Goal: Task Accomplishment & Management: Use online tool/utility

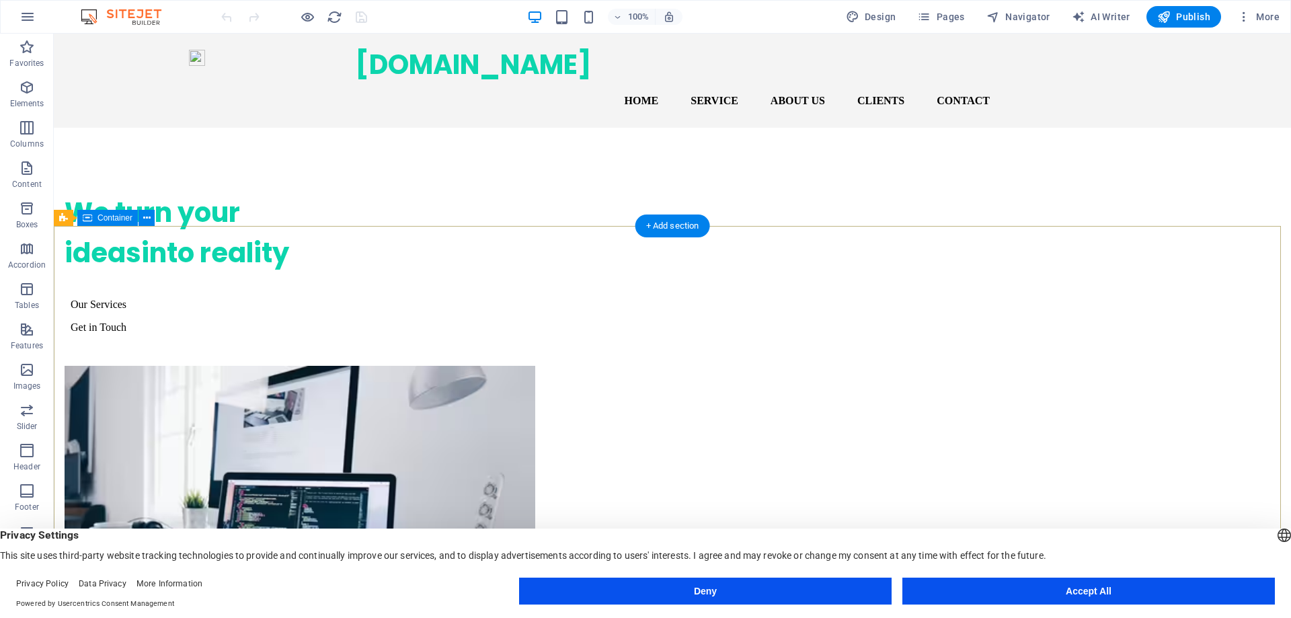
scroll to position [336, 0]
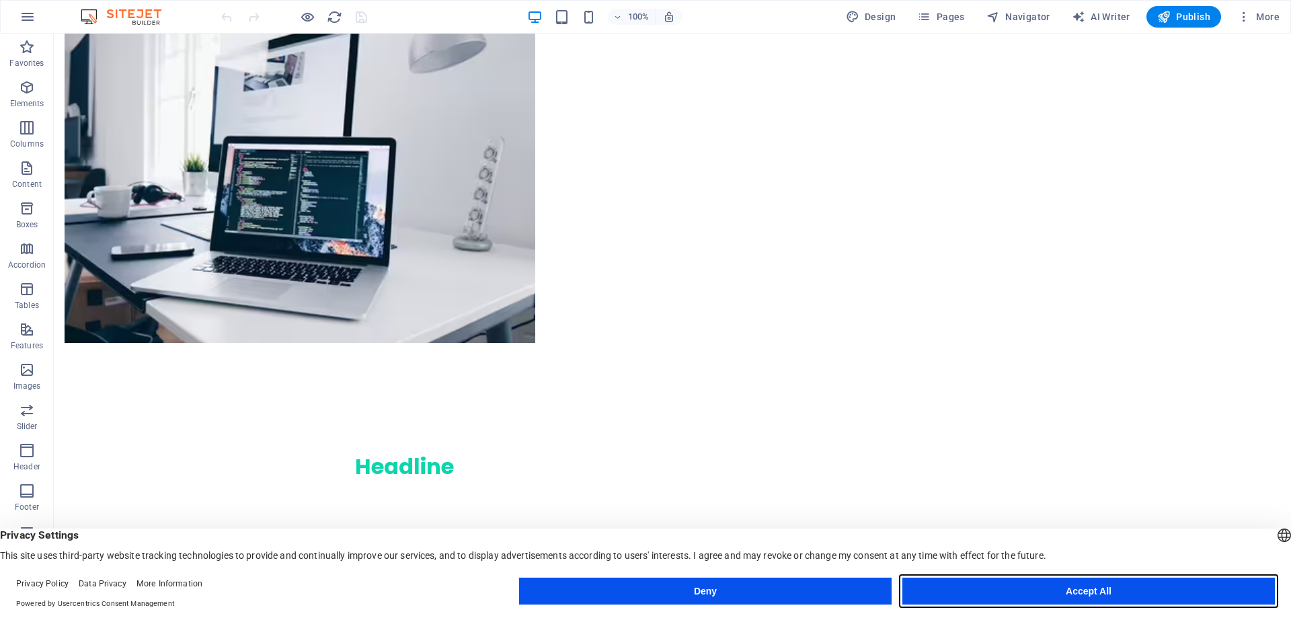
click at [948, 594] on button "Accept All" at bounding box center [1089, 591] width 373 height 27
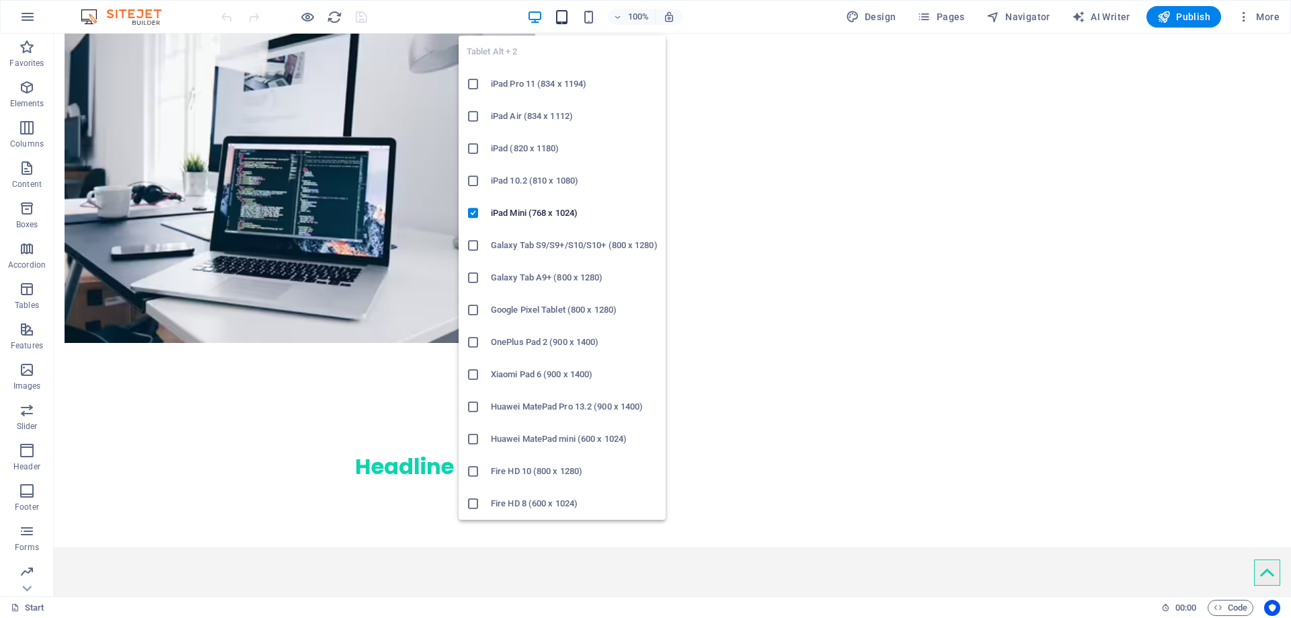
click at [562, 17] on icon "button" at bounding box center [561, 16] width 15 height 15
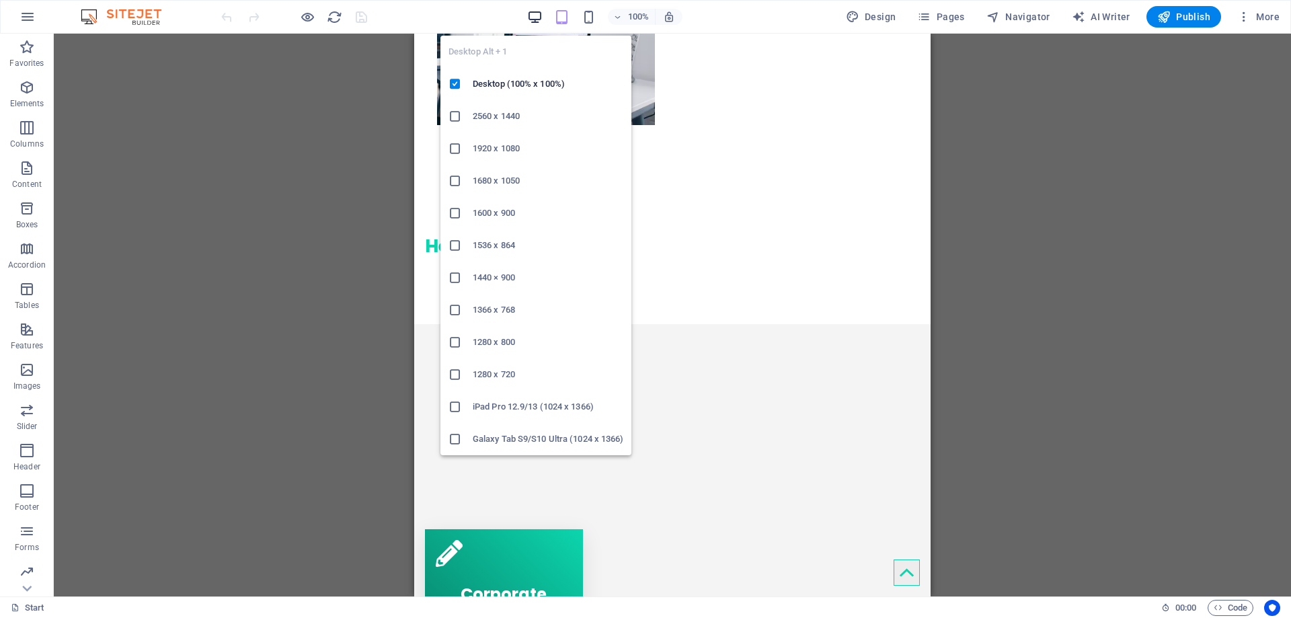
click at [535, 17] on icon "button" at bounding box center [534, 16] width 15 height 15
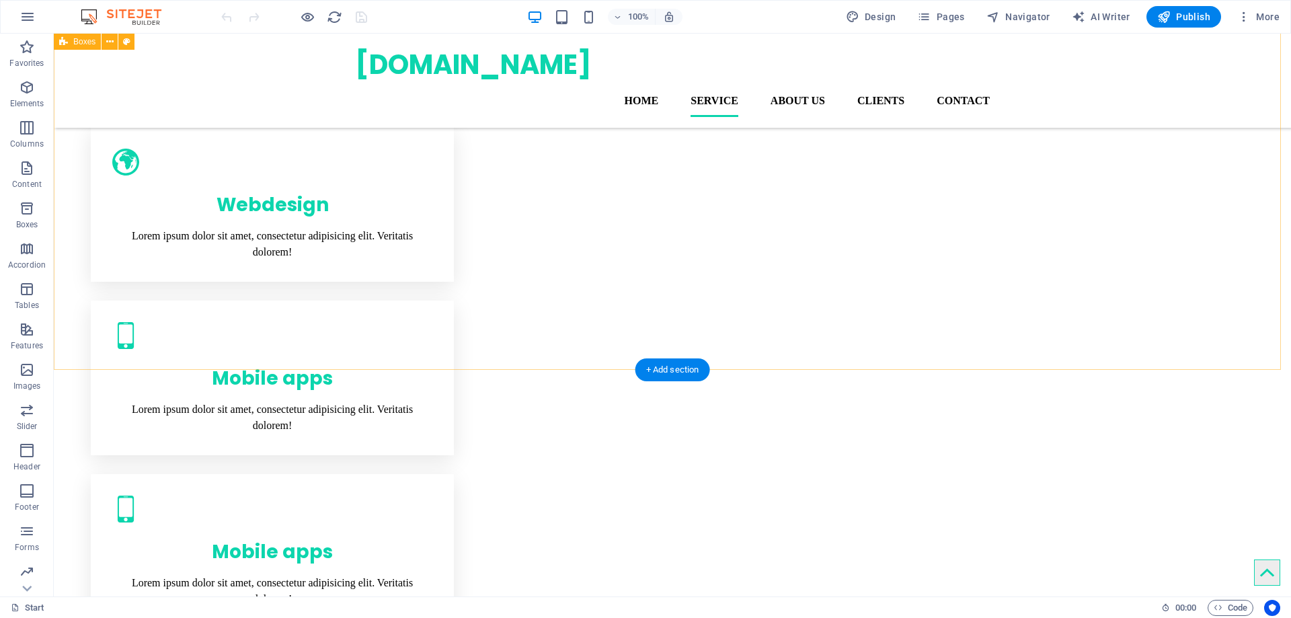
scroll to position [863, 0]
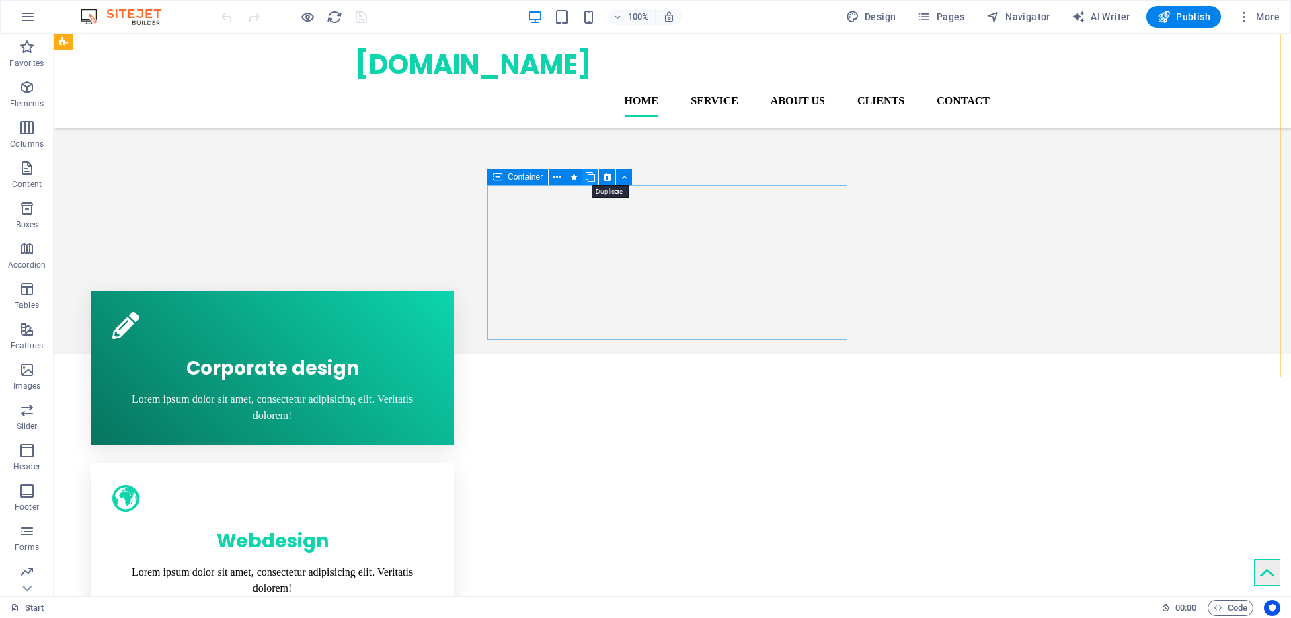
click at [589, 178] on icon at bounding box center [590, 177] width 9 height 14
click at [593, 175] on icon at bounding box center [590, 177] width 9 height 14
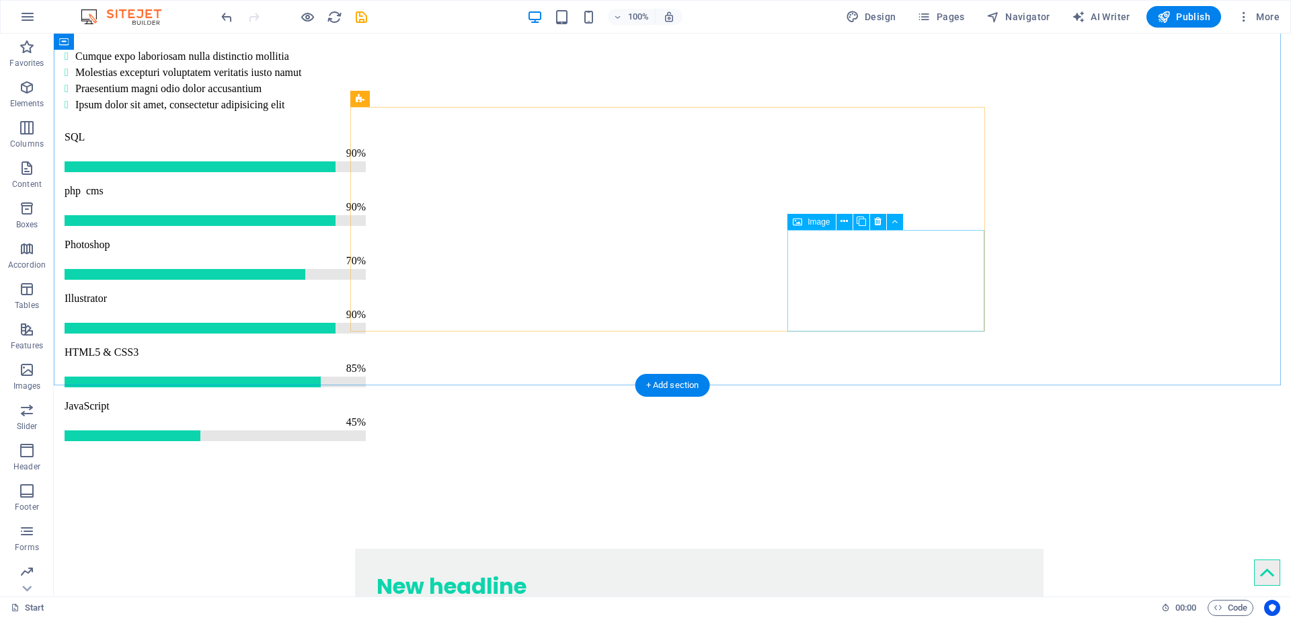
scroll to position [3870, 0]
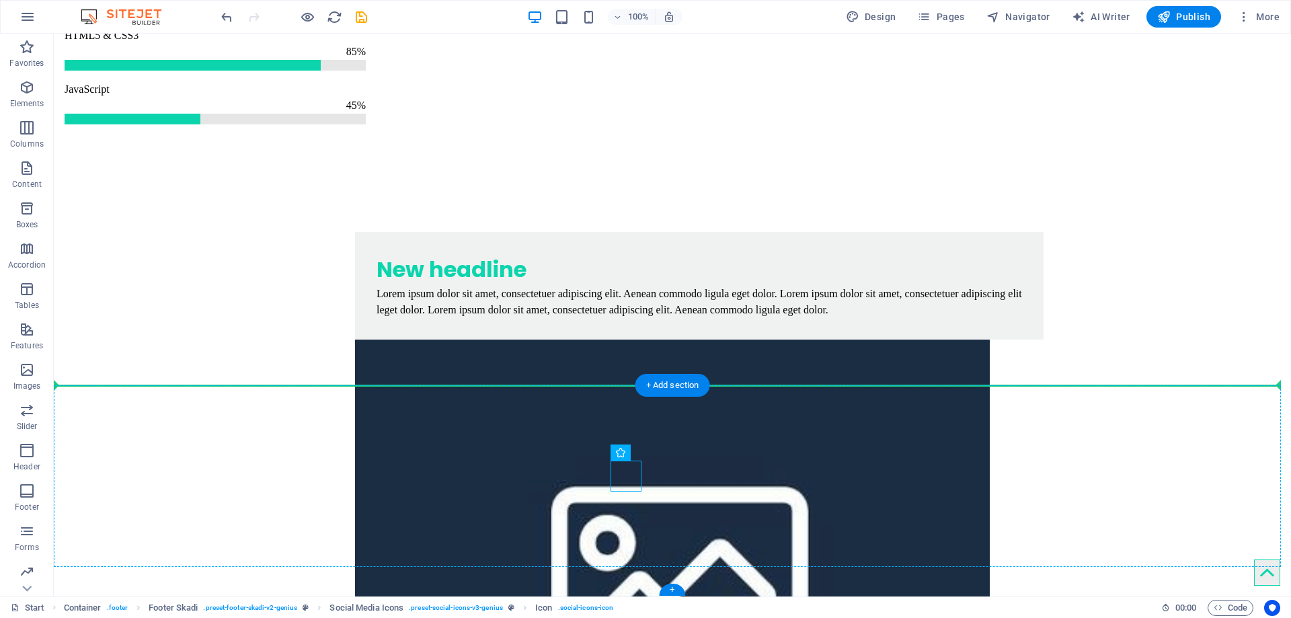
drag, startPoint x: 624, startPoint y: 473, endPoint x: 195, endPoint y: 476, distance: 429.2
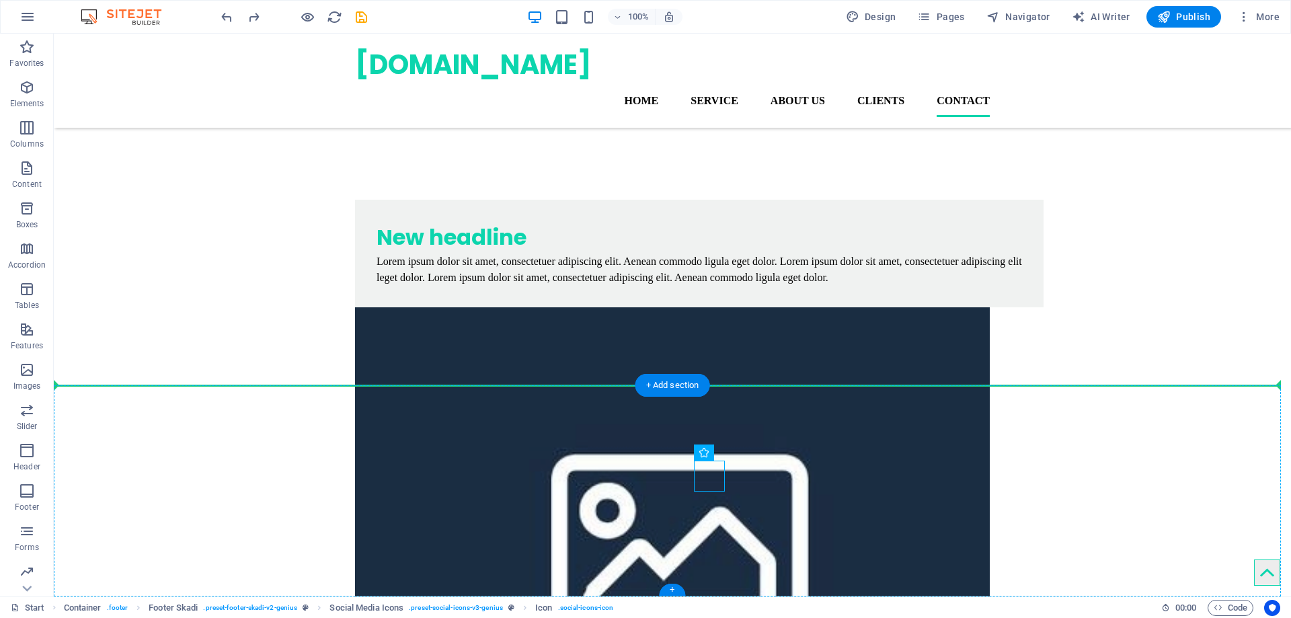
drag, startPoint x: 706, startPoint y: 472, endPoint x: 1054, endPoint y: 445, distance: 349.5
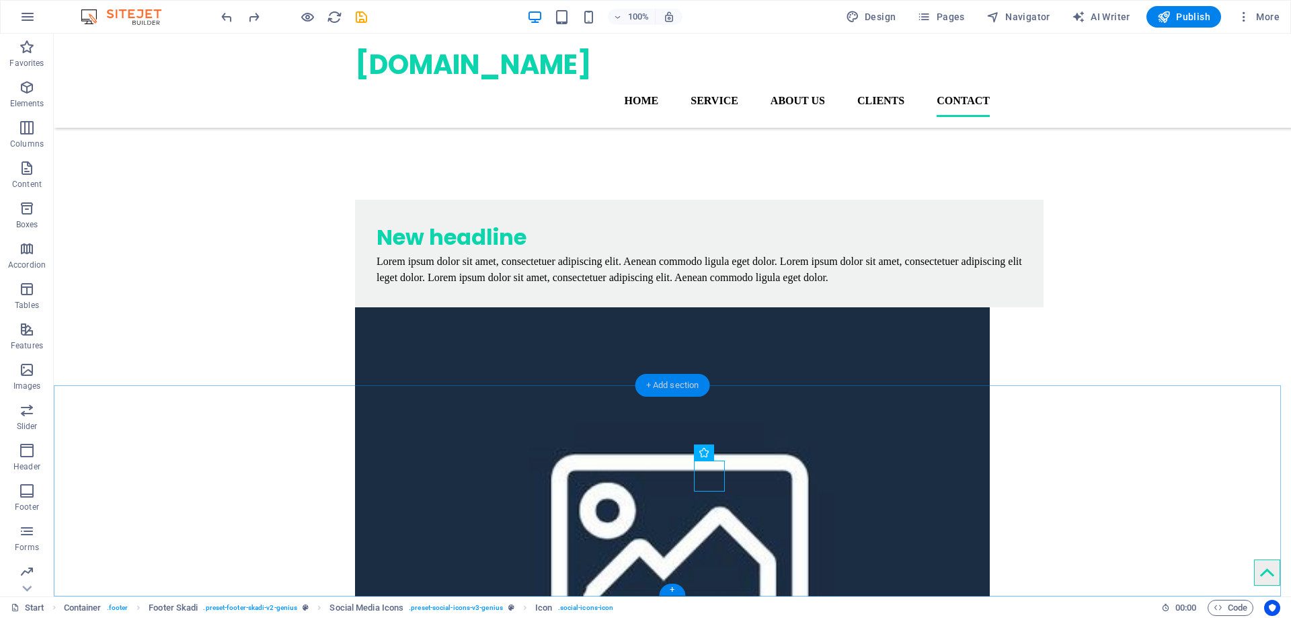
drag, startPoint x: 601, startPoint y: 365, endPoint x: 373, endPoint y: 352, distance: 229.1
click at [659, 383] on div "+ Add section" at bounding box center [673, 385] width 75 height 23
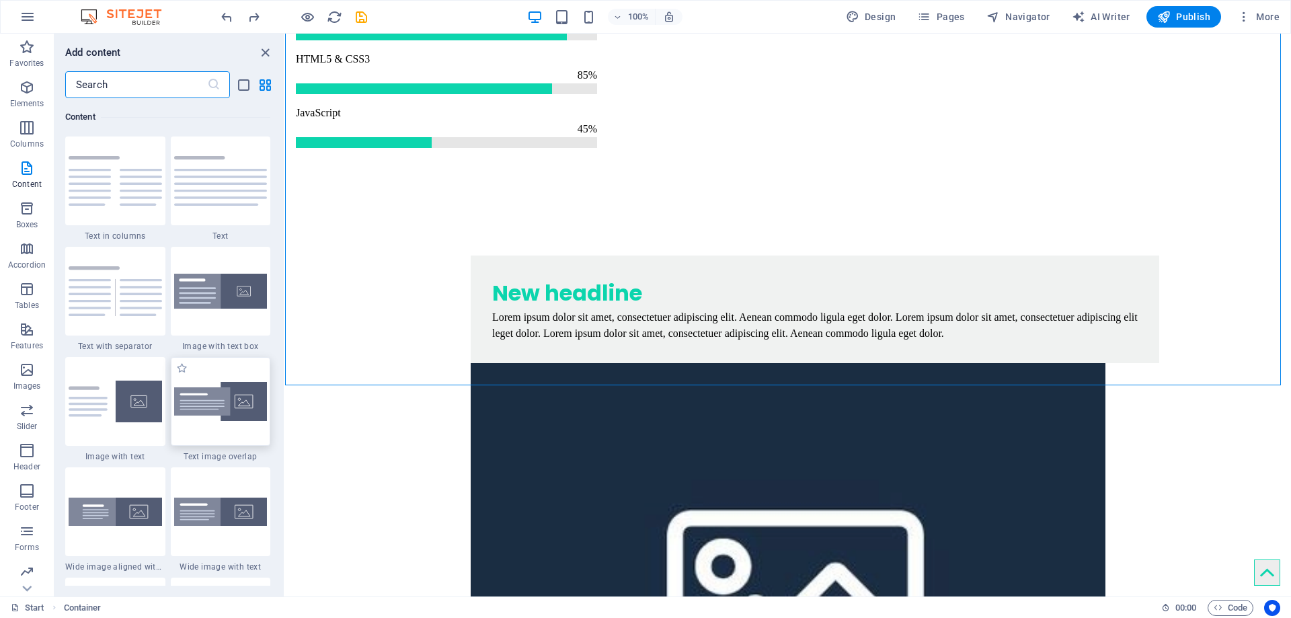
scroll to position [2354, 0]
drag, startPoint x: 215, startPoint y: 317, endPoint x: 541, endPoint y: 342, distance: 326.5
click at [215, 317] on div at bounding box center [221, 291] width 100 height 89
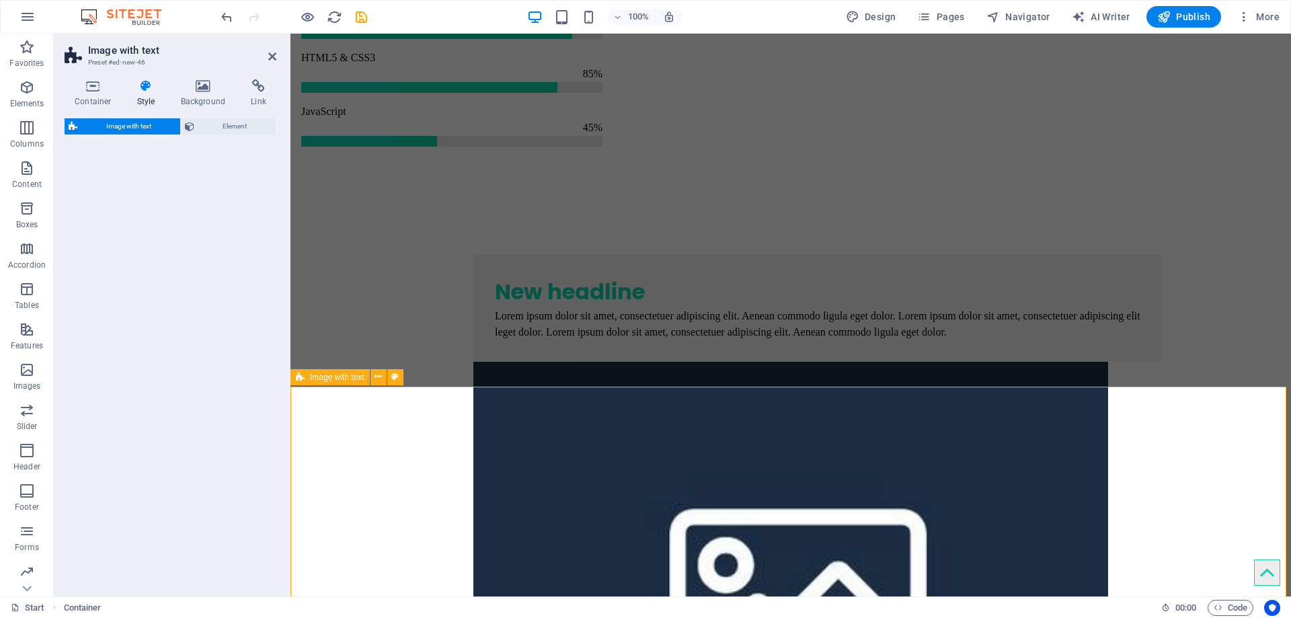
scroll to position [3804, 0]
drag, startPoint x: 831, startPoint y: 375, endPoint x: 735, endPoint y: 535, distance: 186.2
select select "rem"
select select "px"
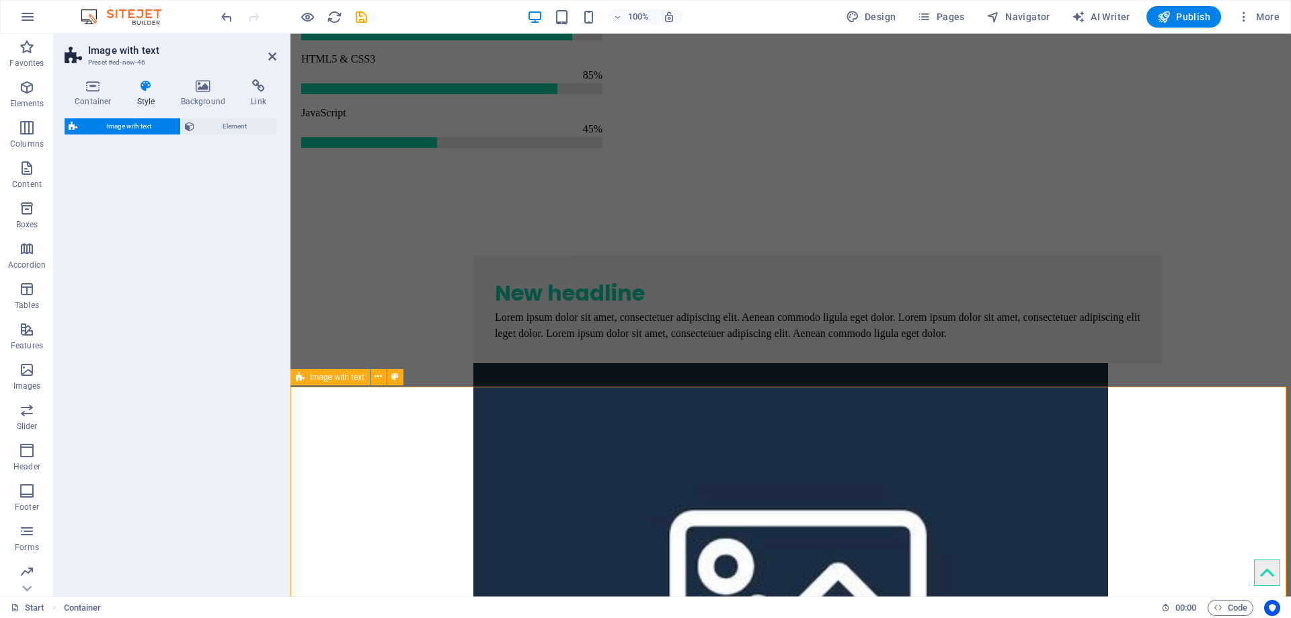
select select "preset-text-with-image-v4-boxed"
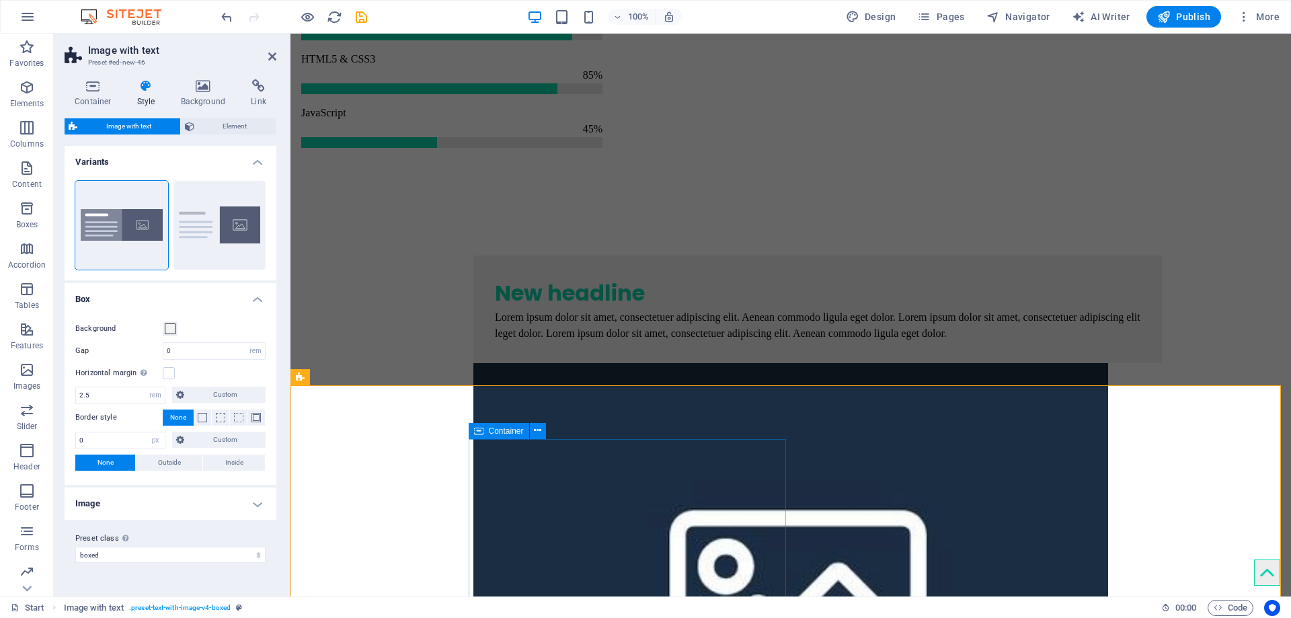
scroll to position [4073, 0]
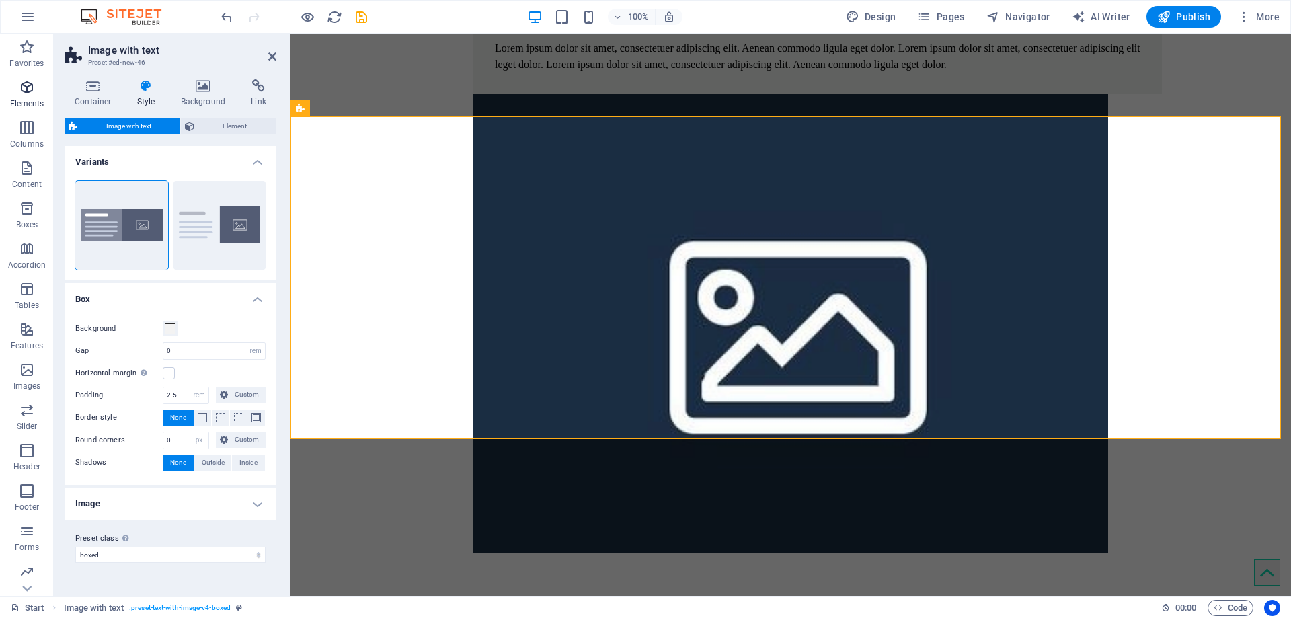
click at [23, 95] on icon "button" at bounding box center [27, 87] width 16 height 16
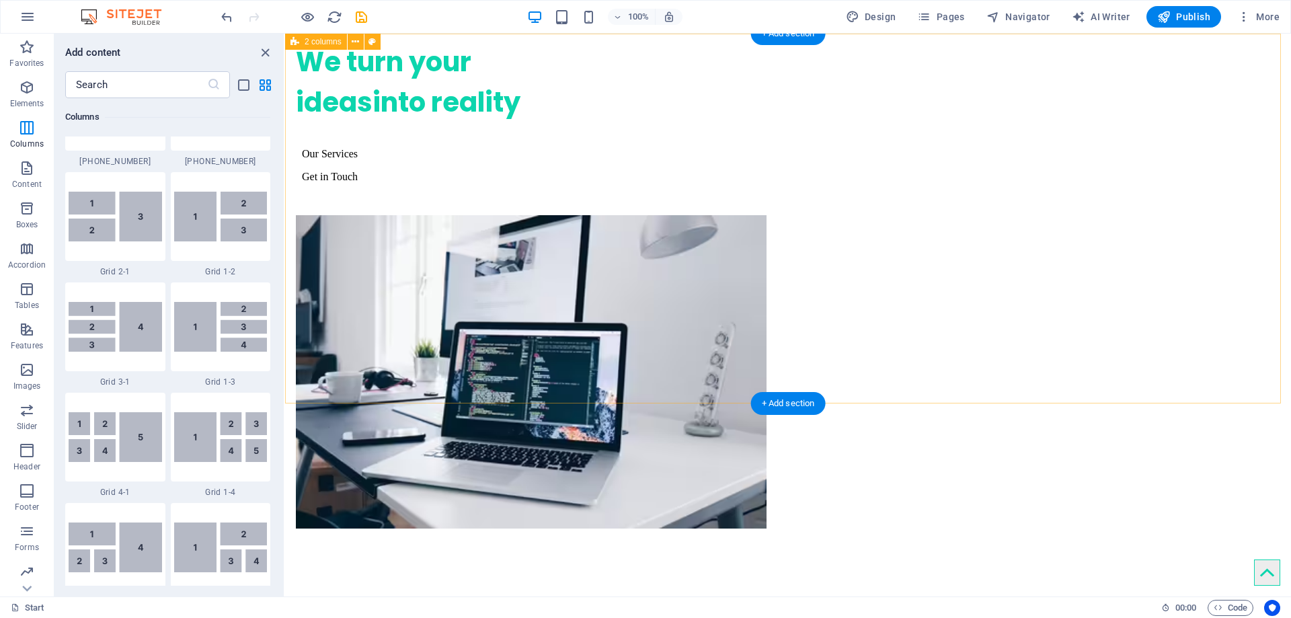
scroll to position [0, 0]
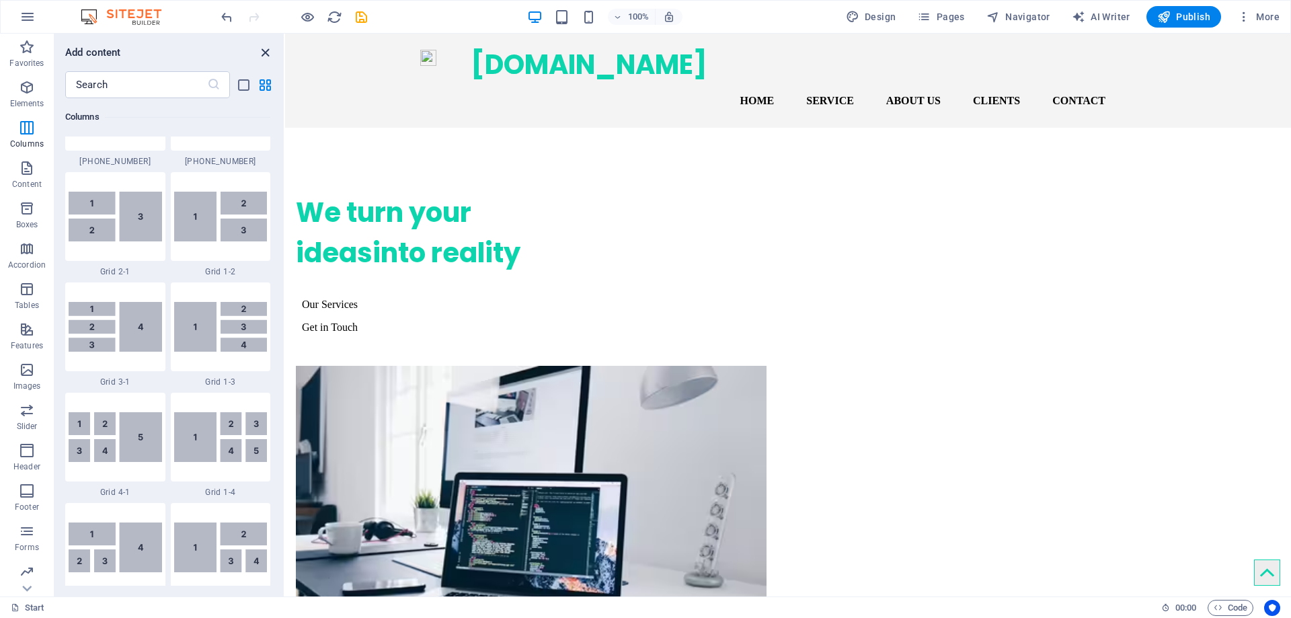
click at [263, 53] on icon "close panel" at bounding box center [265, 52] width 15 height 15
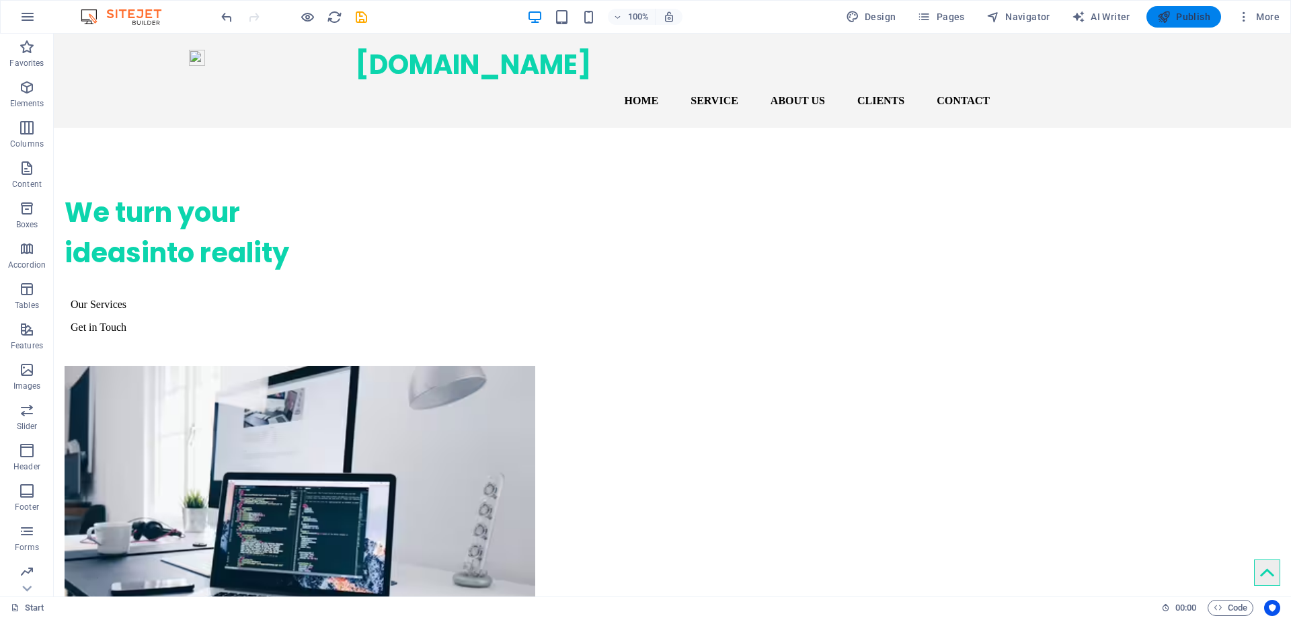
click at [1187, 15] on span "Publish" at bounding box center [1184, 16] width 53 height 13
checkbox input "false"
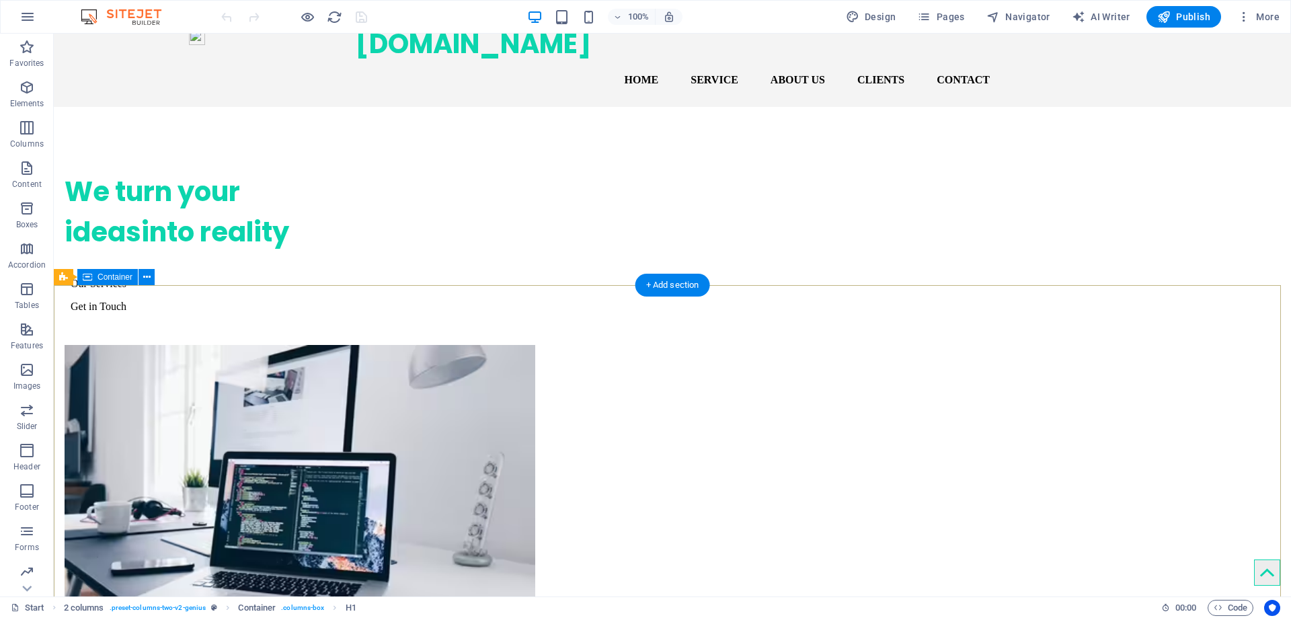
scroll to position [269, 0]
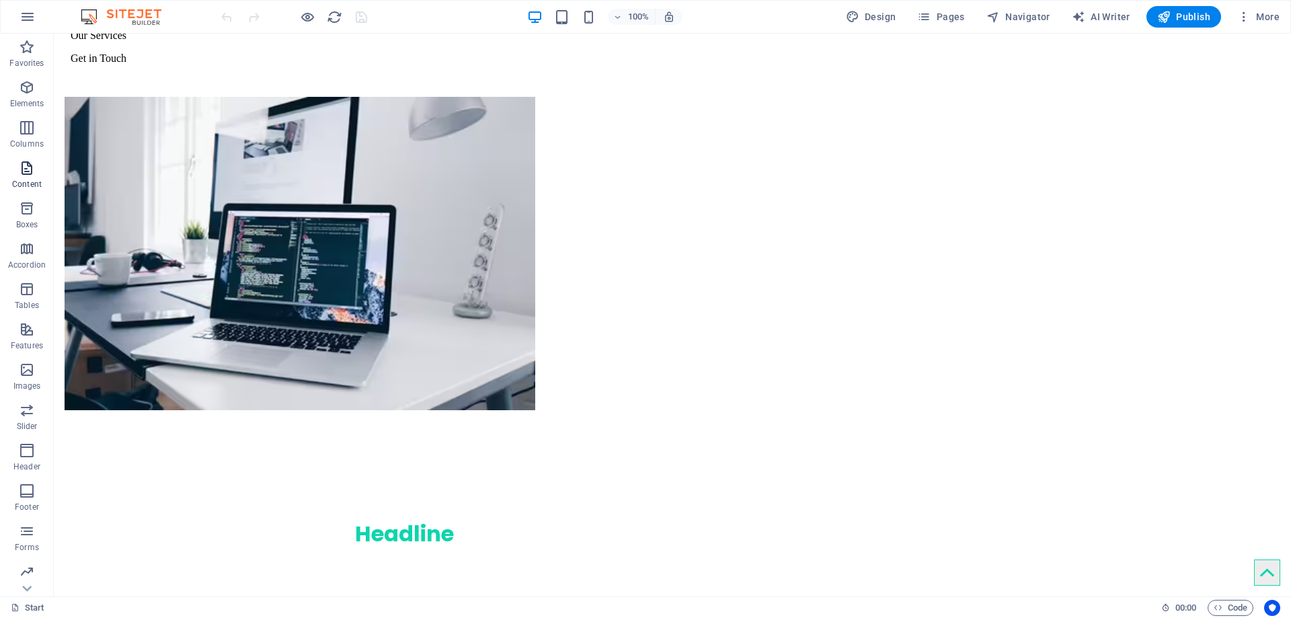
click at [31, 172] on icon "button" at bounding box center [27, 168] width 16 height 16
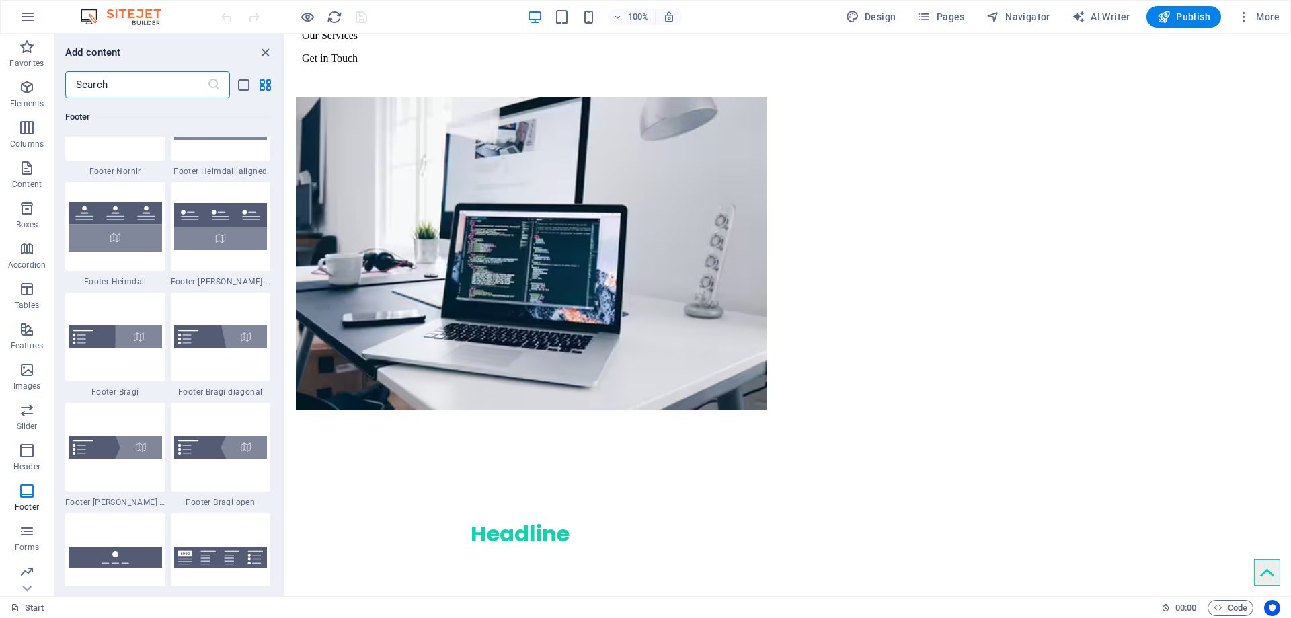
scroll to position [9416, 0]
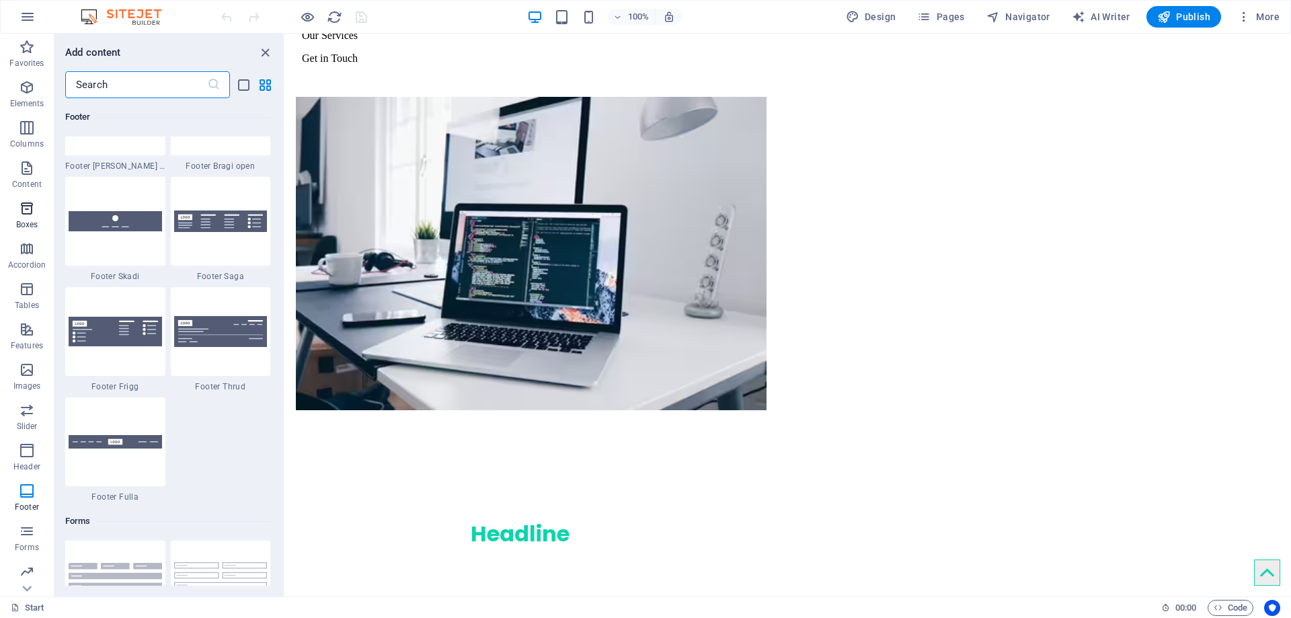
click at [30, 215] on icon "button" at bounding box center [27, 208] width 16 height 16
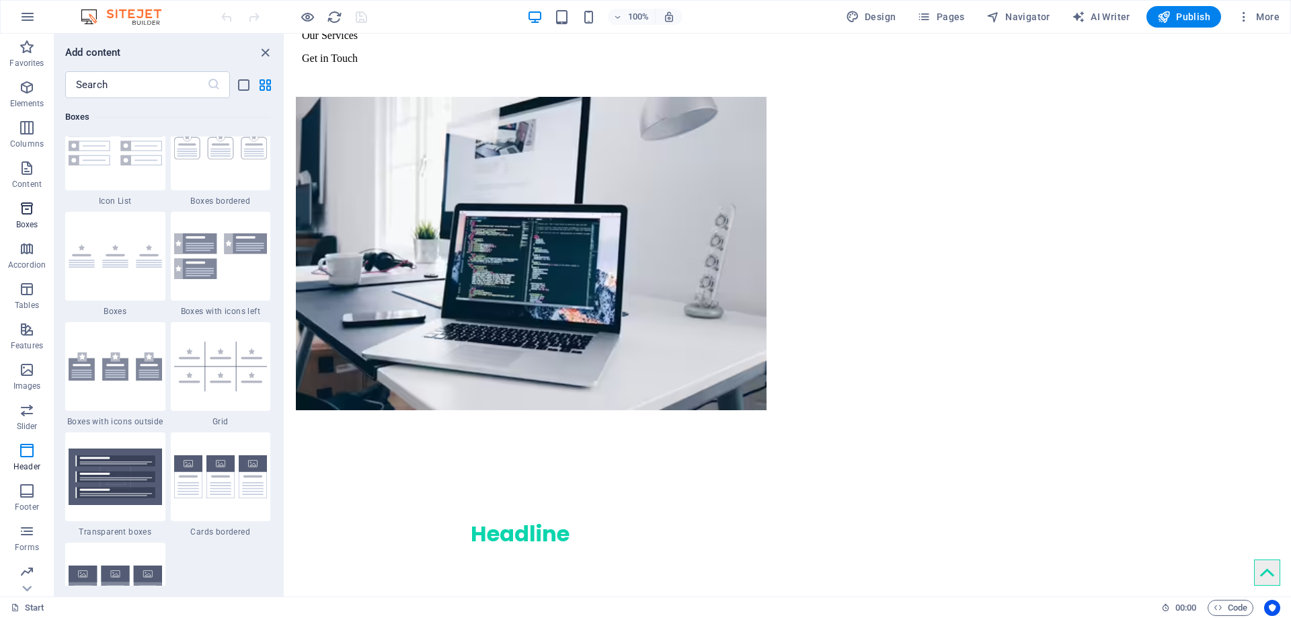
scroll to position [3710, 0]
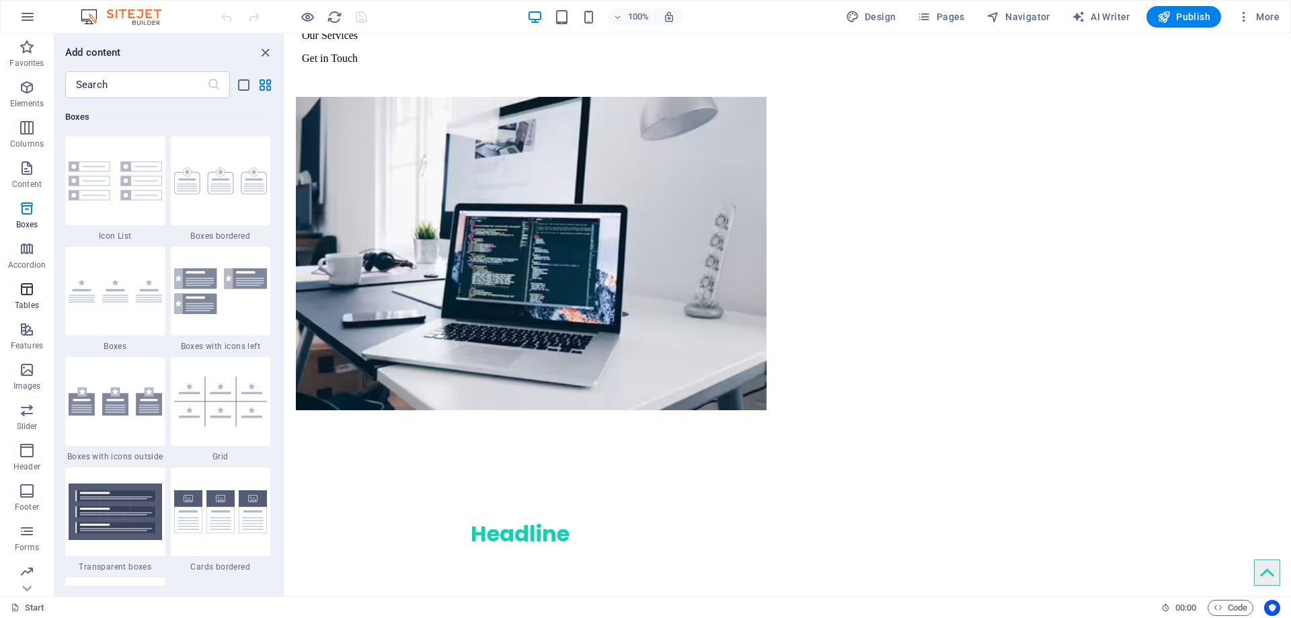
click at [22, 292] on icon "button" at bounding box center [27, 289] width 16 height 16
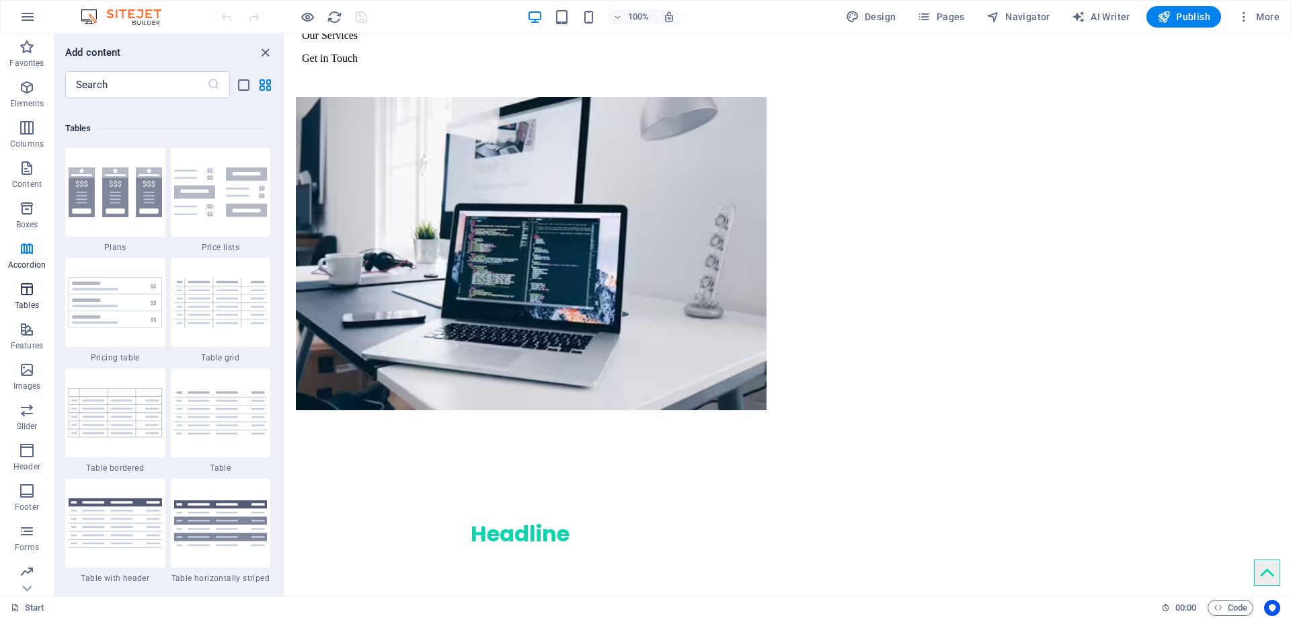
scroll to position [4659, 0]
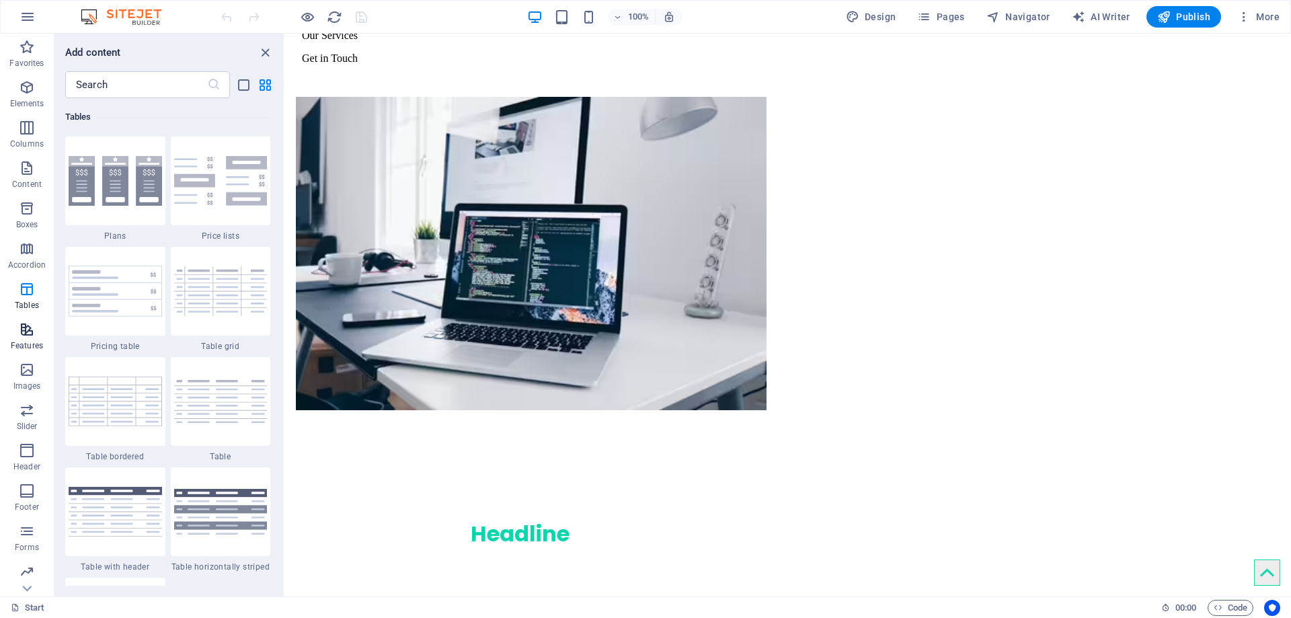
click at [30, 346] on p "Features" at bounding box center [27, 345] width 32 height 11
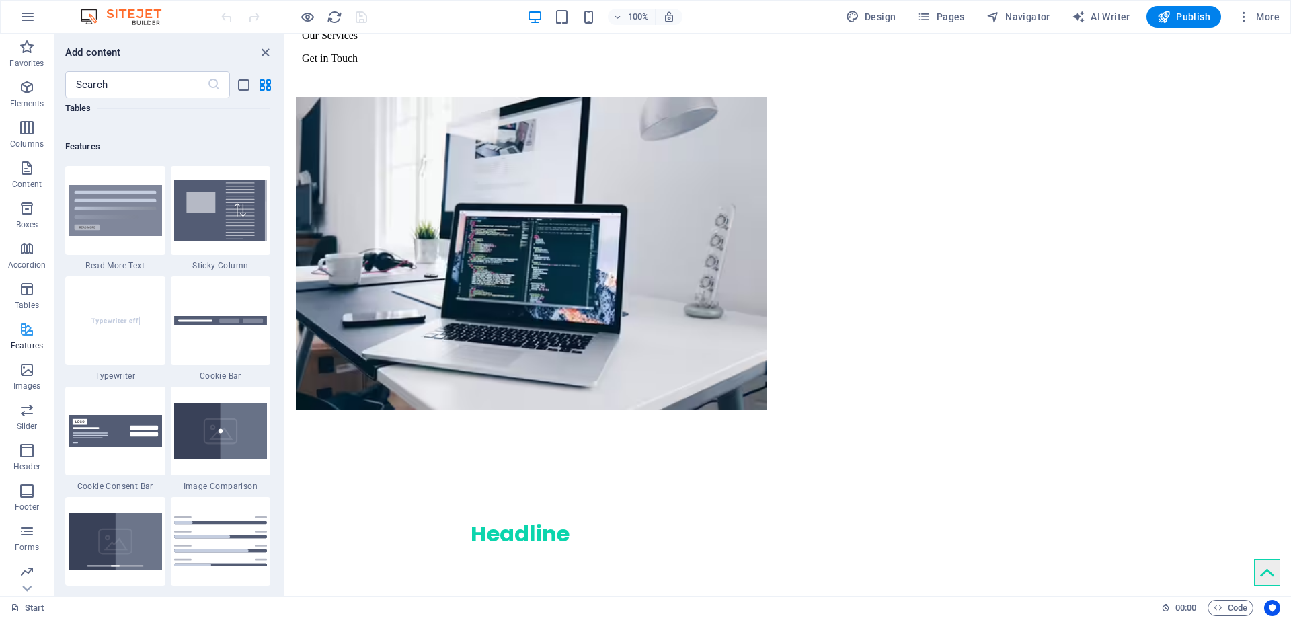
scroll to position [5243, 0]
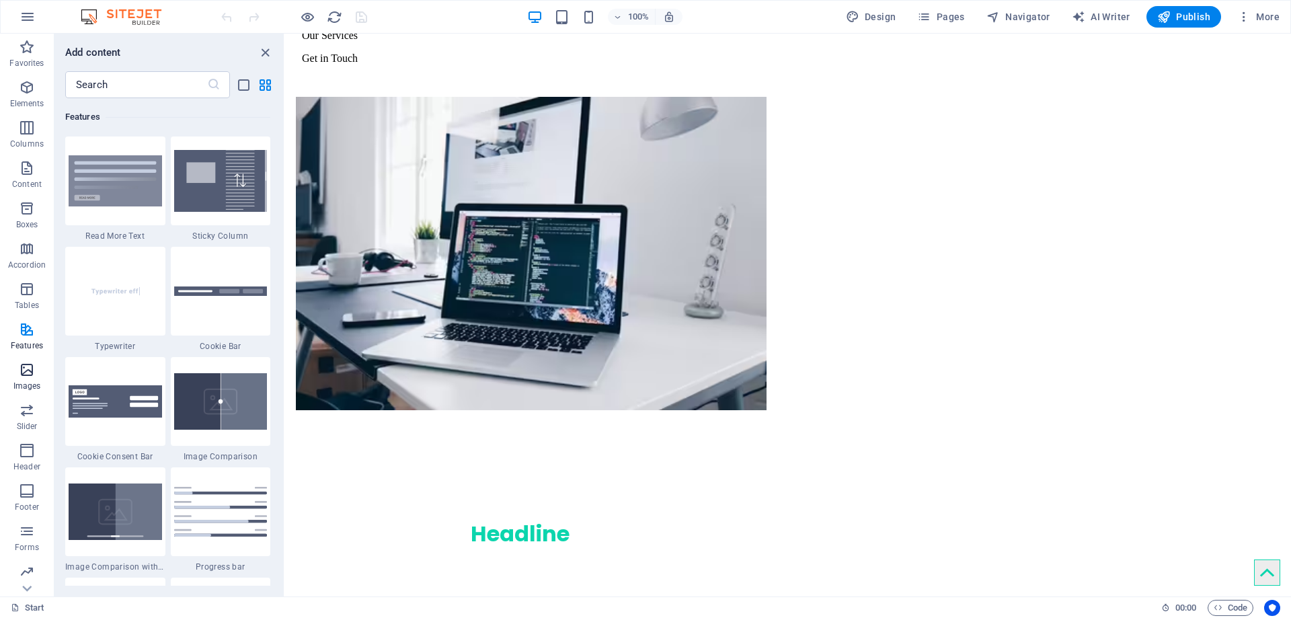
click at [26, 366] on icon "button" at bounding box center [27, 370] width 16 height 16
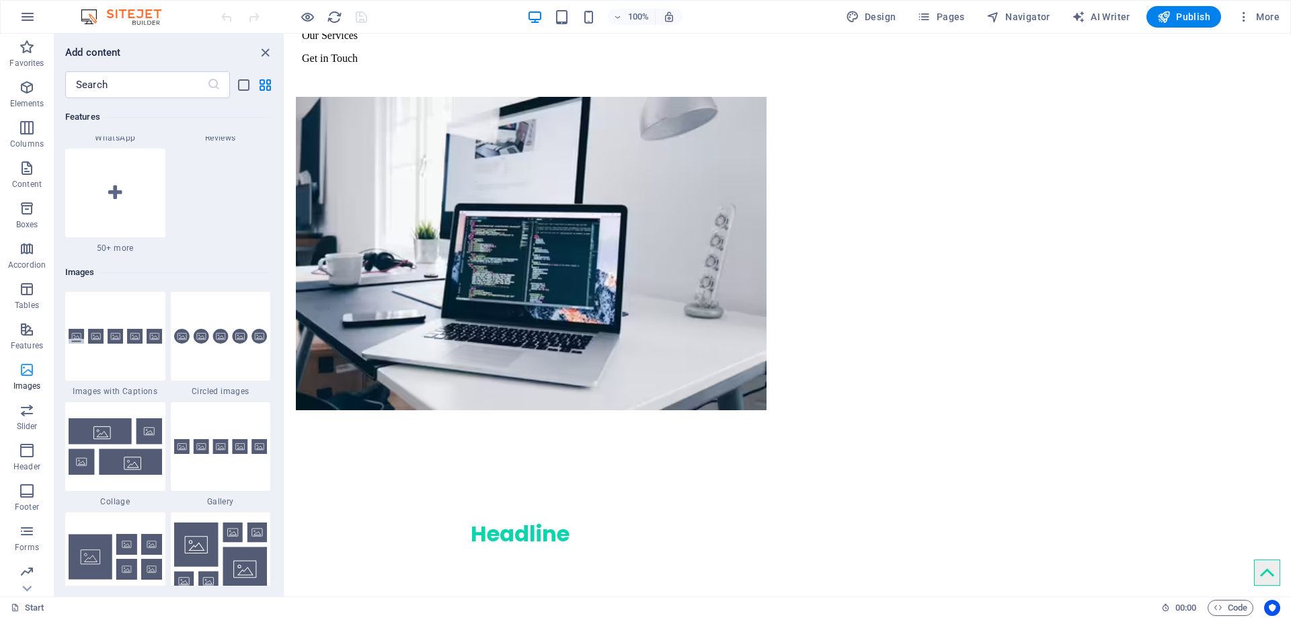
scroll to position [6821, 0]
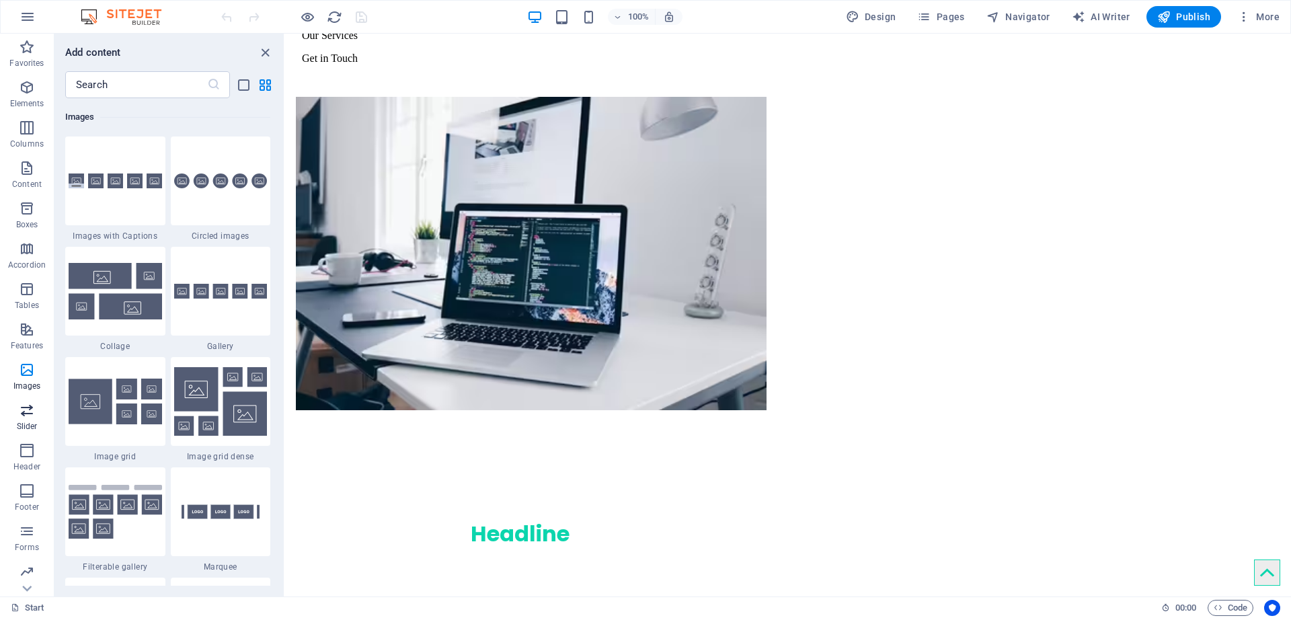
click at [24, 416] on icon "button" at bounding box center [27, 410] width 16 height 16
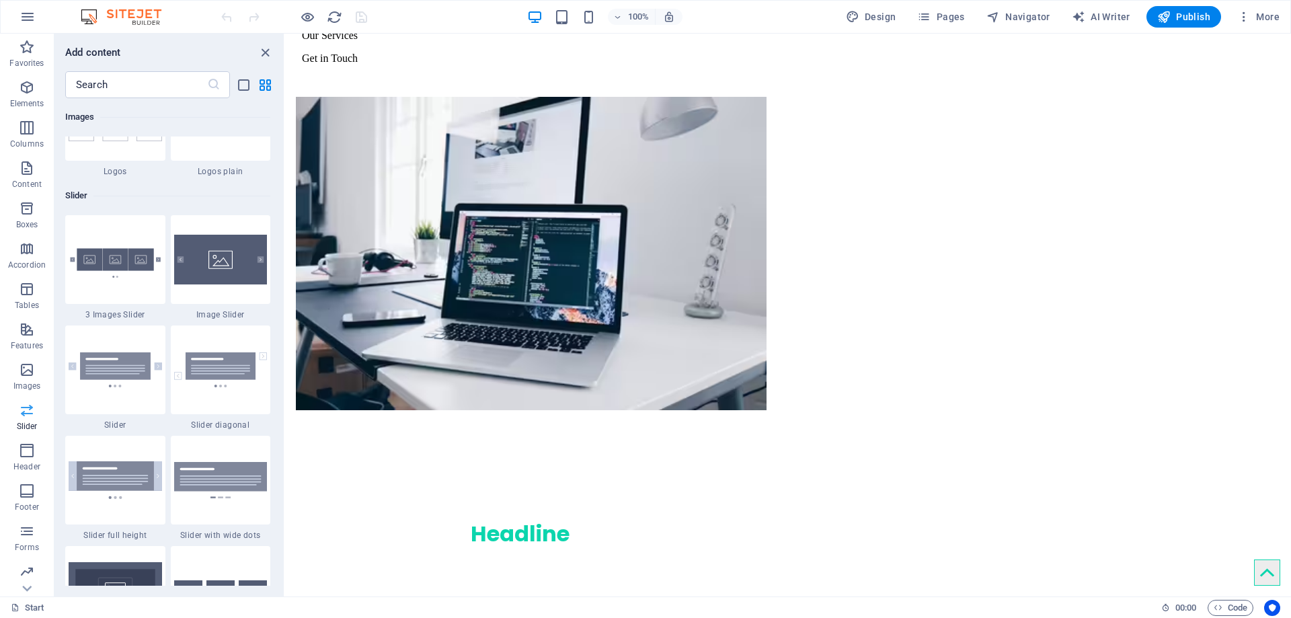
scroll to position [7626, 0]
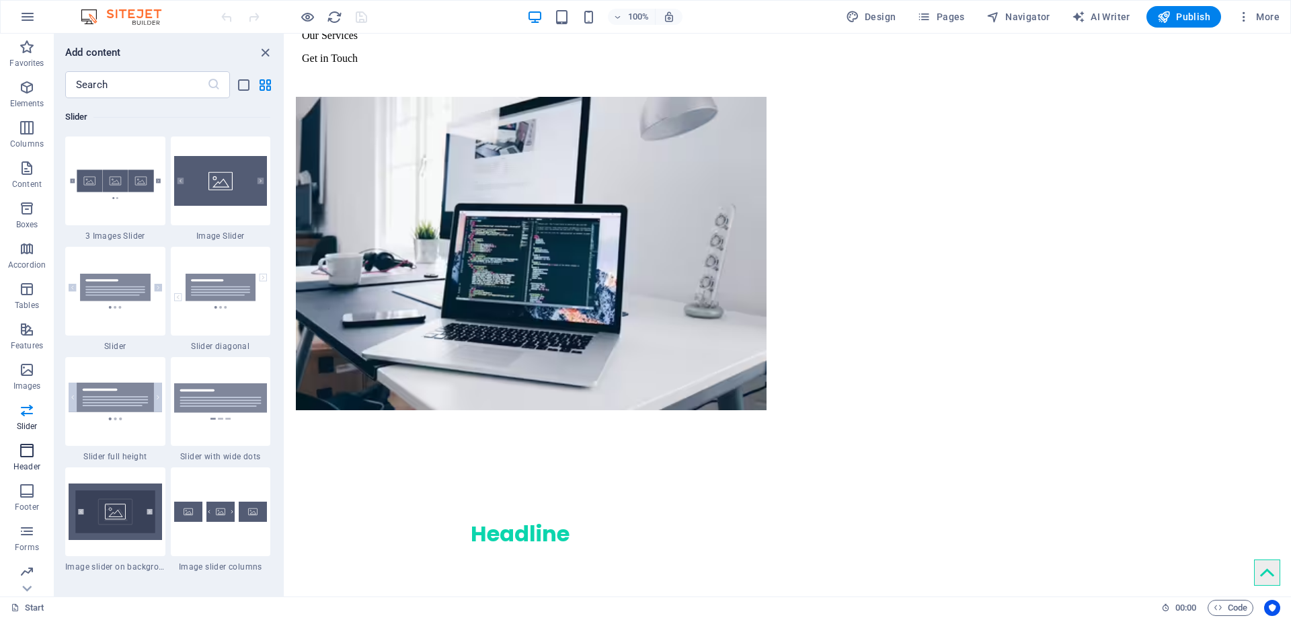
click at [19, 453] on icon "button" at bounding box center [27, 451] width 16 height 16
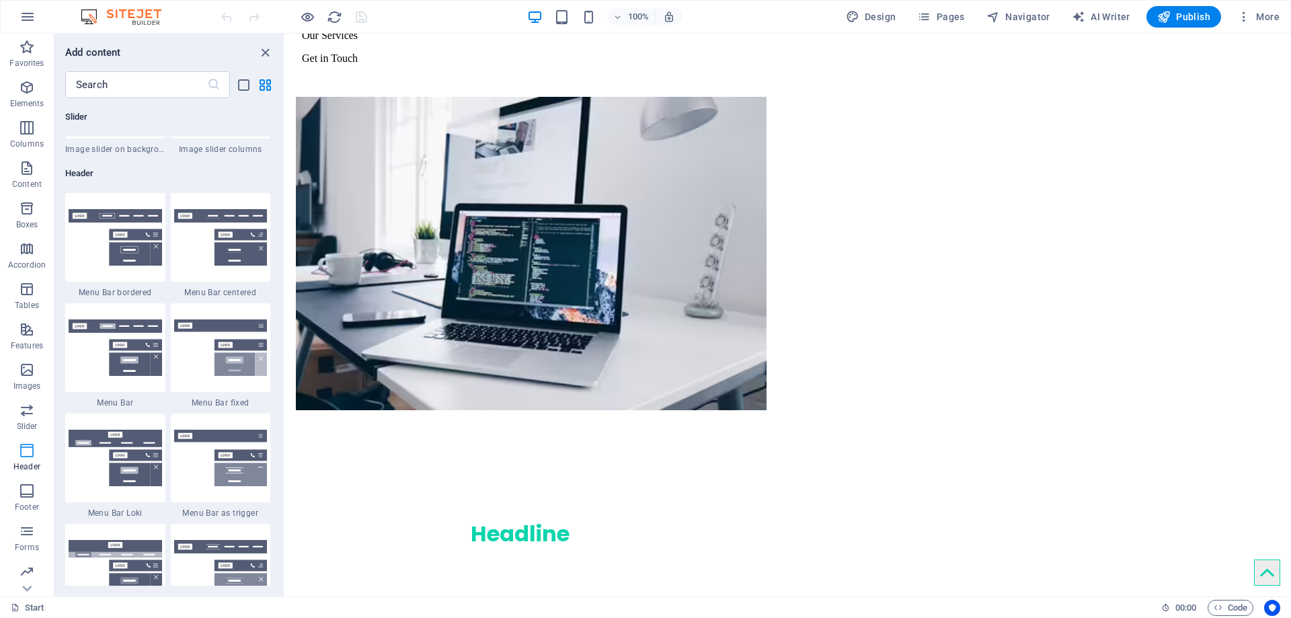
scroll to position [8100, 0]
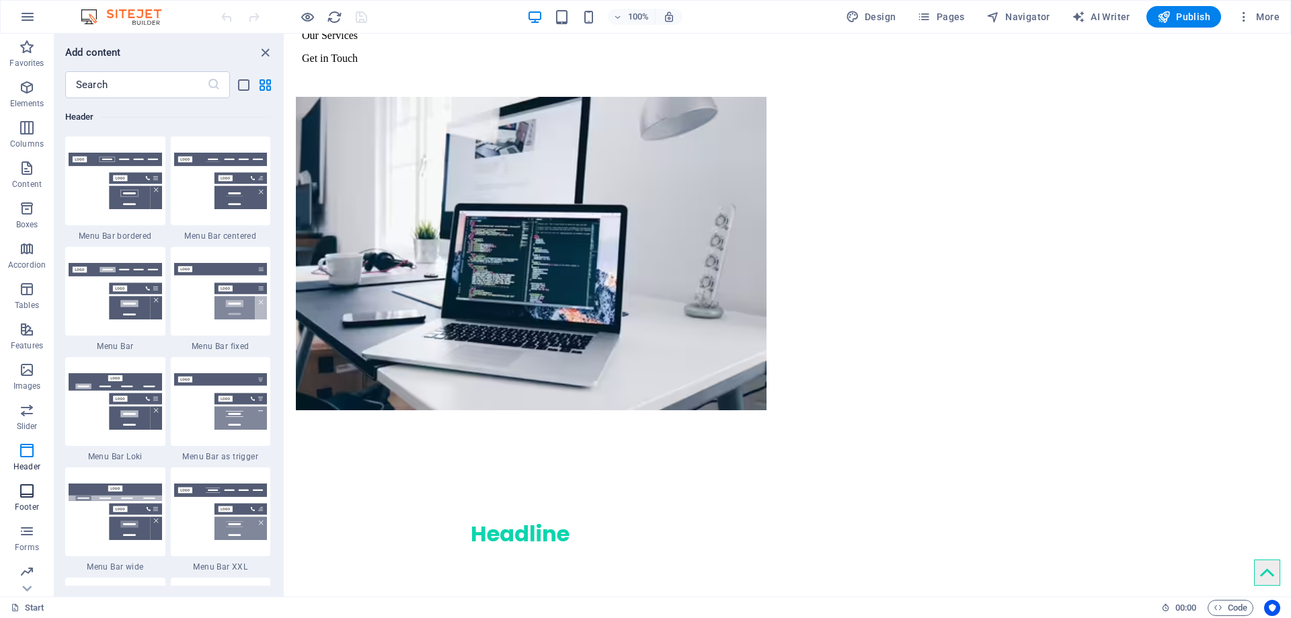
click at [26, 488] on icon "button" at bounding box center [27, 491] width 16 height 16
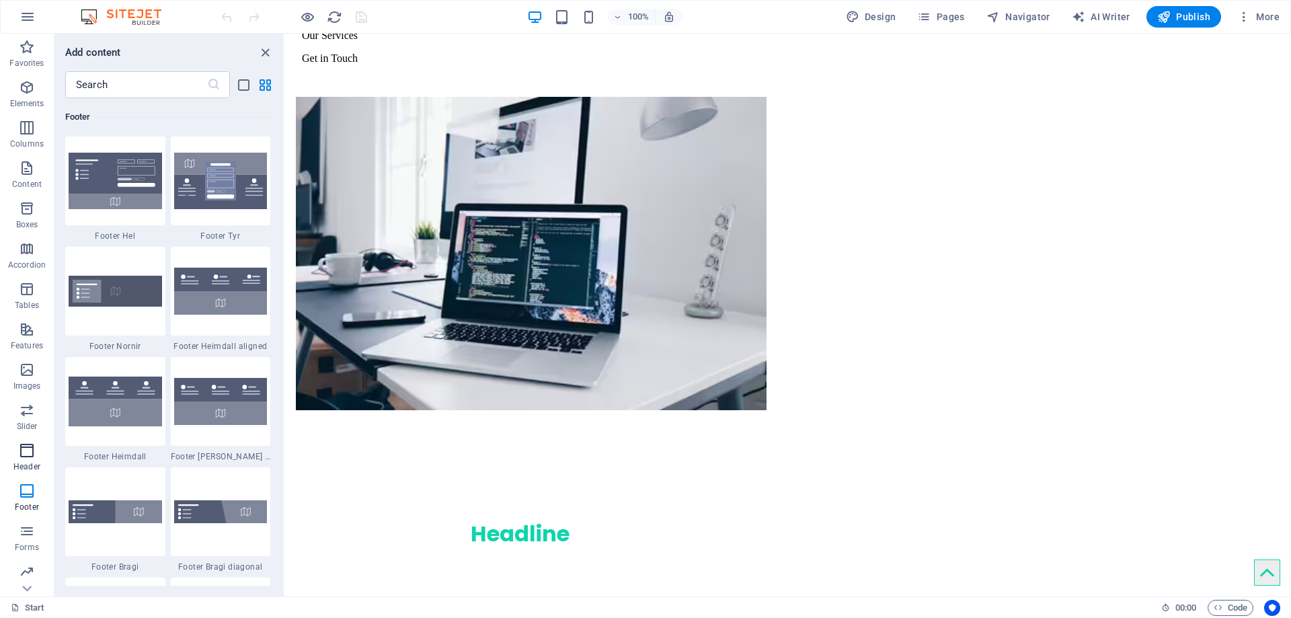
scroll to position [42, 0]
click at [30, 485] on icon "button" at bounding box center [27, 489] width 16 height 16
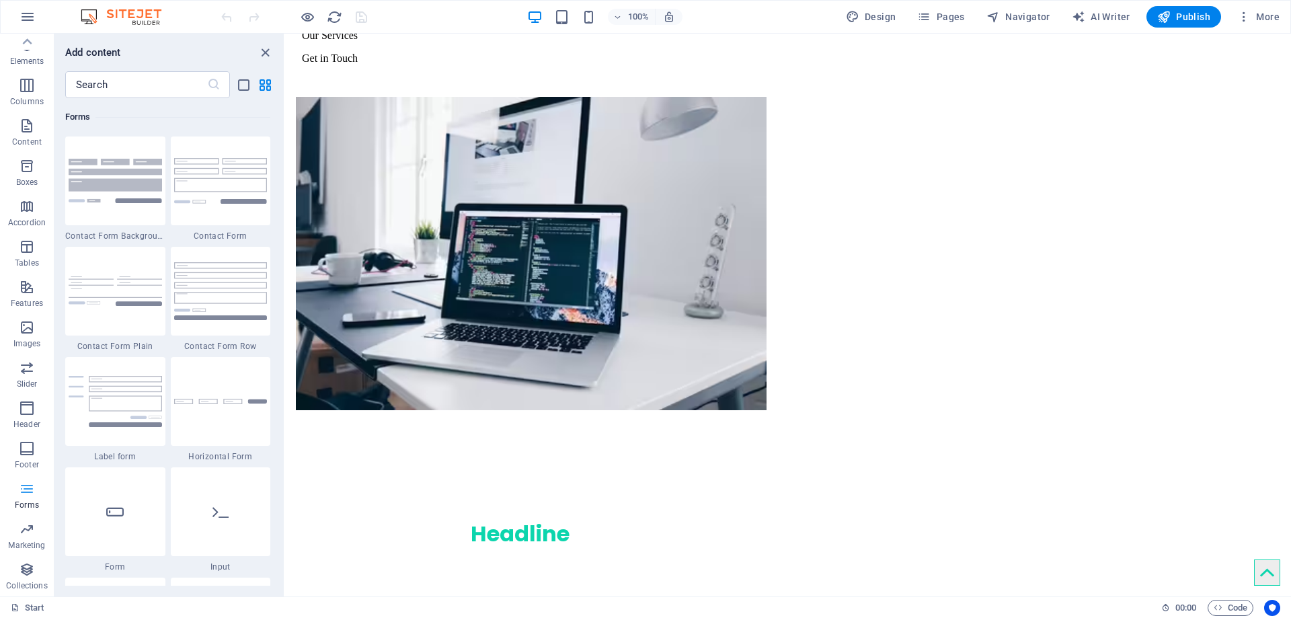
scroll to position [9821, 0]
click at [215, 179] on img at bounding box center [220, 180] width 93 height 45
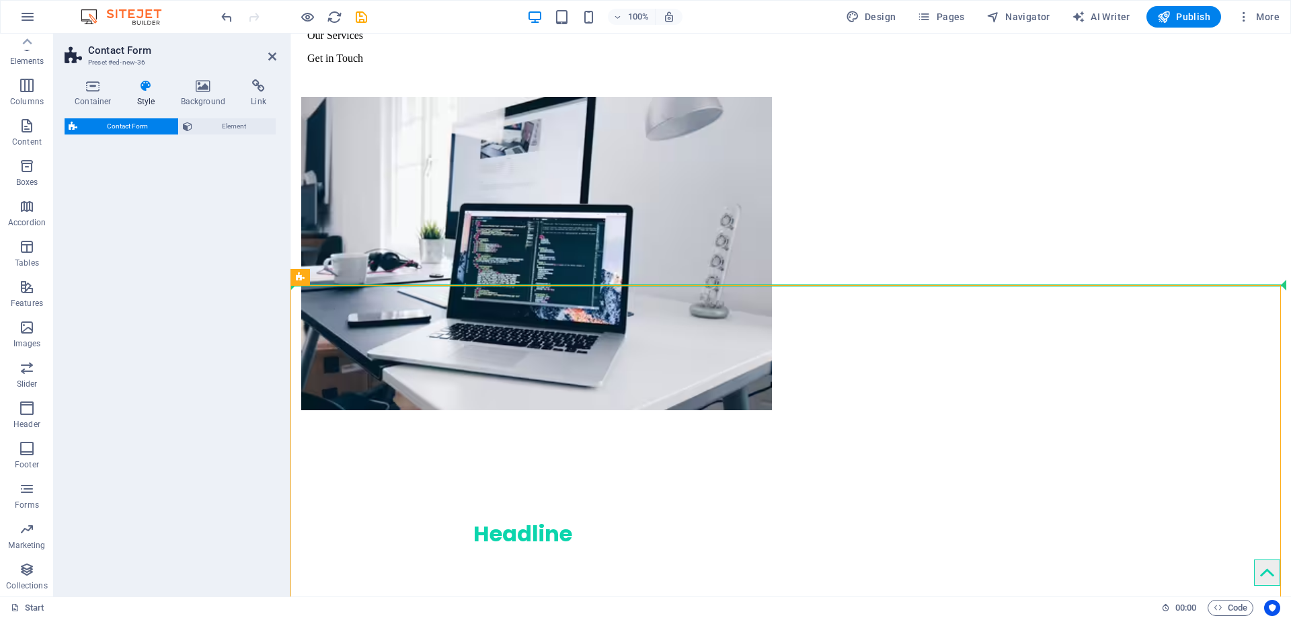
select select "rem"
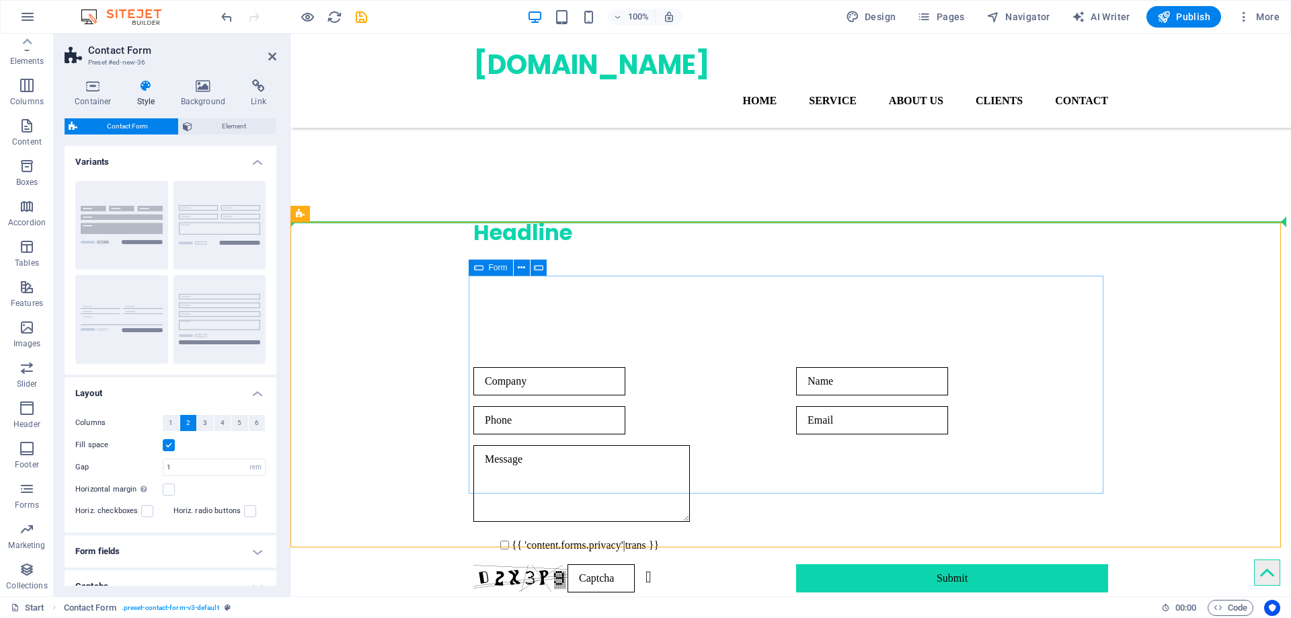
scroll to position [269, 0]
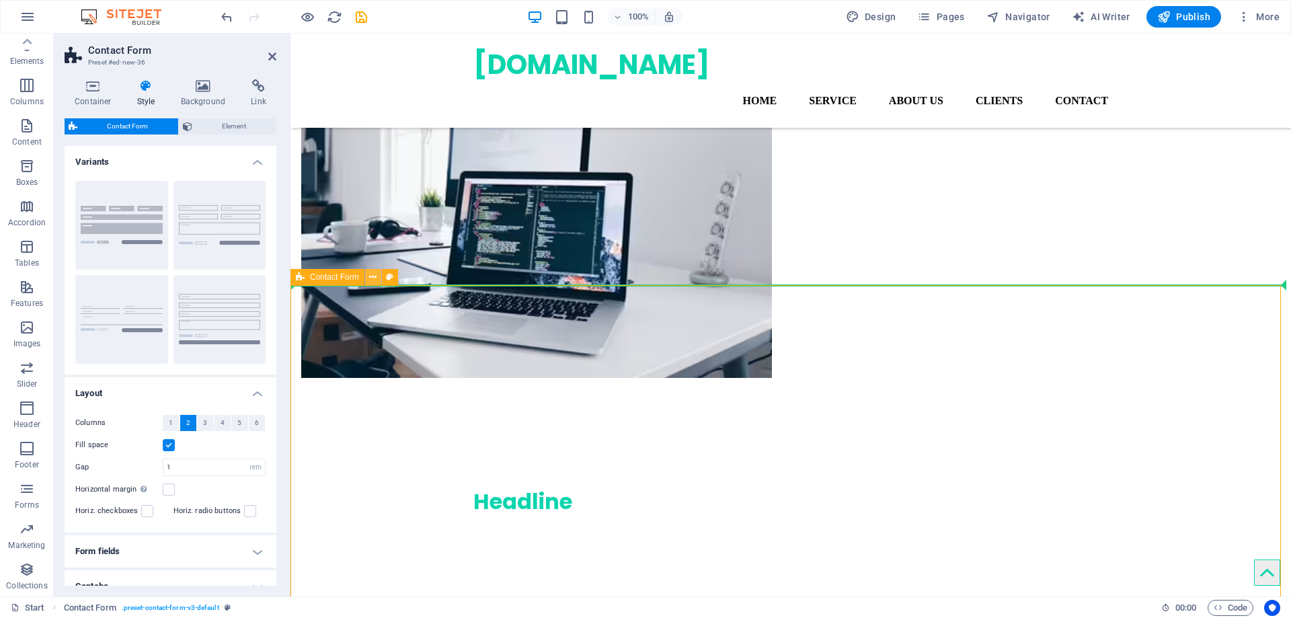
click at [375, 278] on icon at bounding box center [372, 277] width 7 height 14
click at [374, 282] on icon at bounding box center [372, 277] width 7 height 14
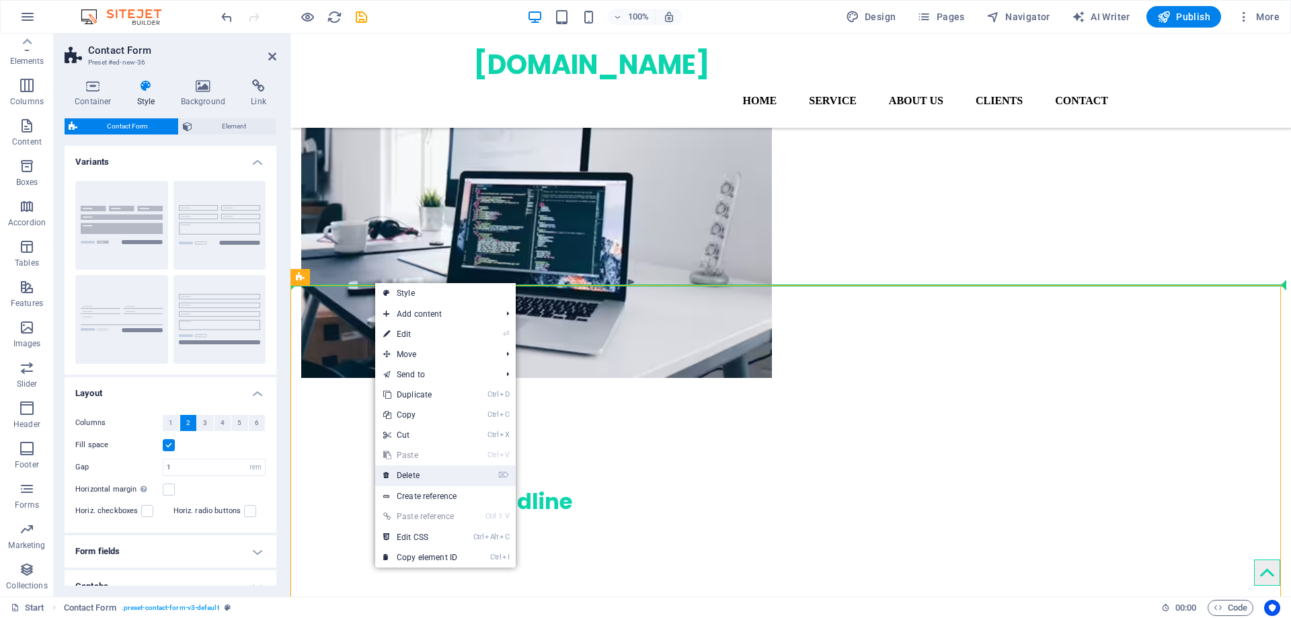
click at [420, 477] on link "⌦ Delete" at bounding box center [420, 475] width 90 height 20
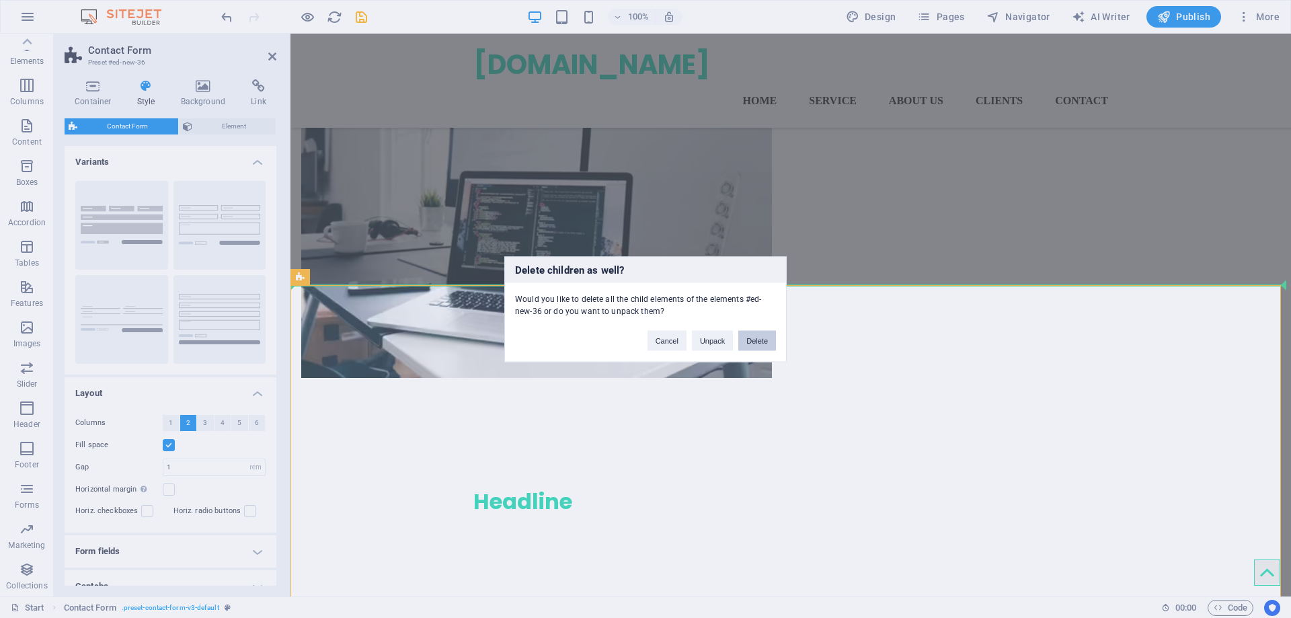
click at [758, 336] on button "Delete" at bounding box center [758, 340] width 38 height 20
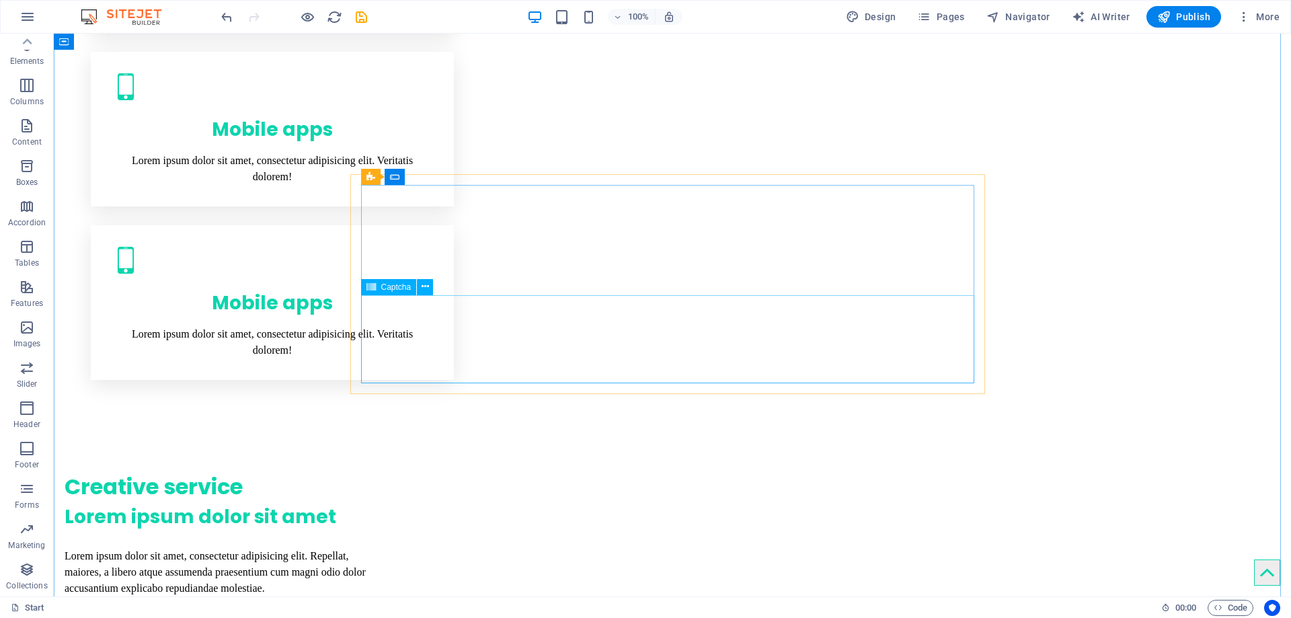
scroll to position [2691, 0]
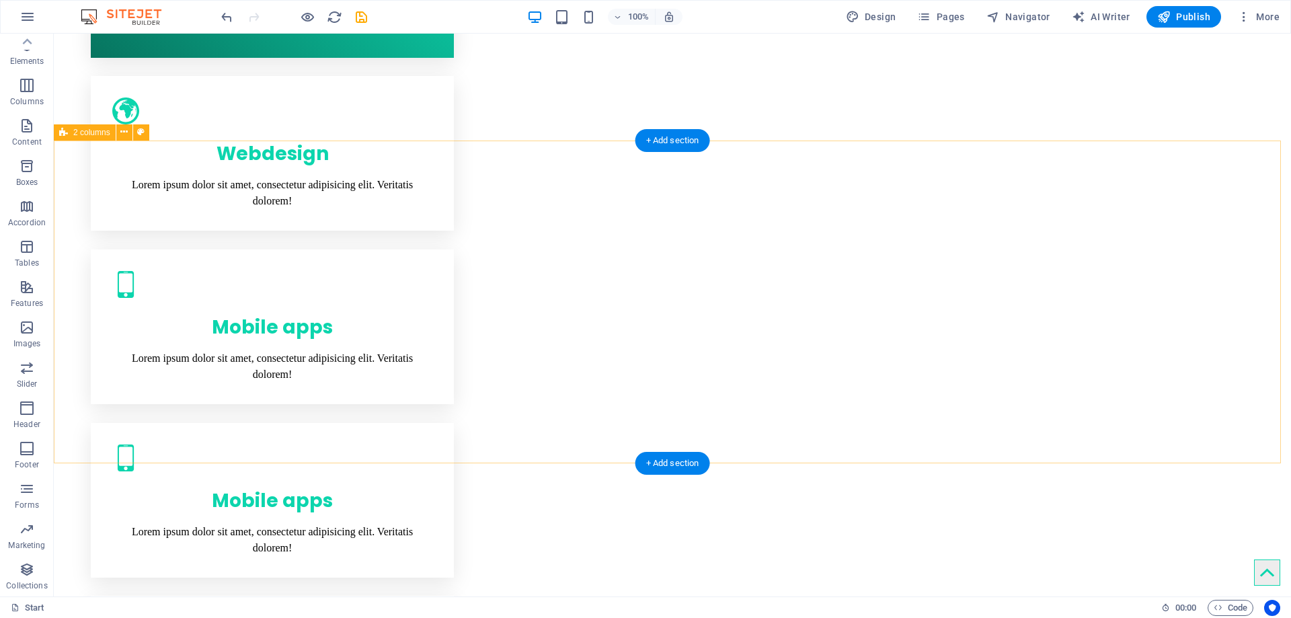
scroll to position [1614, 0]
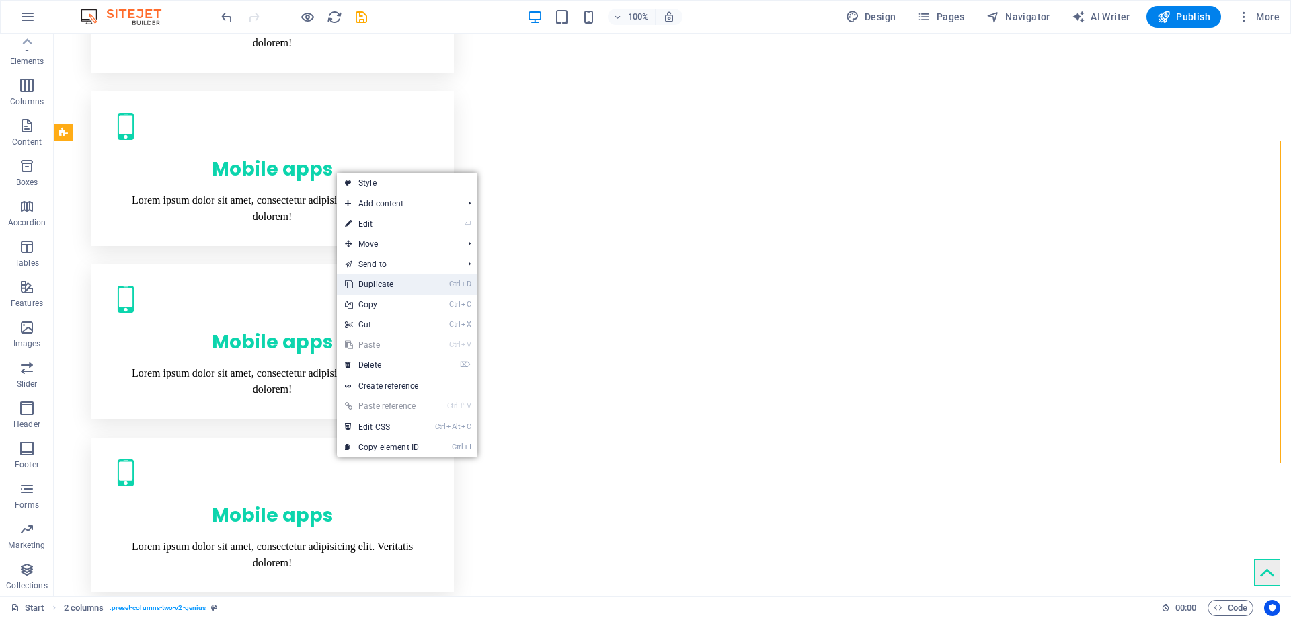
click at [375, 280] on link "Ctrl D Duplicate" at bounding box center [382, 284] width 90 height 20
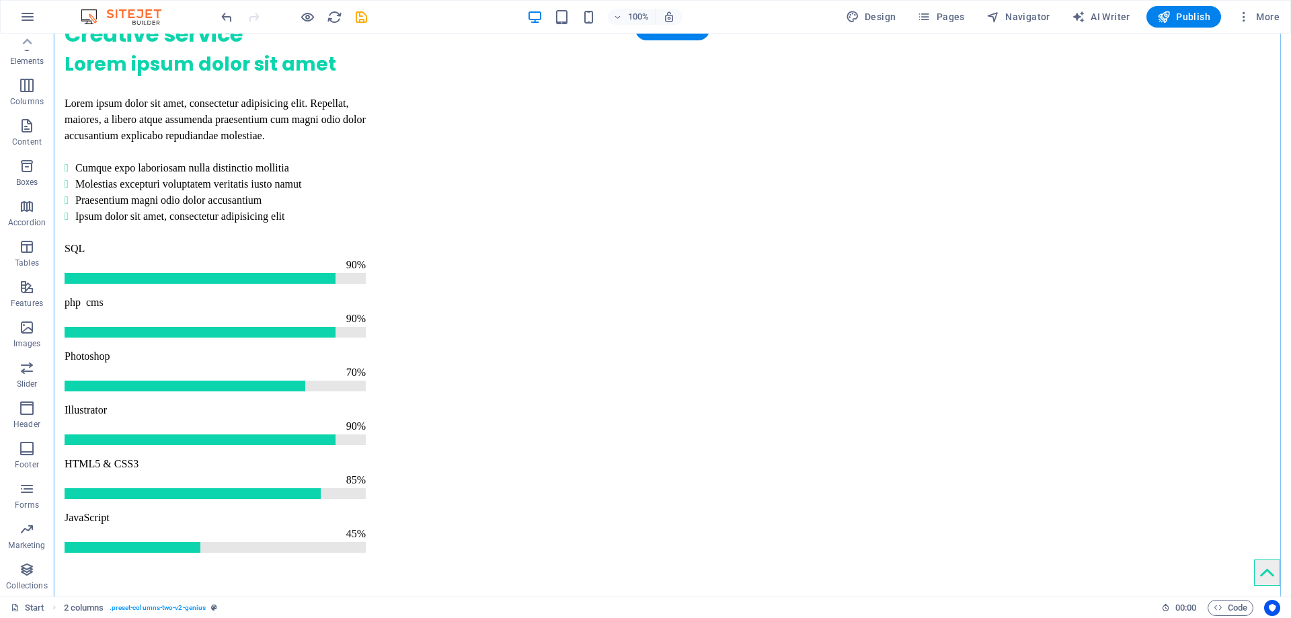
scroll to position [3094, 0]
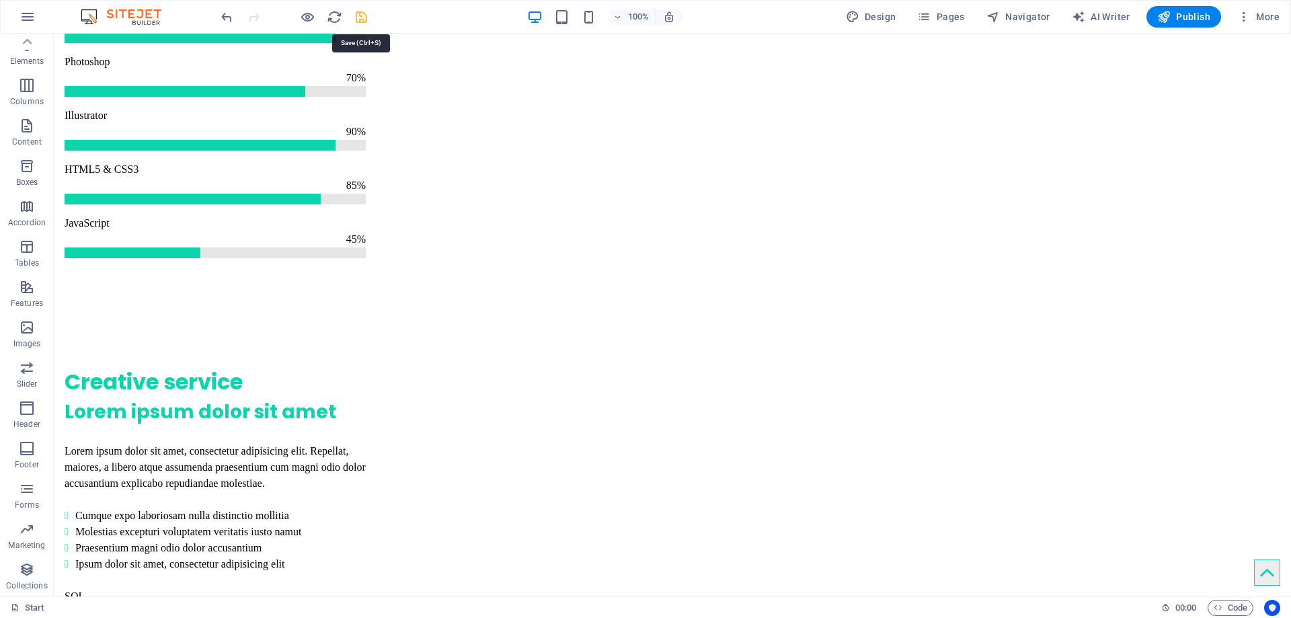
click at [361, 18] on icon "save" at bounding box center [361, 16] width 15 height 15
checkbox input "false"
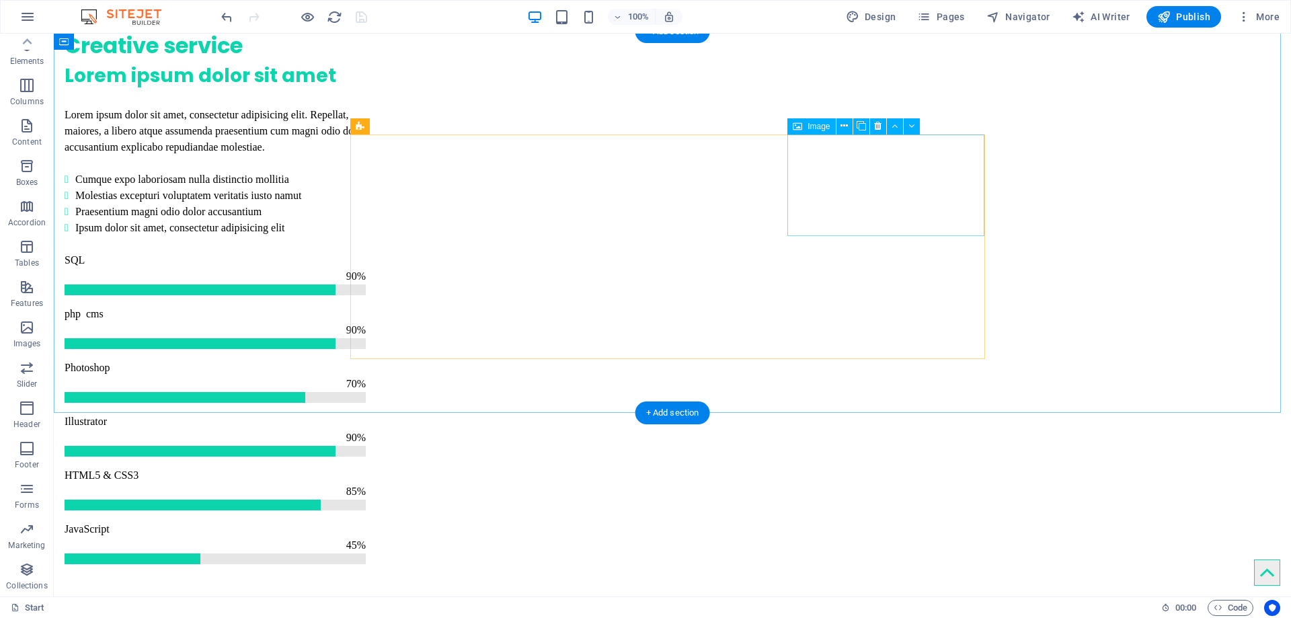
scroll to position [4516, 0]
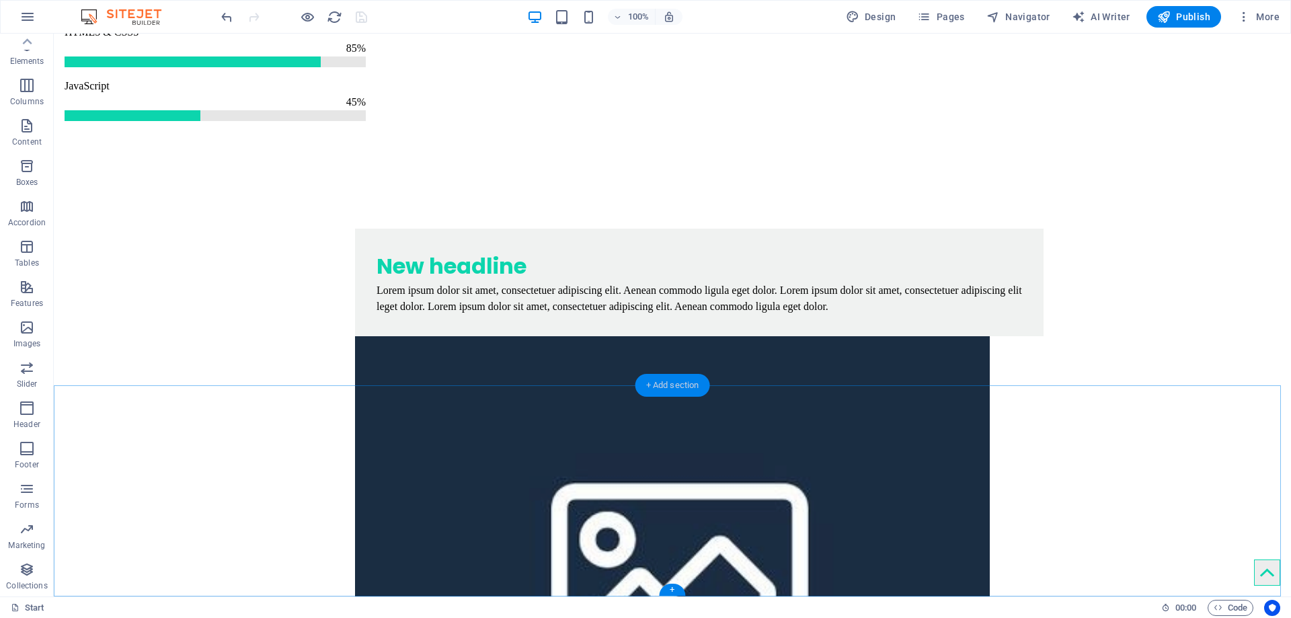
click at [648, 378] on div "+ Add section" at bounding box center [673, 385] width 75 height 23
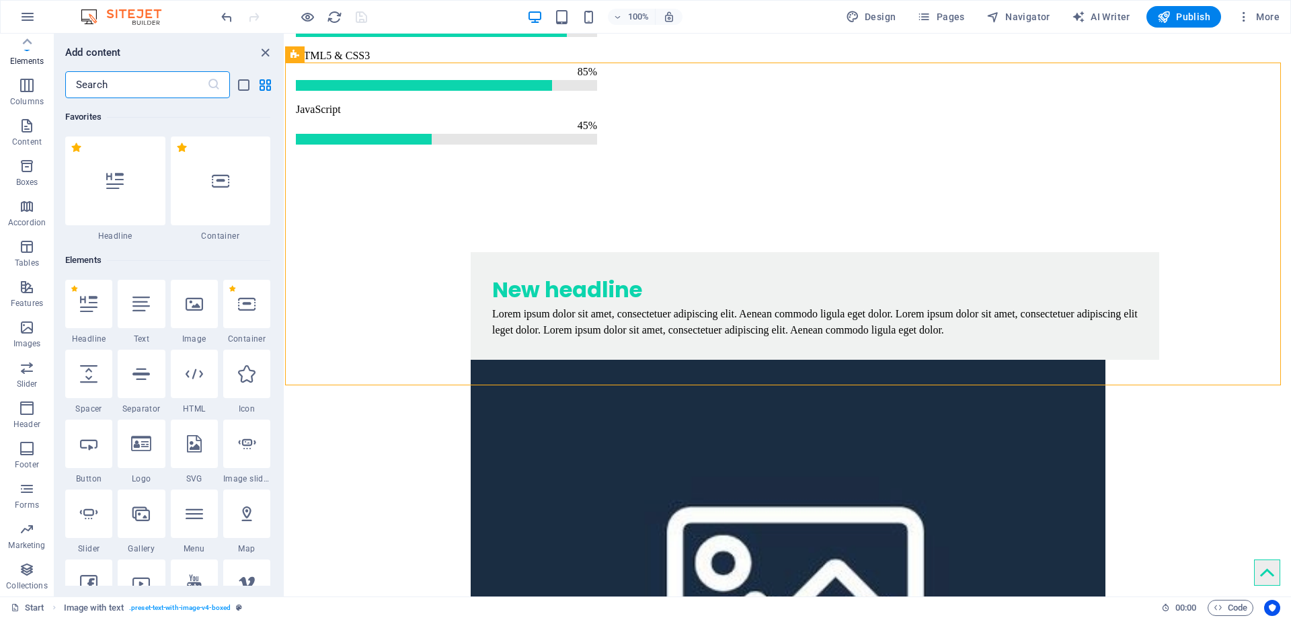
scroll to position [2354, 0]
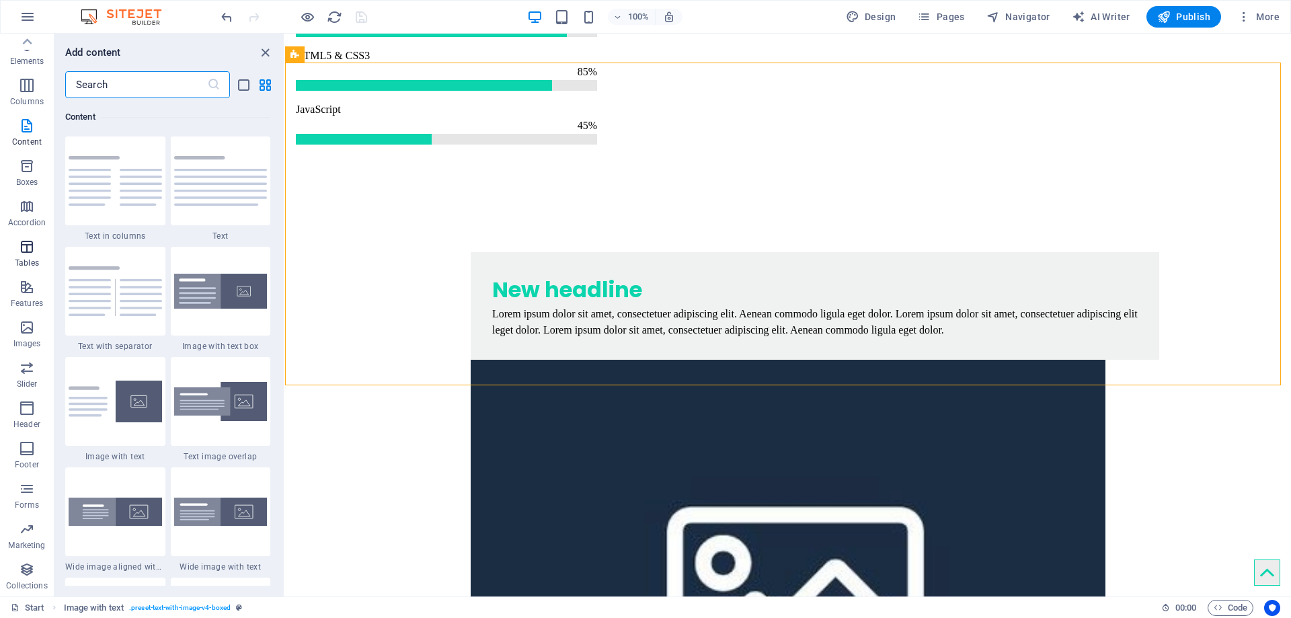
click at [25, 248] on icon "button" at bounding box center [27, 247] width 16 height 16
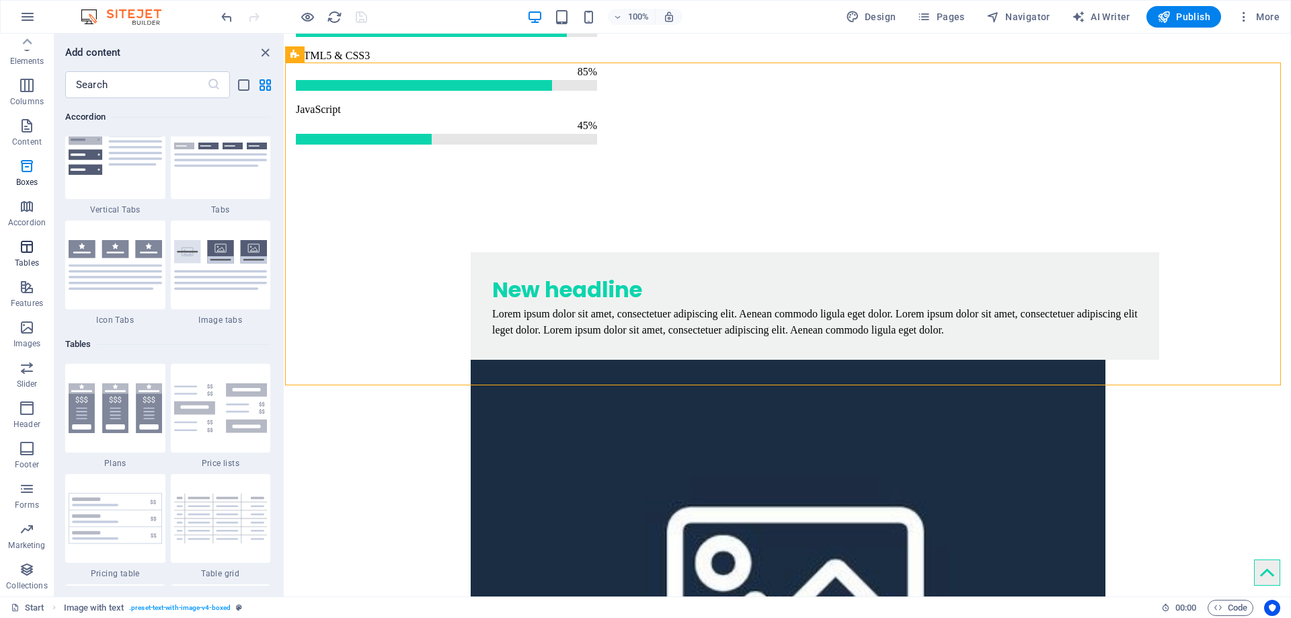
scroll to position [4659, 0]
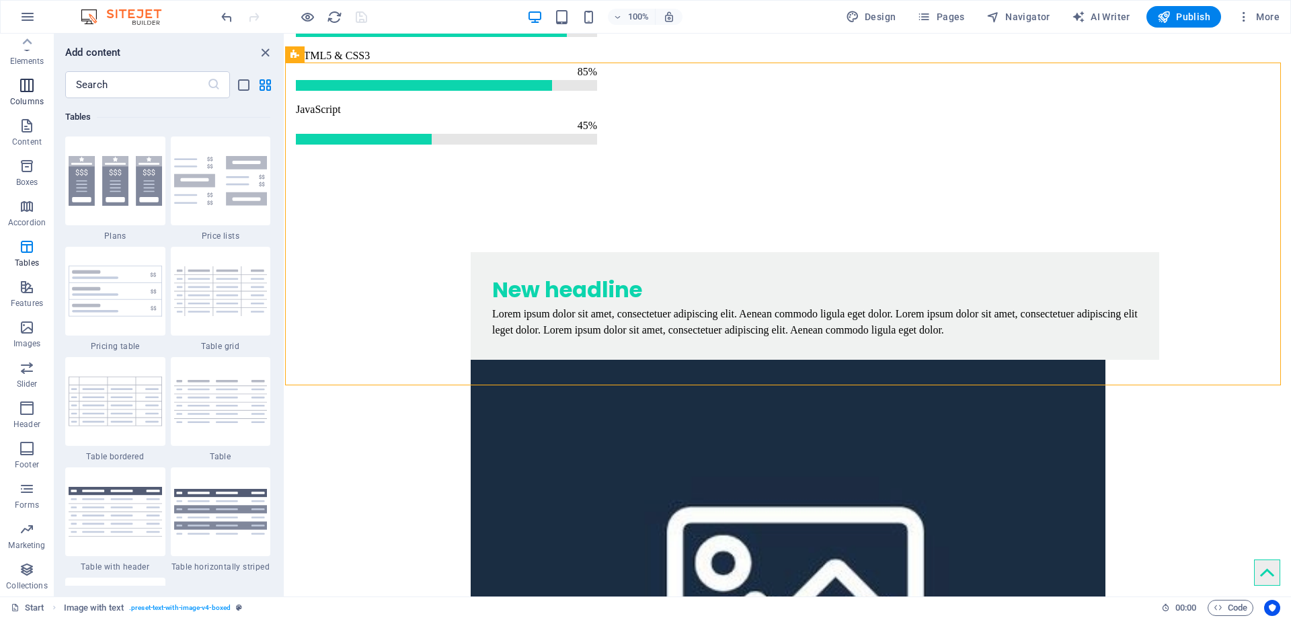
click at [27, 91] on icon "button" at bounding box center [27, 85] width 16 height 16
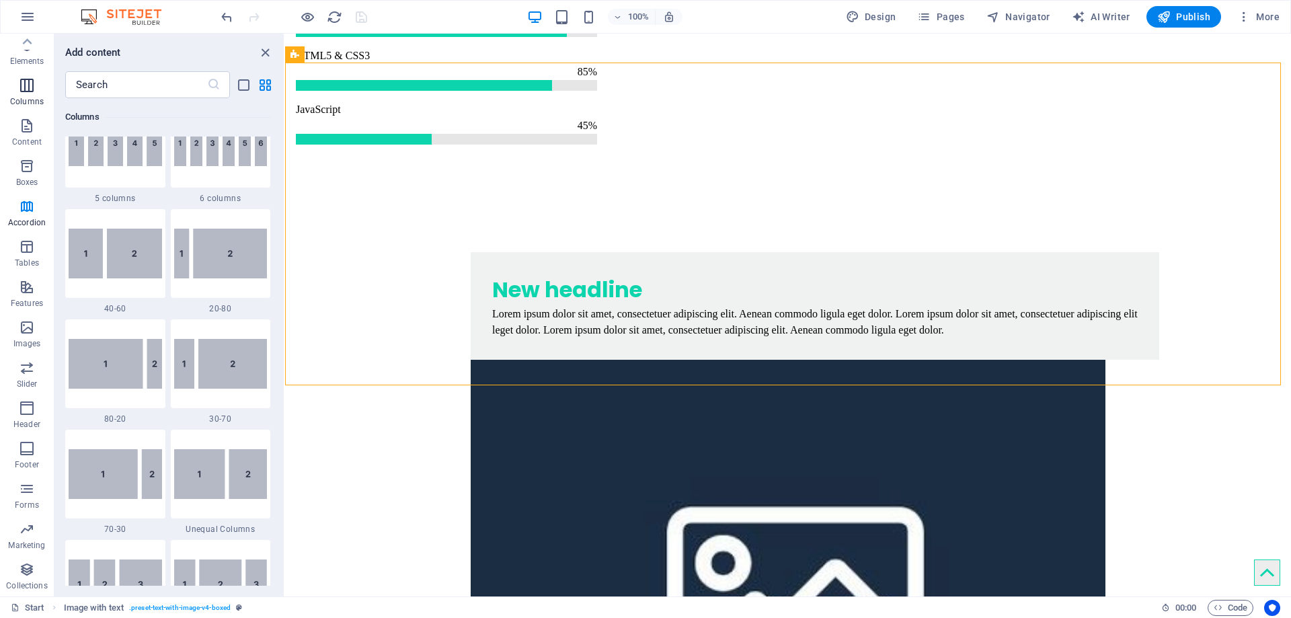
scroll to position [666, 0]
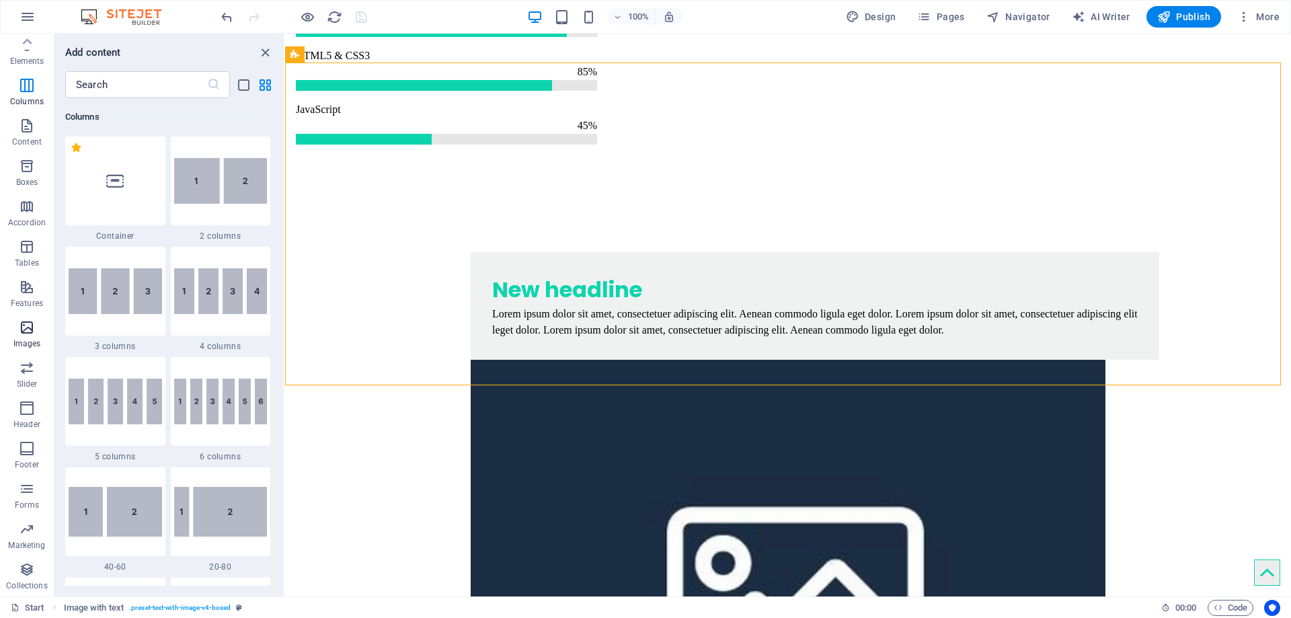
click at [25, 334] on icon "button" at bounding box center [27, 328] width 16 height 16
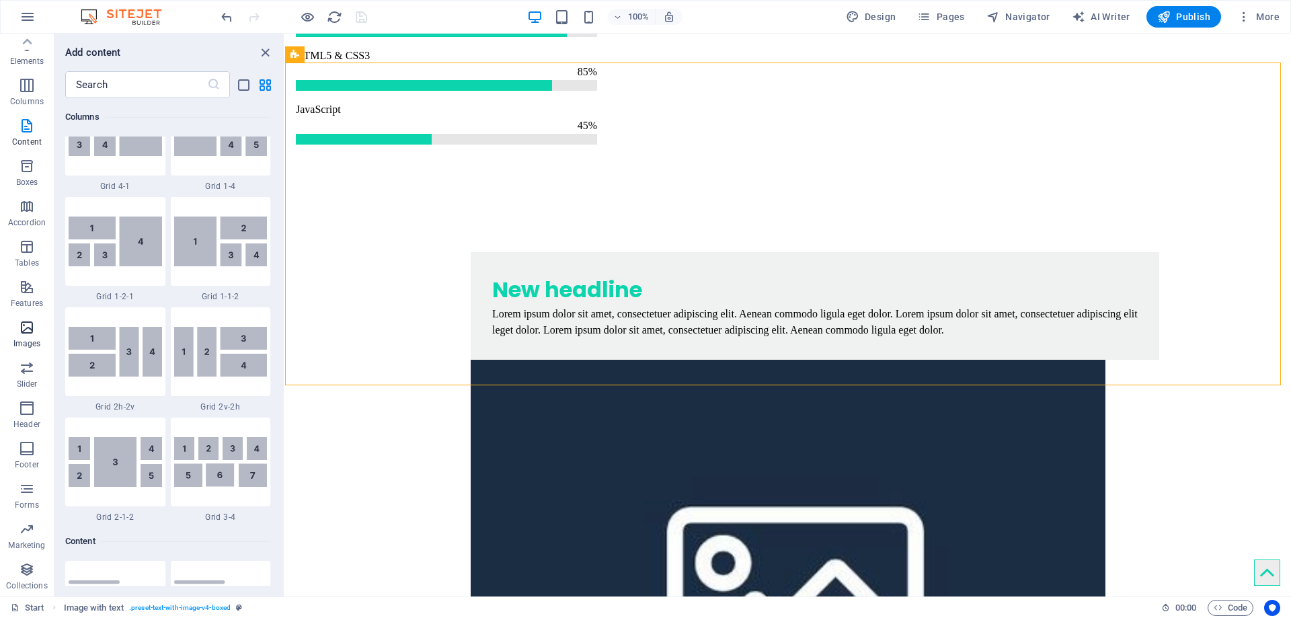
scroll to position [6821, 0]
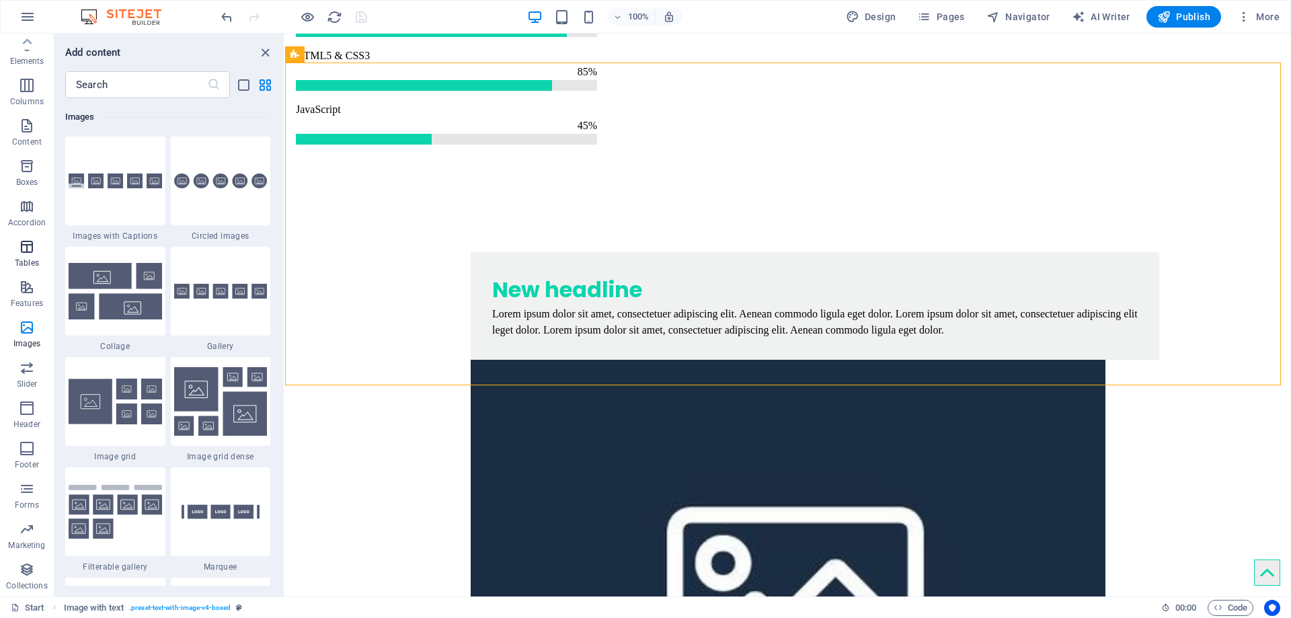
click at [25, 248] on icon "button" at bounding box center [27, 247] width 16 height 16
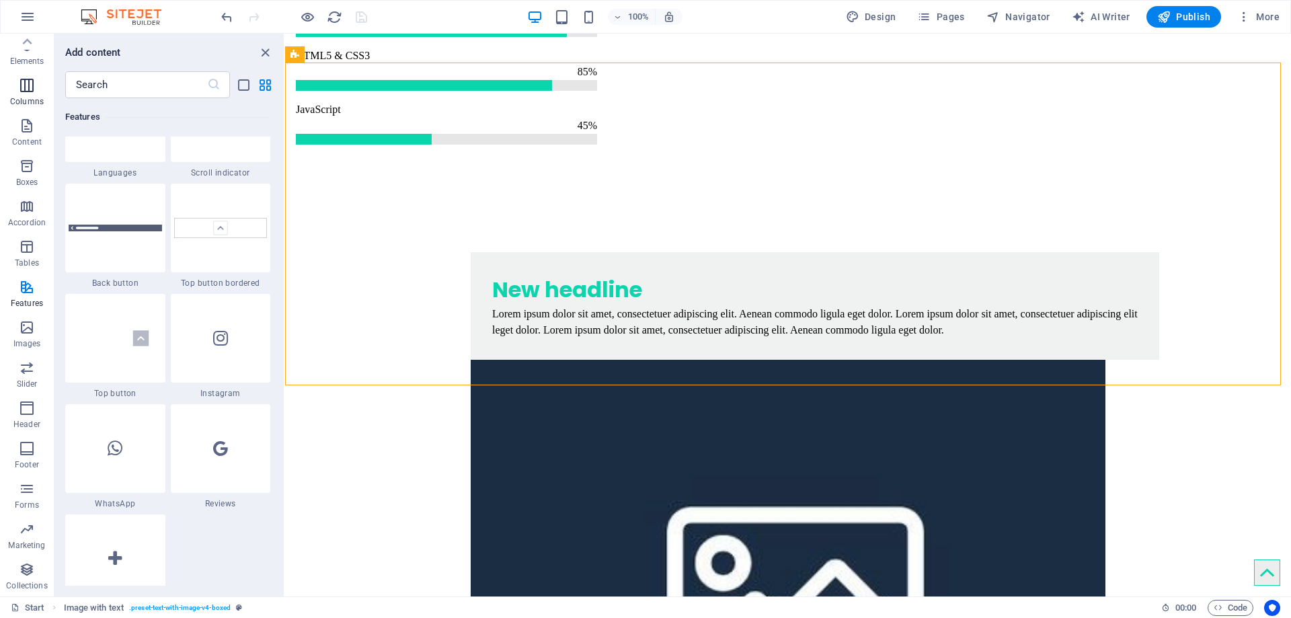
scroll to position [4659, 0]
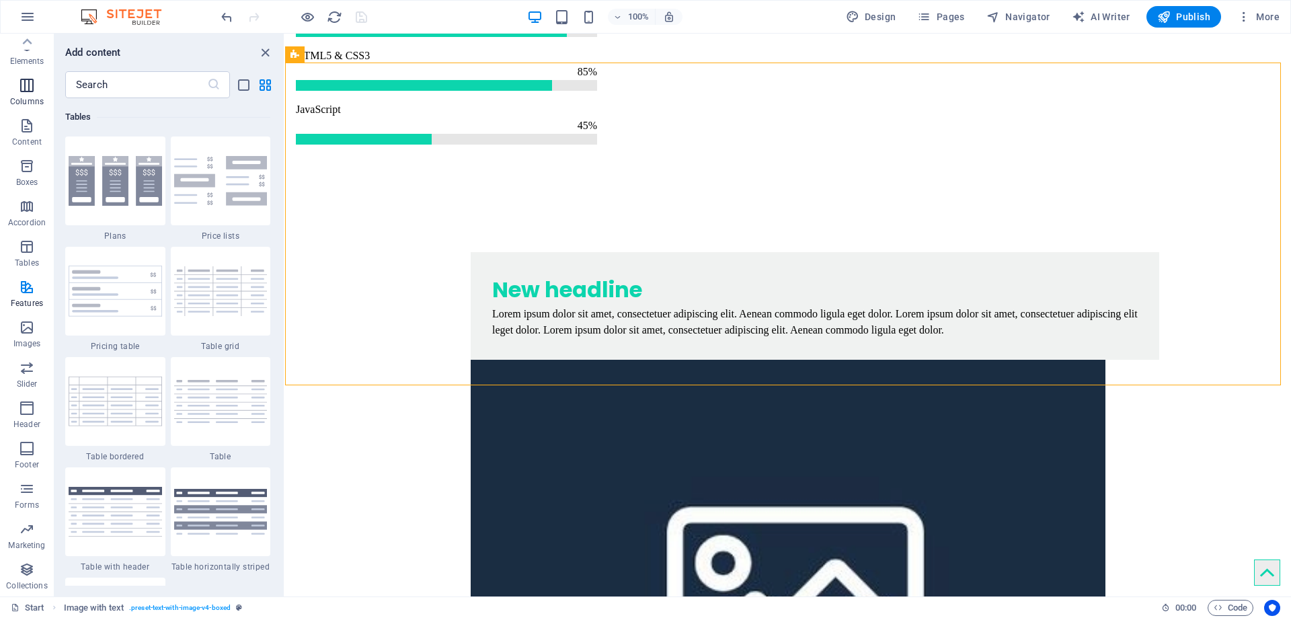
click at [33, 86] on icon "button" at bounding box center [27, 85] width 16 height 16
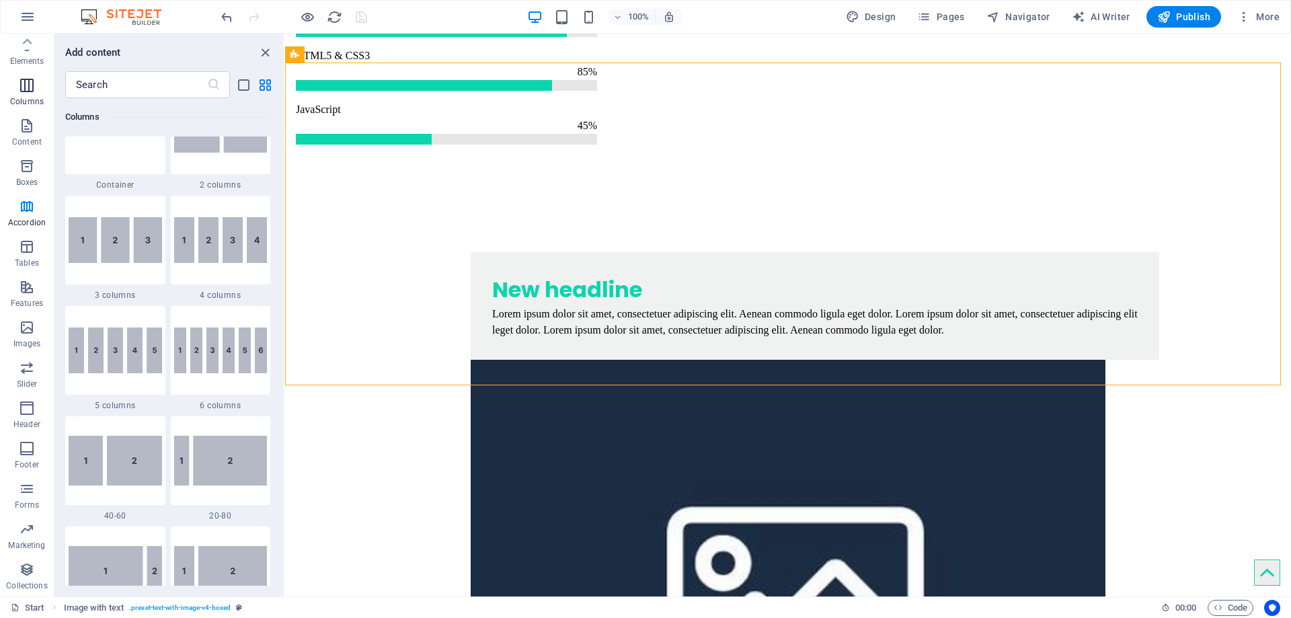
scroll to position [666, 0]
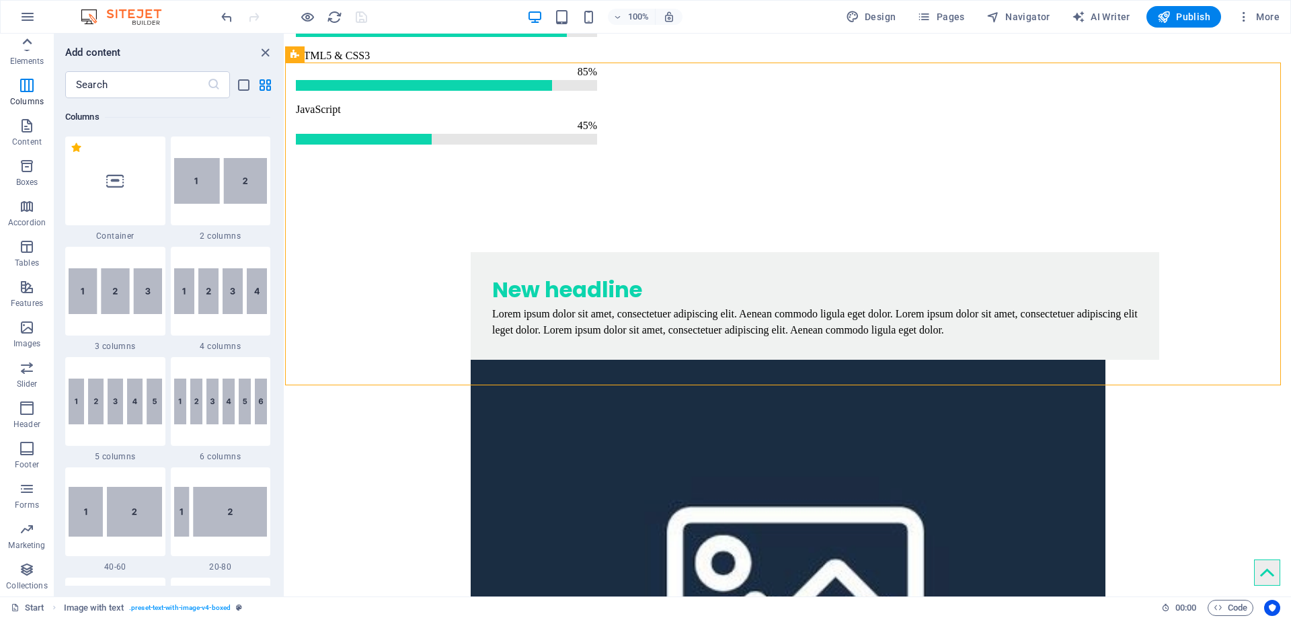
click at [24, 38] on icon at bounding box center [26, 41] width 19 height 19
click at [37, 96] on span "Elements" at bounding box center [27, 95] width 54 height 32
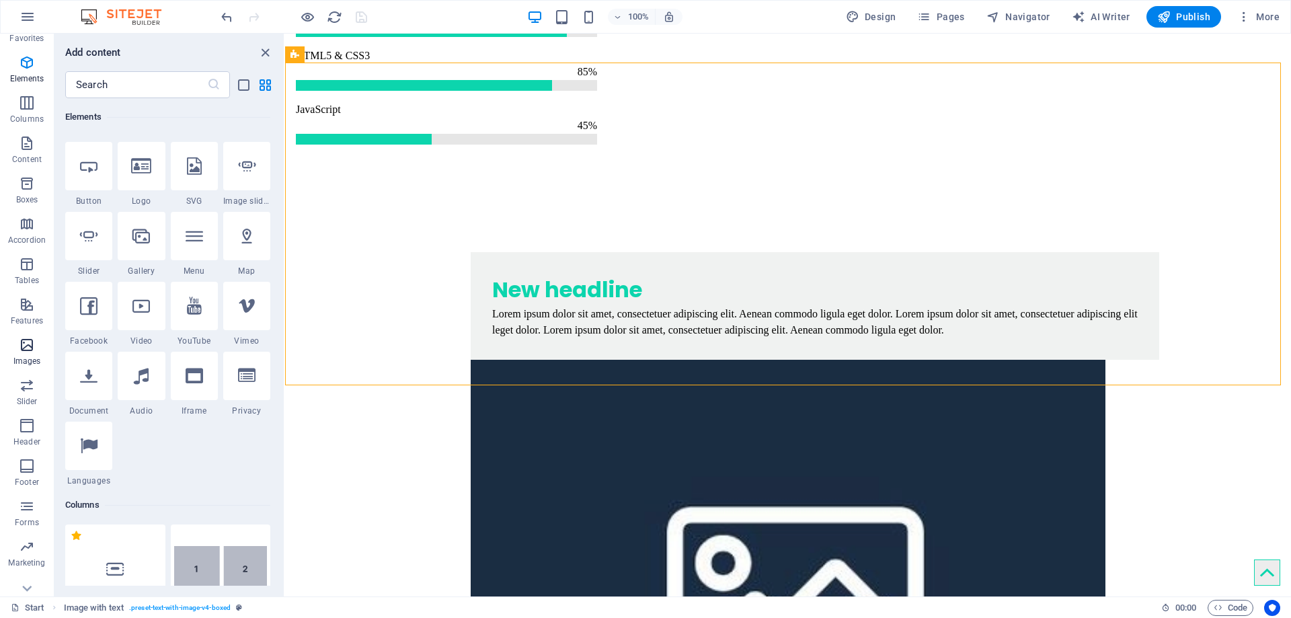
scroll to position [42, 0]
click at [28, 420] on p "Header" at bounding box center [26, 424] width 27 height 11
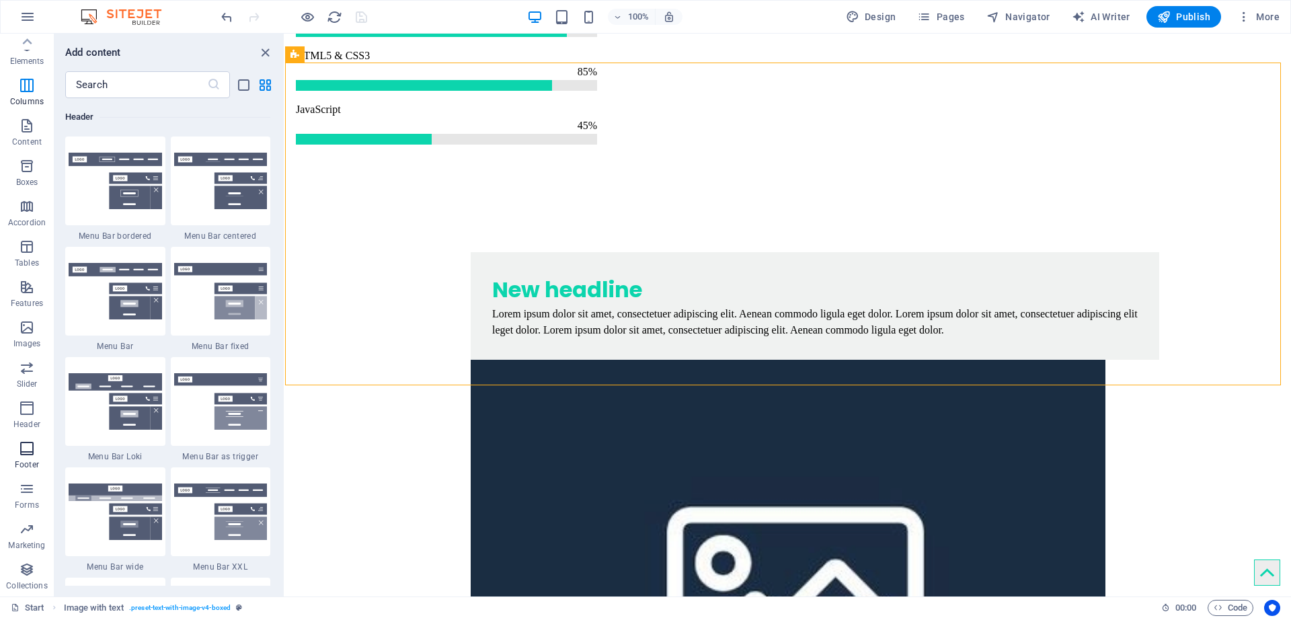
click at [29, 447] on icon "button" at bounding box center [27, 449] width 16 height 16
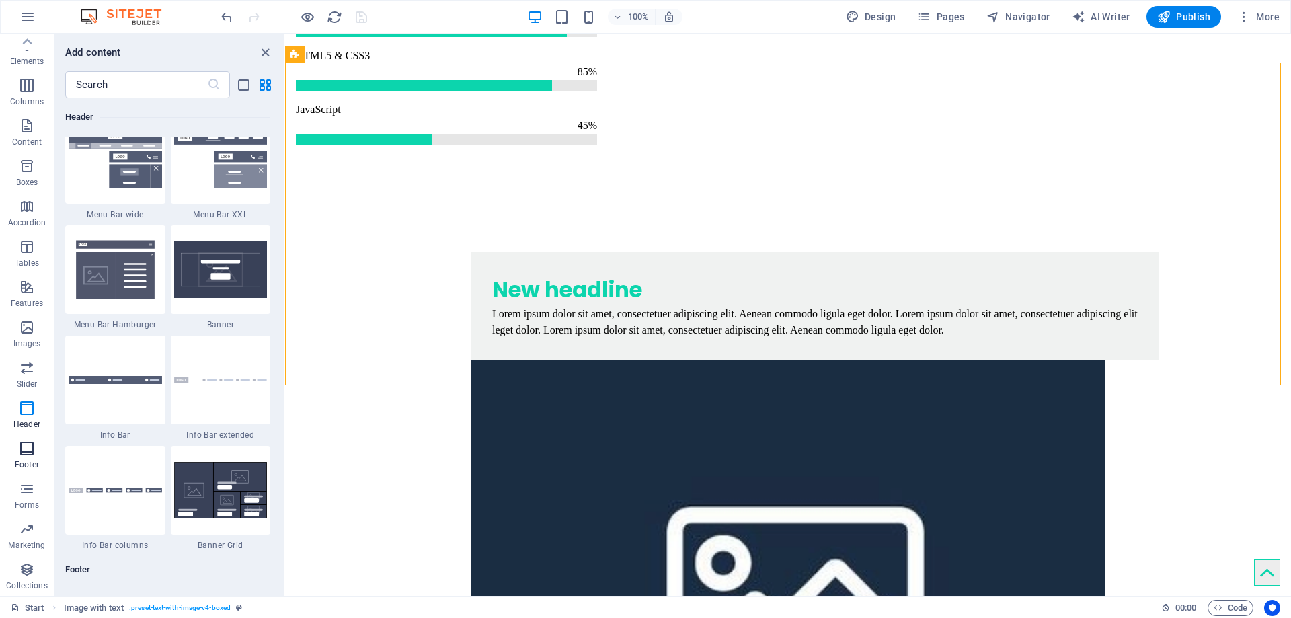
scroll to position [8905, 0]
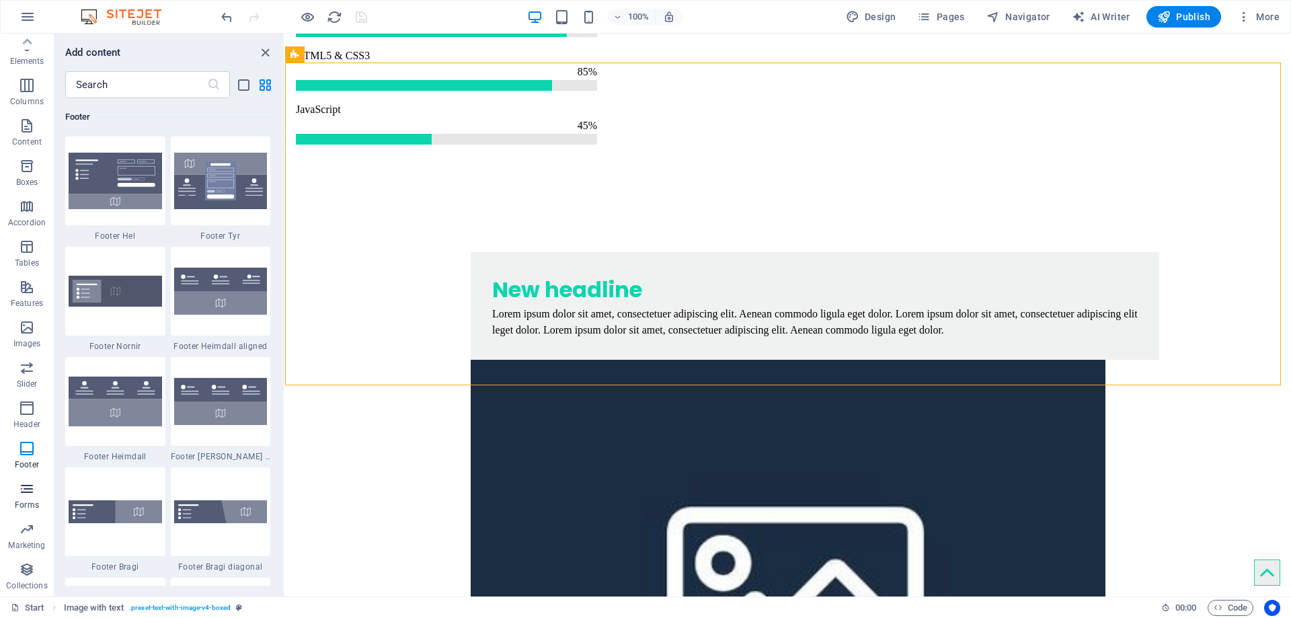
click at [25, 490] on icon "button" at bounding box center [27, 489] width 16 height 16
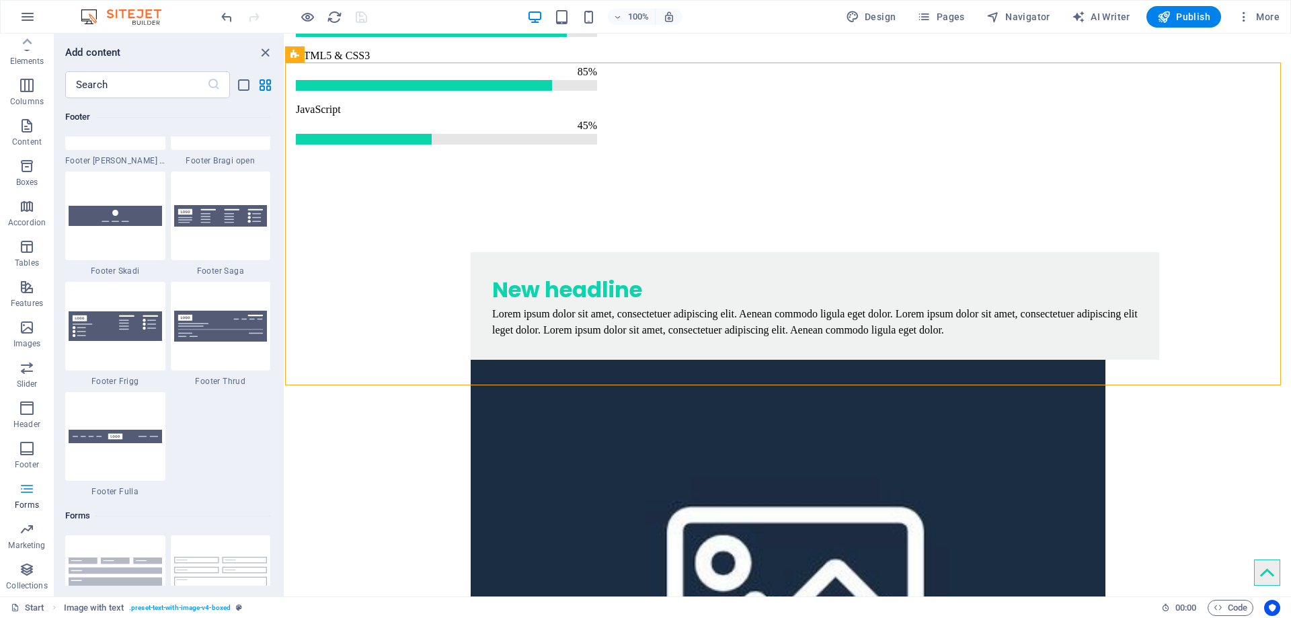
scroll to position [9821, 0]
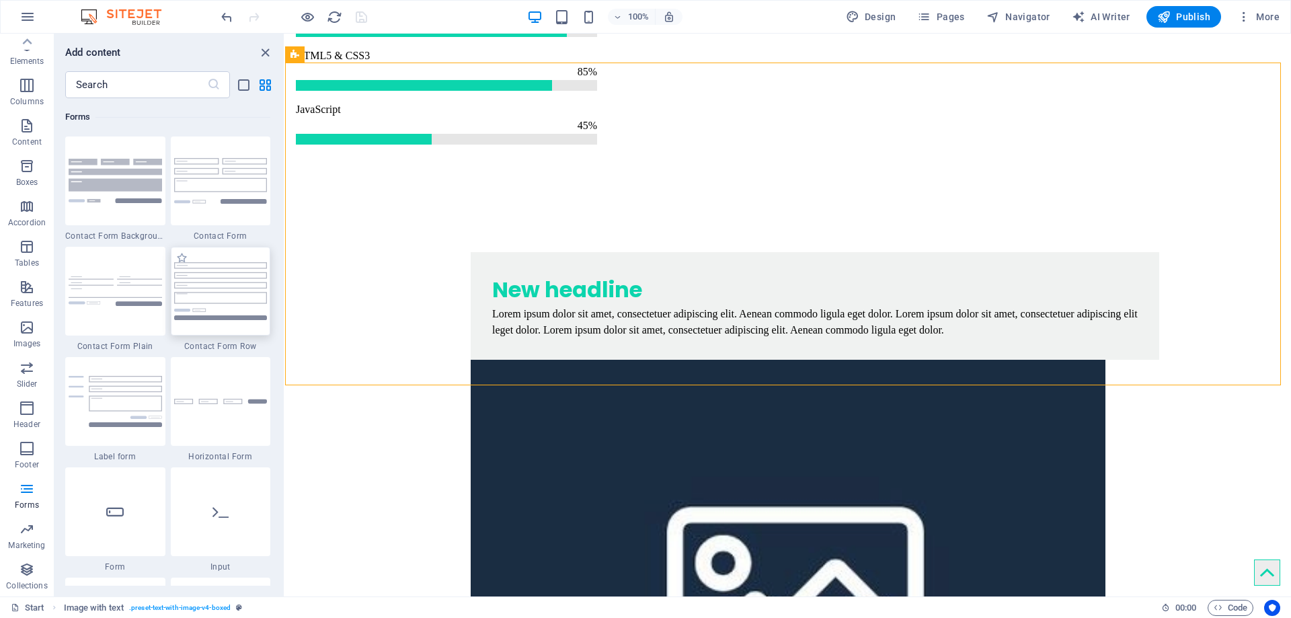
drag, startPoint x: 217, startPoint y: 285, endPoint x: 531, endPoint y: 347, distance: 320.3
click at [217, 285] on img at bounding box center [220, 290] width 93 height 57
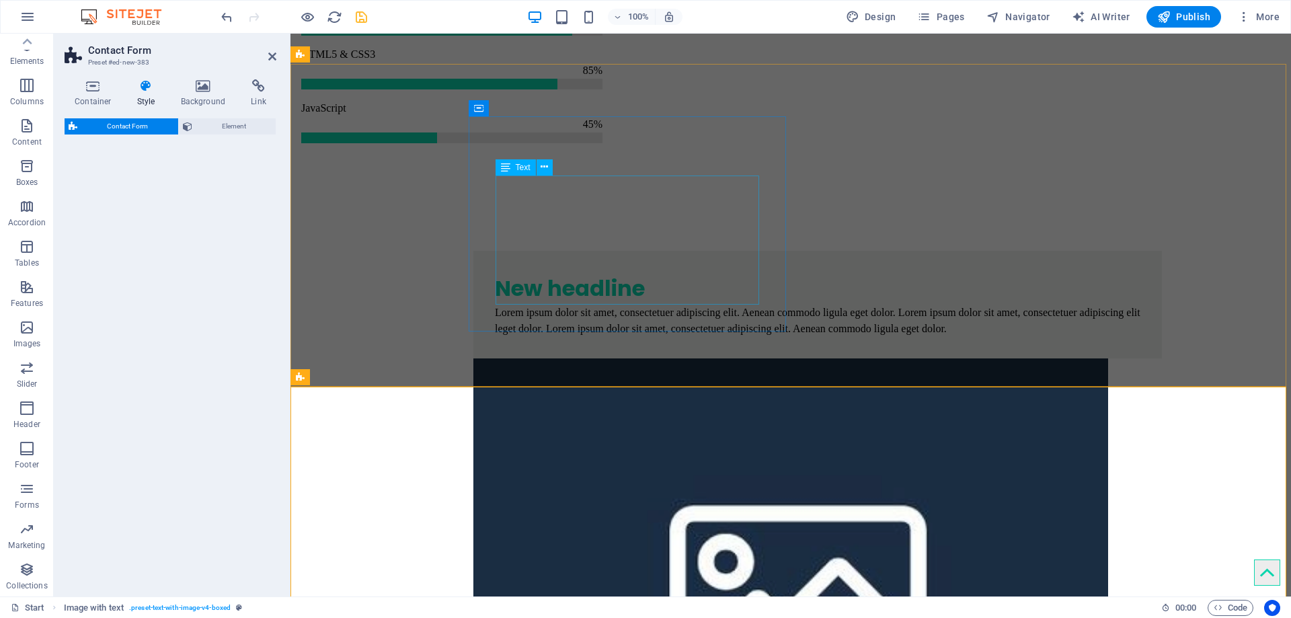
select select "rem"
select select "preset-contact-form-v3-row"
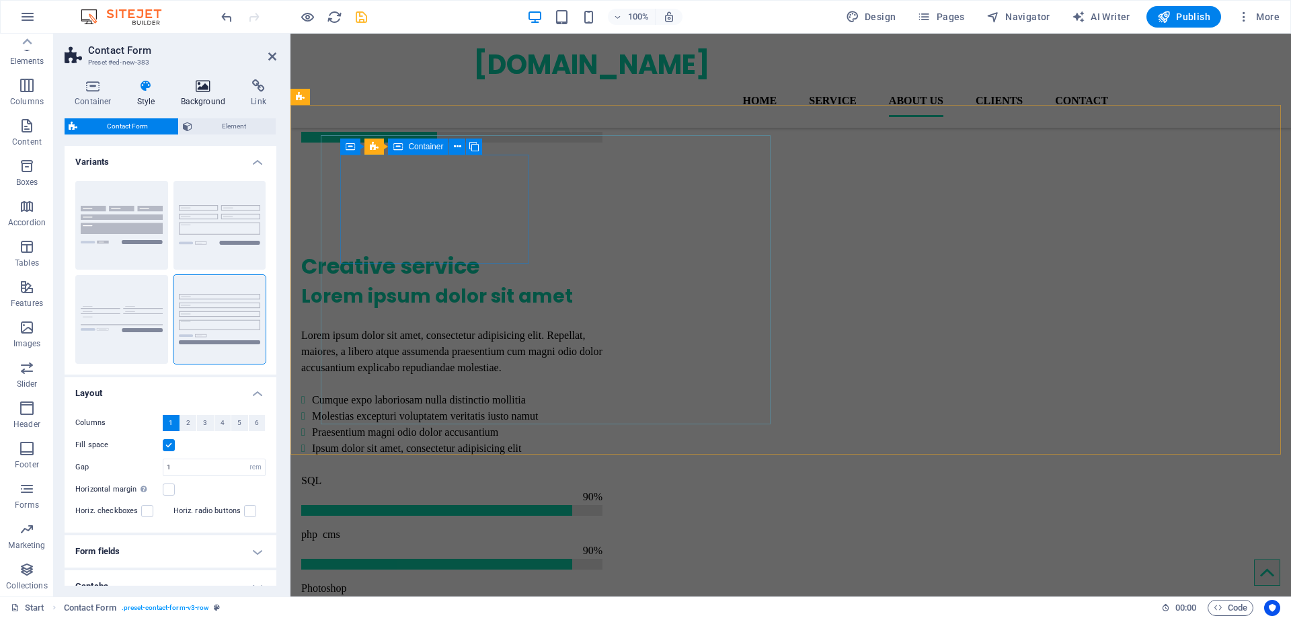
scroll to position [3642, 0]
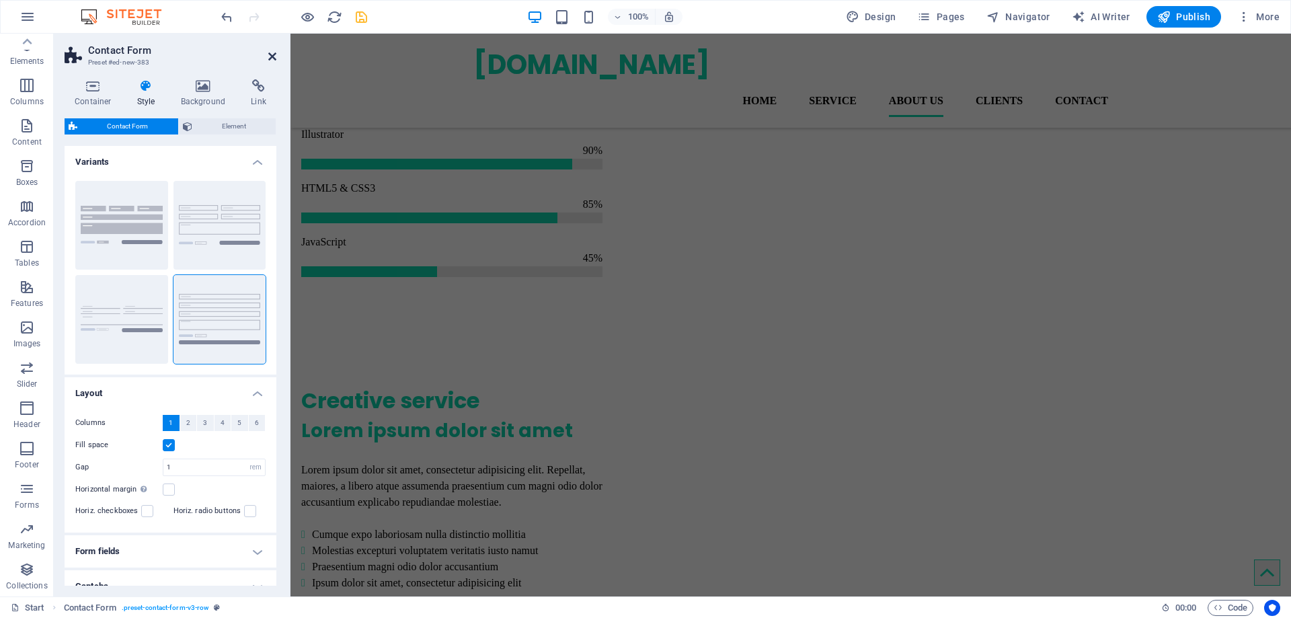
drag, startPoint x: 270, startPoint y: 57, endPoint x: 213, endPoint y: 24, distance: 66.3
click at [270, 57] on icon at bounding box center [272, 56] width 8 height 11
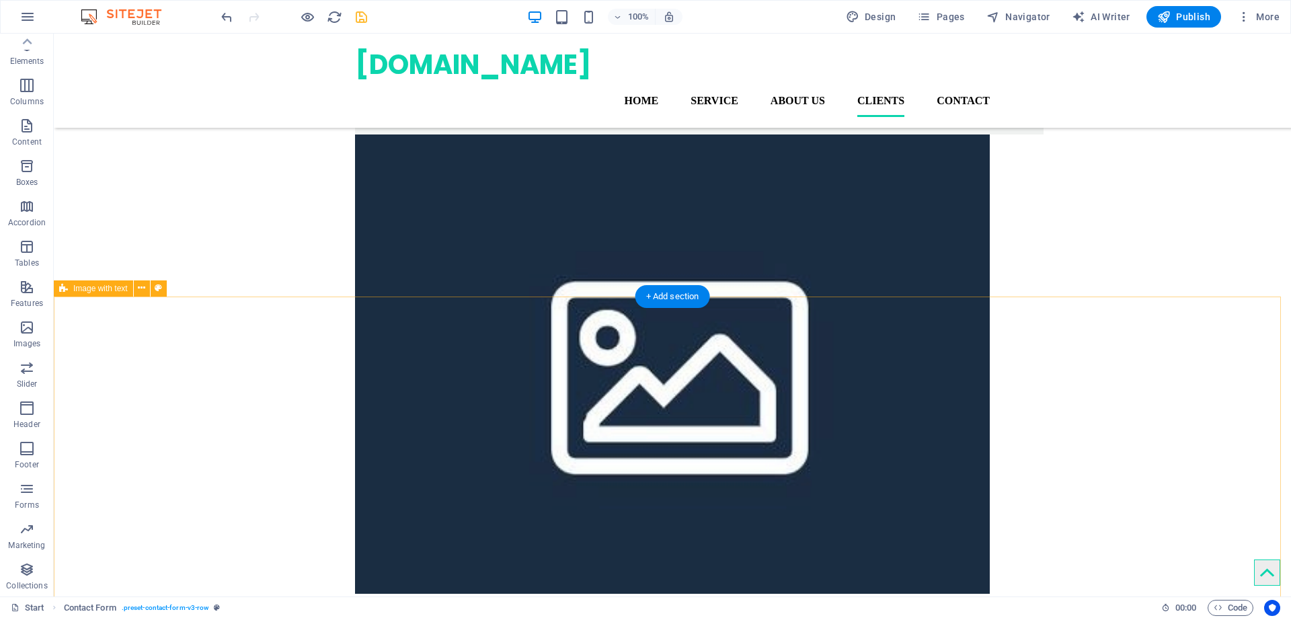
scroll to position [4013, 0]
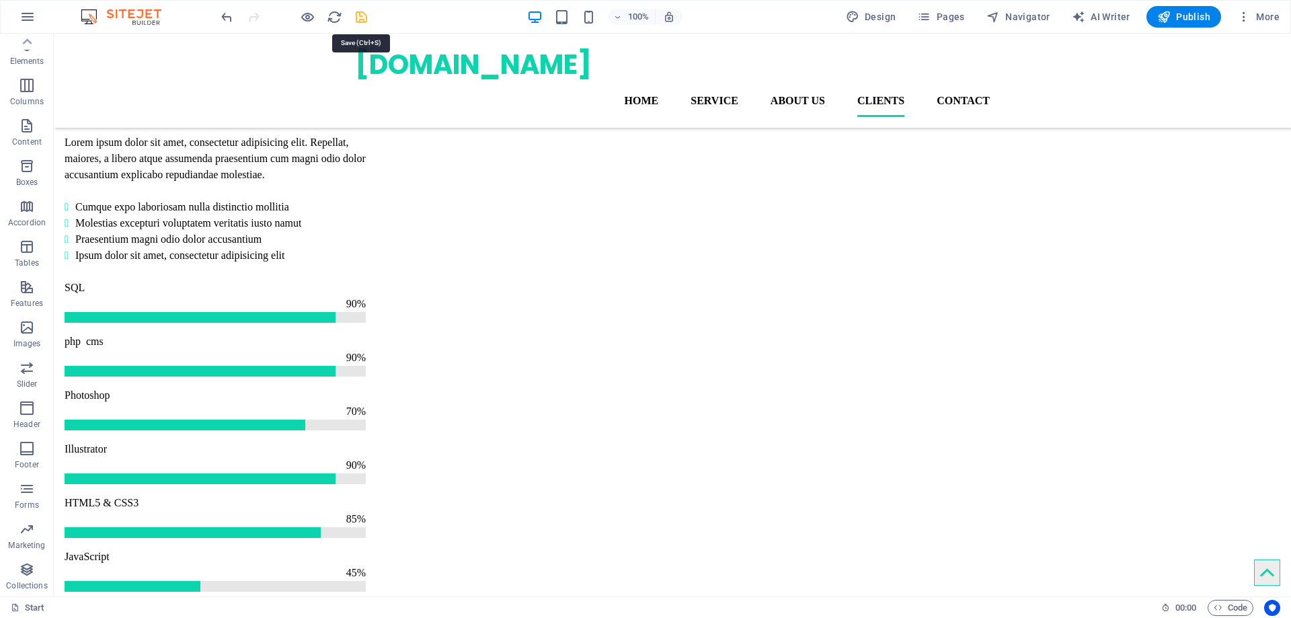
click at [356, 17] on icon "save" at bounding box center [361, 16] width 15 height 15
checkbox input "false"
click at [1182, 16] on span "Publish" at bounding box center [1184, 16] width 53 height 13
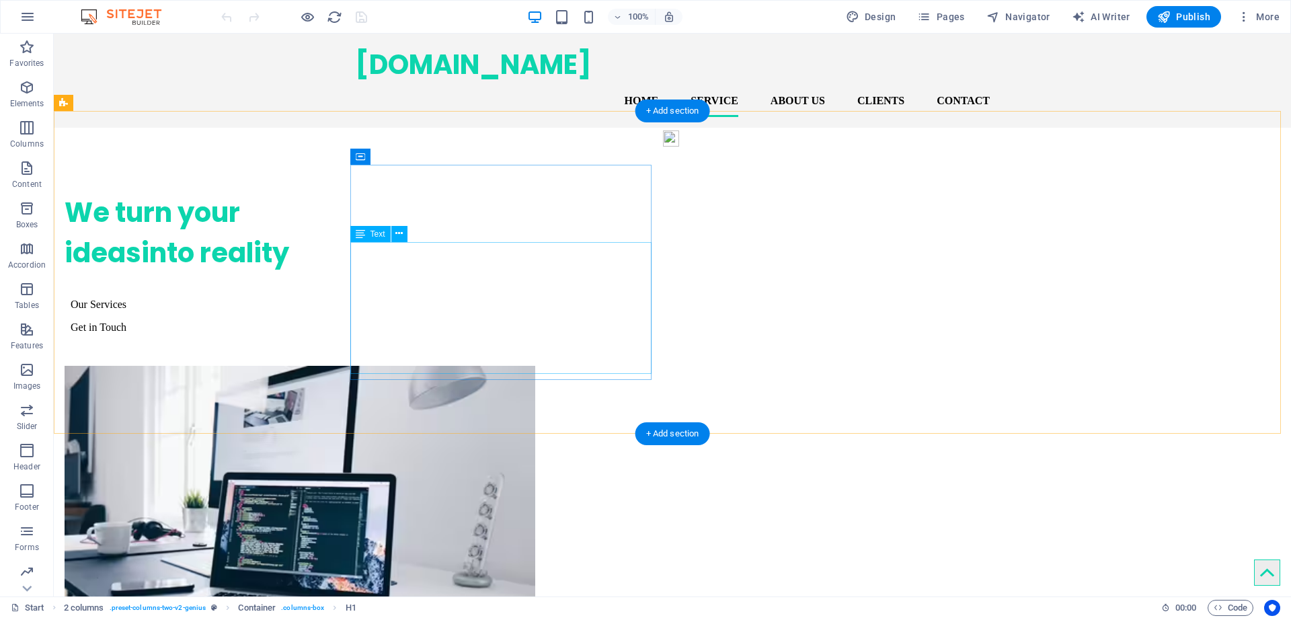
scroll to position [1967, 0]
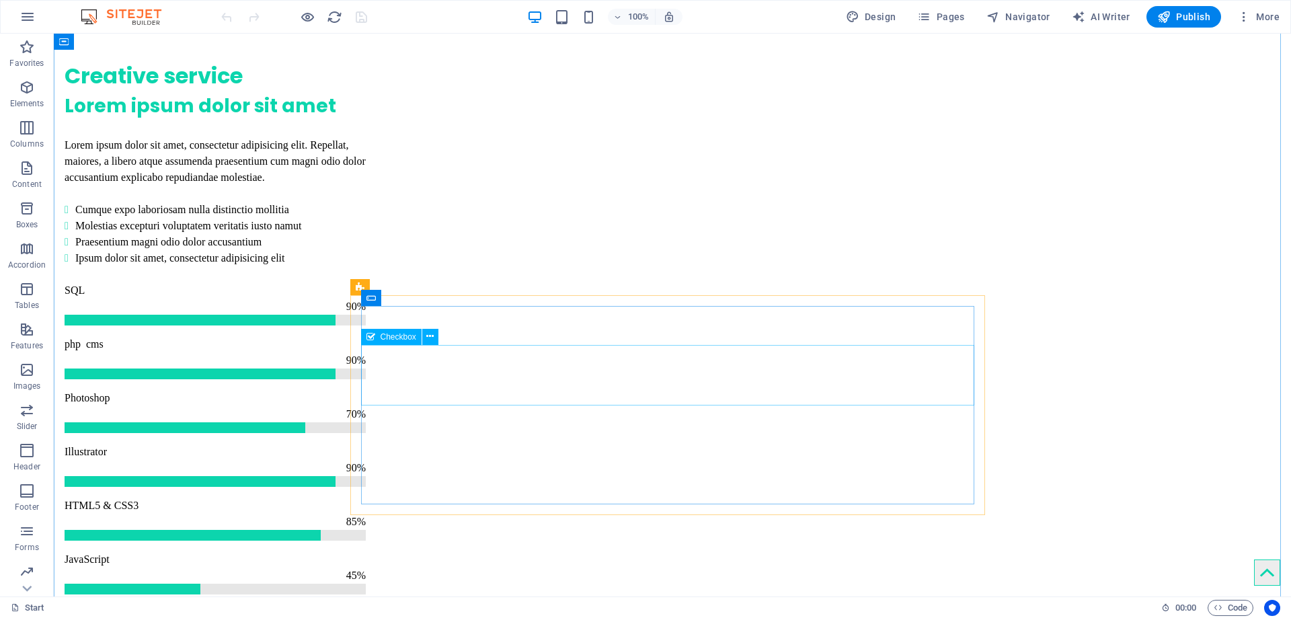
scroll to position [2892, 0]
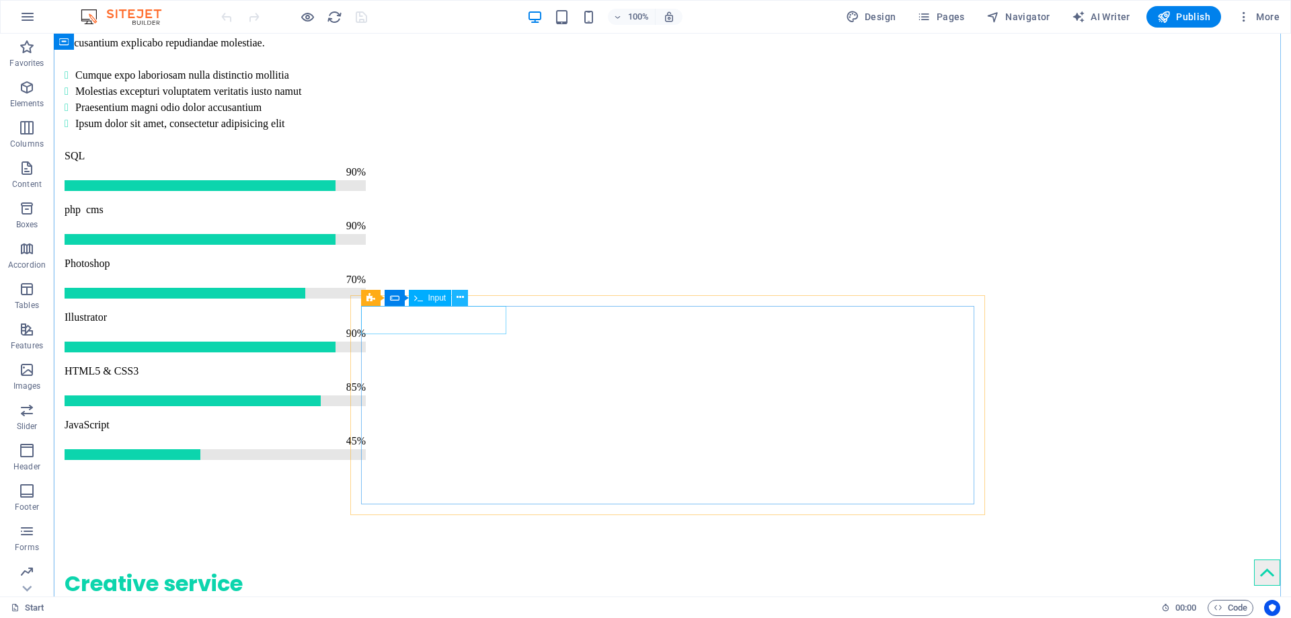
click at [462, 295] on icon at bounding box center [460, 298] width 7 height 14
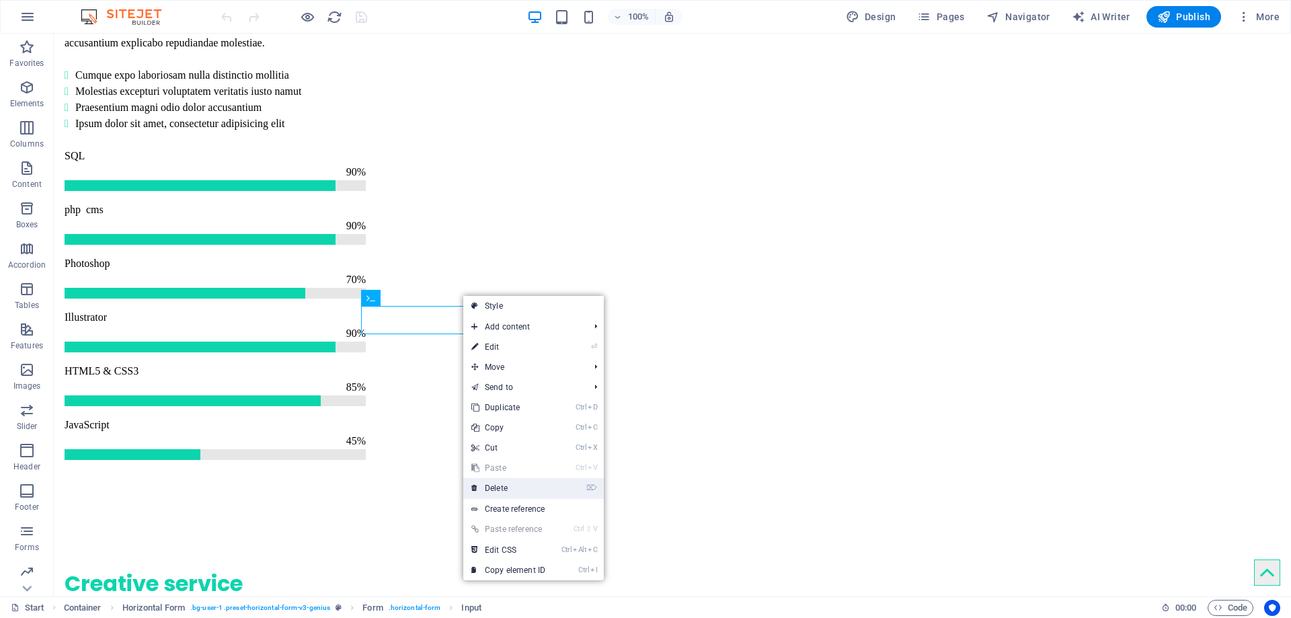
click at [496, 489] on link "⌦ Delete" at bounding box center [508, 488] width 90 height 20
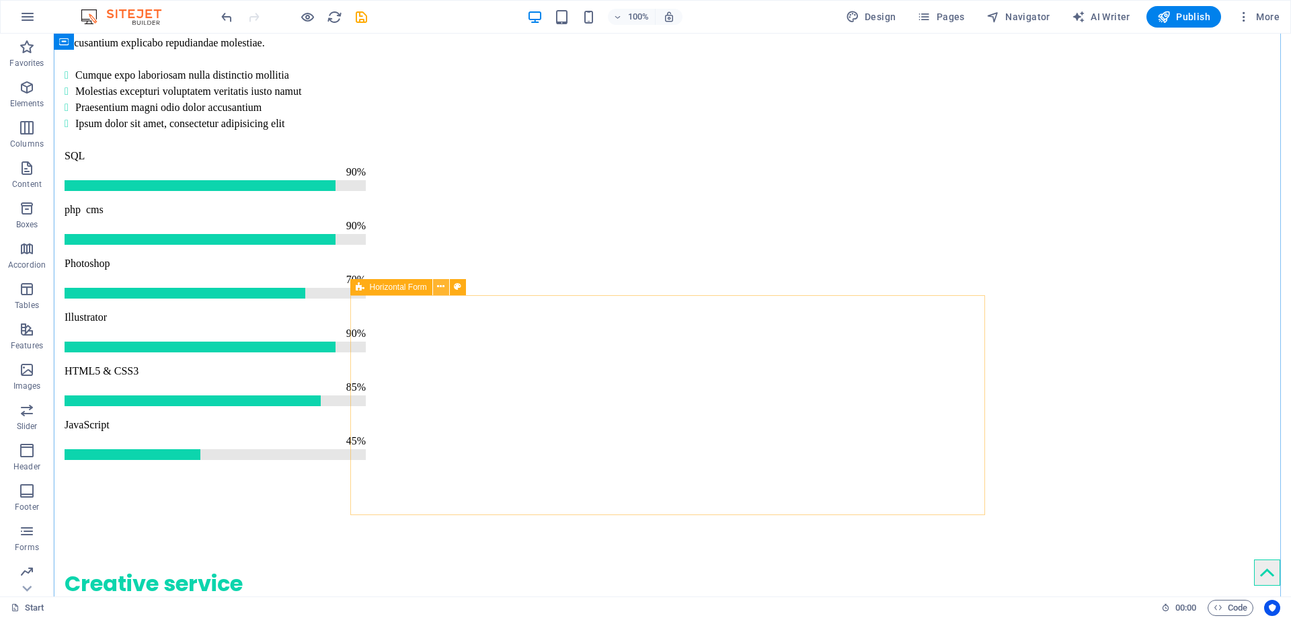
click at [442, 286] on icon at bounding box center [440, 287] width 7 height 14
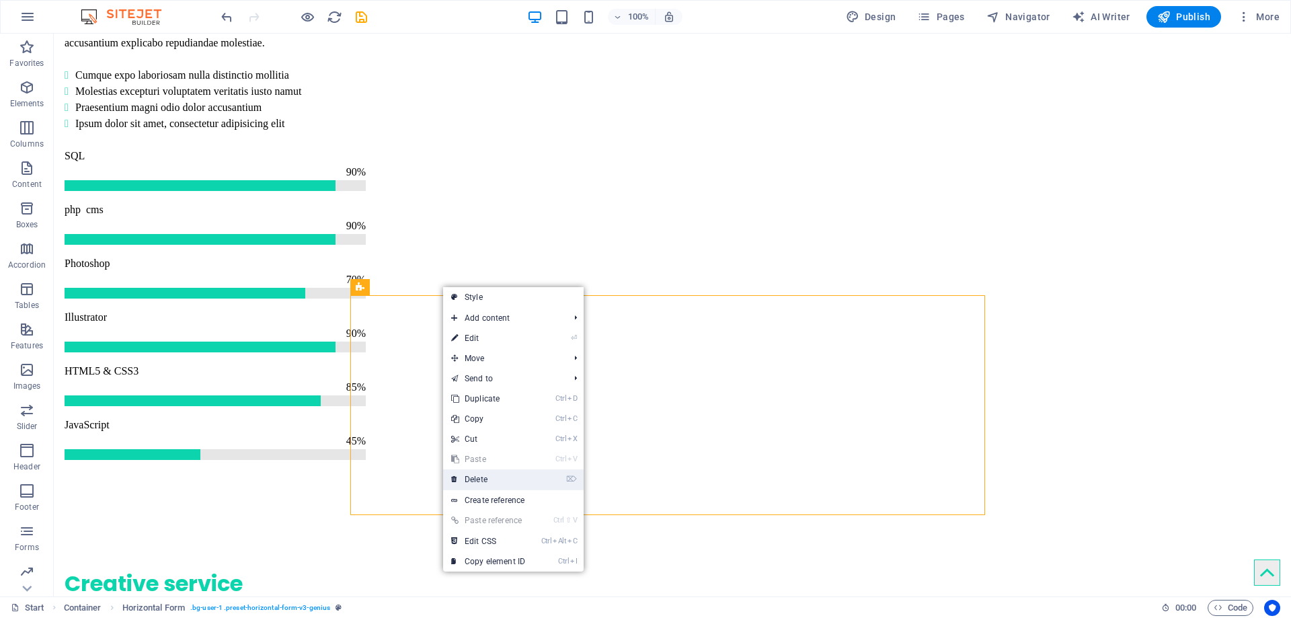
click at [484, 480] on link "⌦ Delete" at bounding box center [488, 480] width 90 height 20
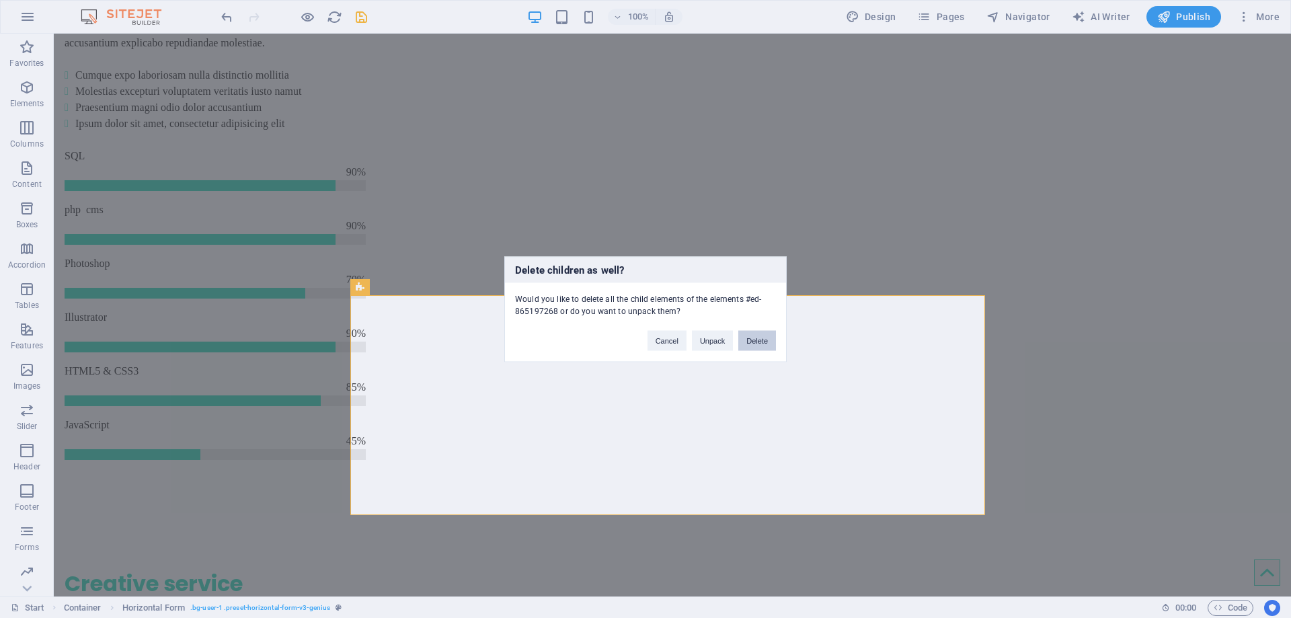
click at [753, 341] on button "Delete" at bounding box center [758, 340] width 38 height 20
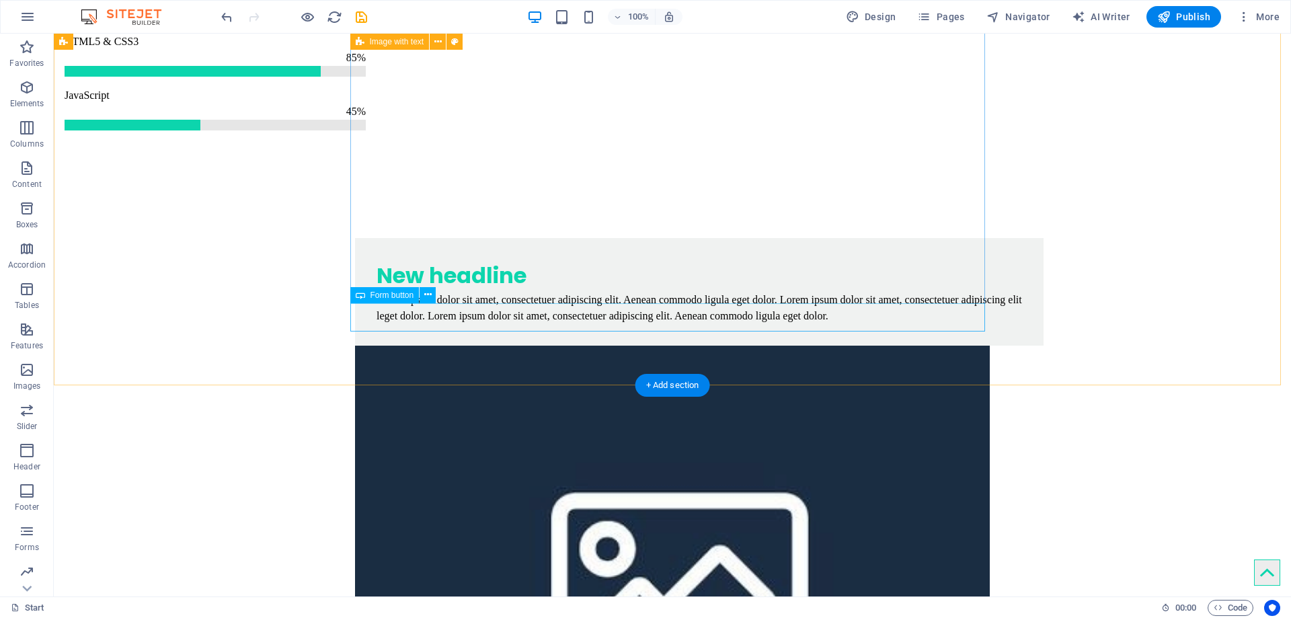
scroll to position [4735, 0]
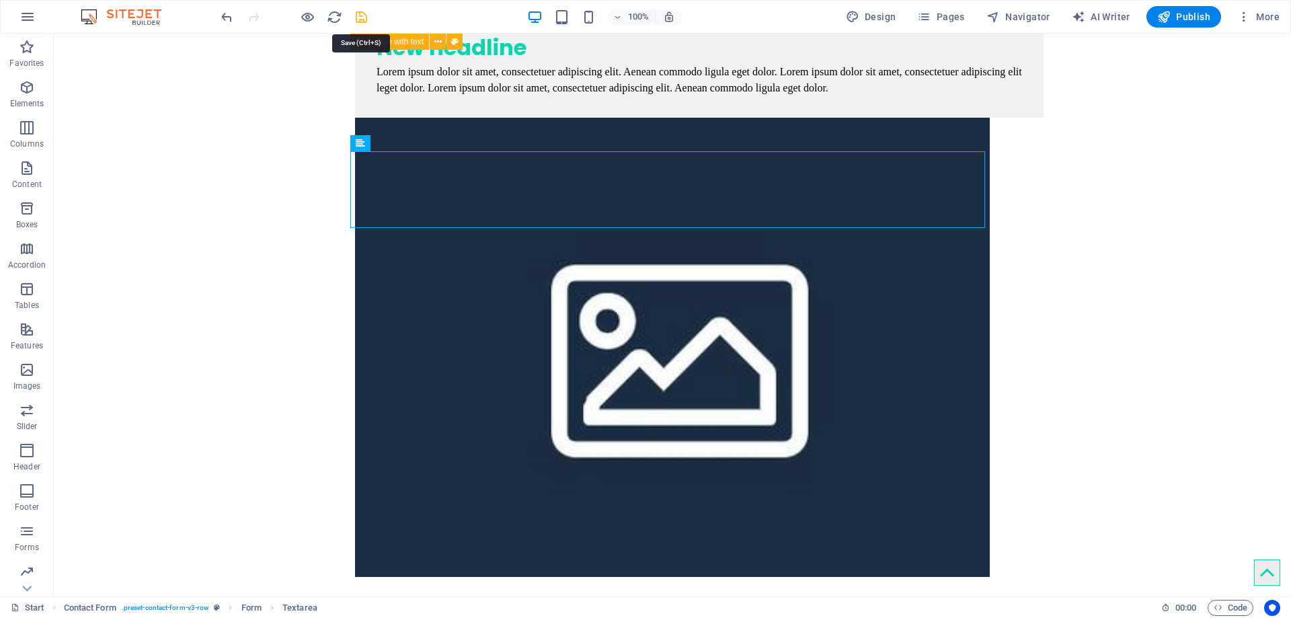
click at [361, 13] on icon "save" at bounding box center [361, 16] width 15 height 15
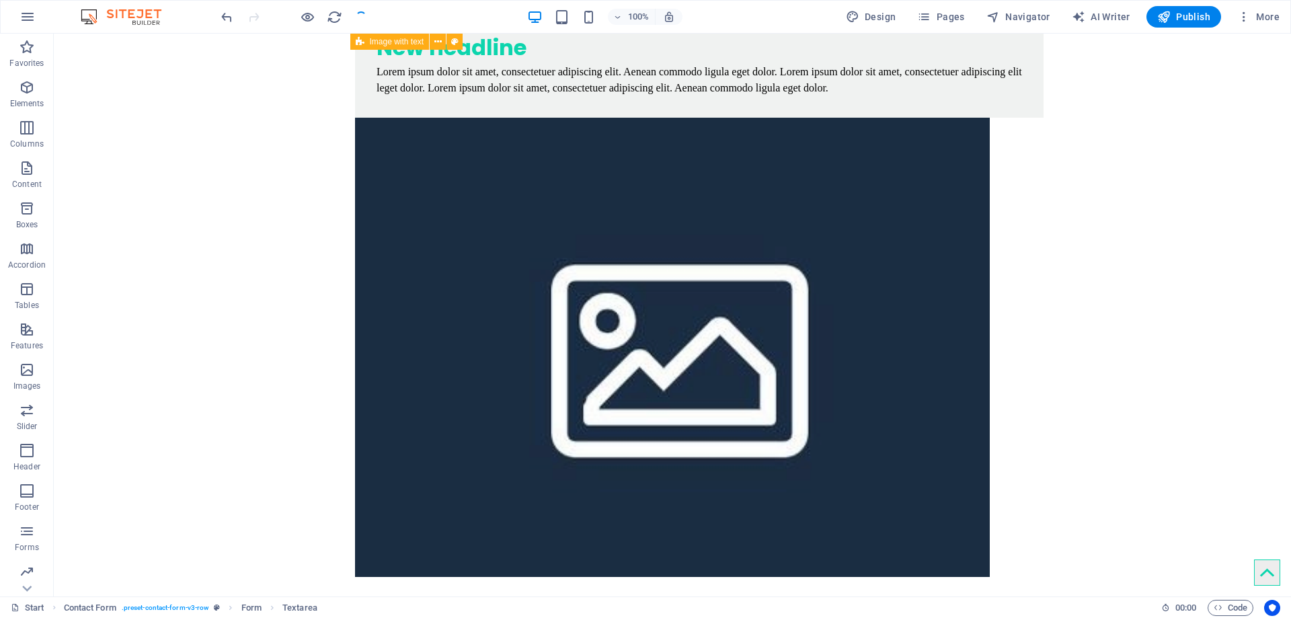
checkbox input "false"
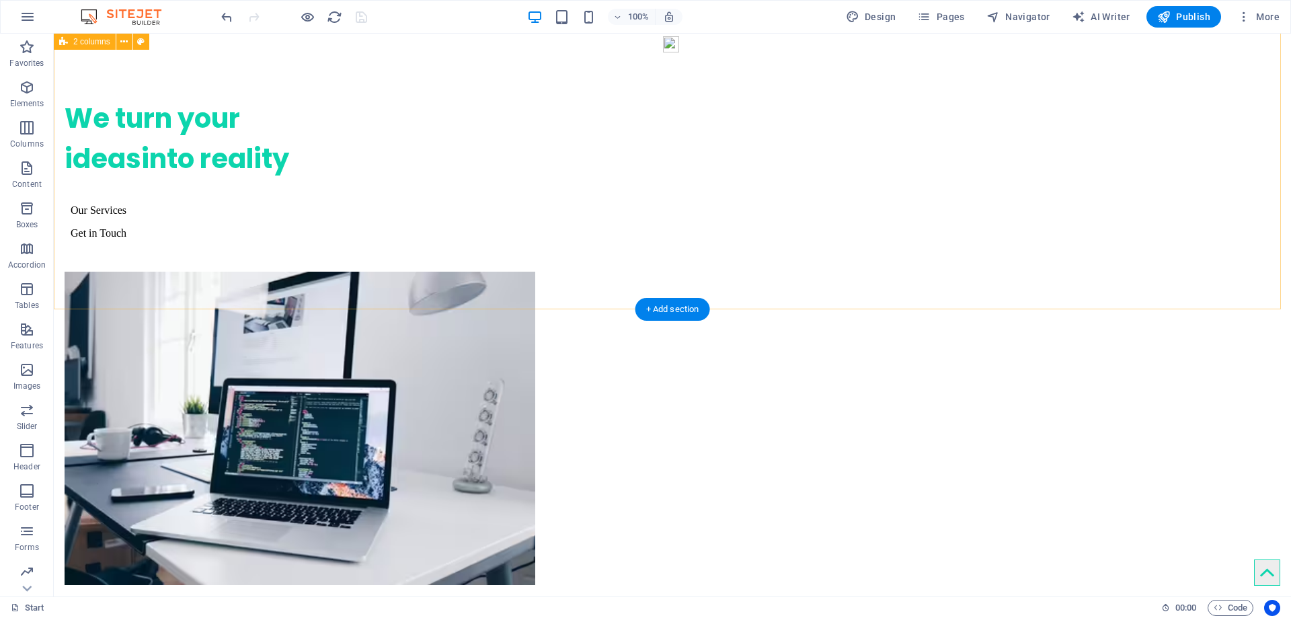
scroll to position [0, 0]
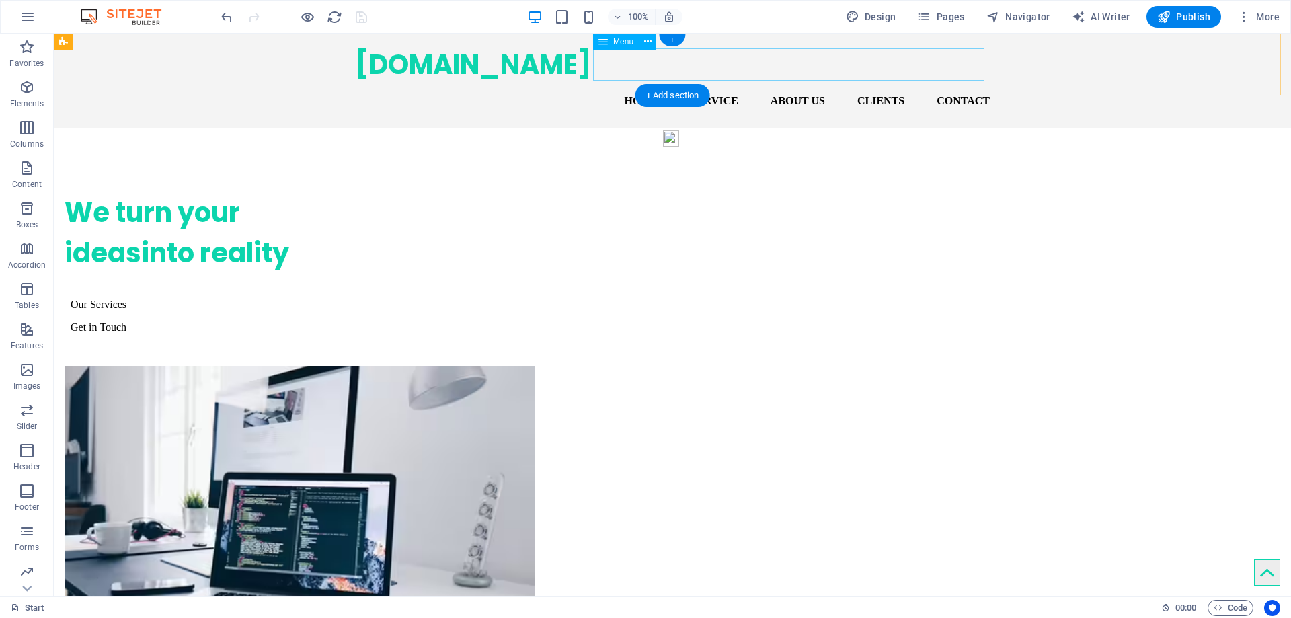
click at [950, 85] on nav "Home Service About us Clients Contact" at bounding box center [672, 101] width 635 height 32
click at [954, 85] on nav "Home Service About us Clients Contact" at bounding box center [672, 101] width 635 height 32
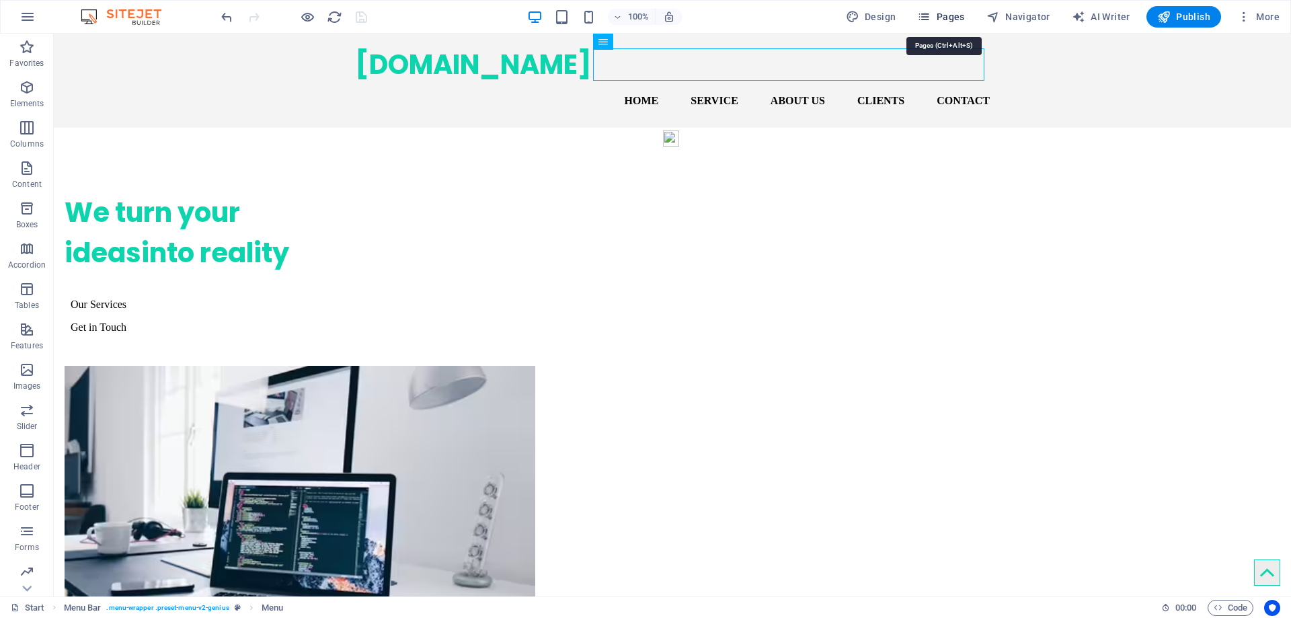
click at [953, 19] on span "Pages" at bounding box center [940, 16] width 47 height 13
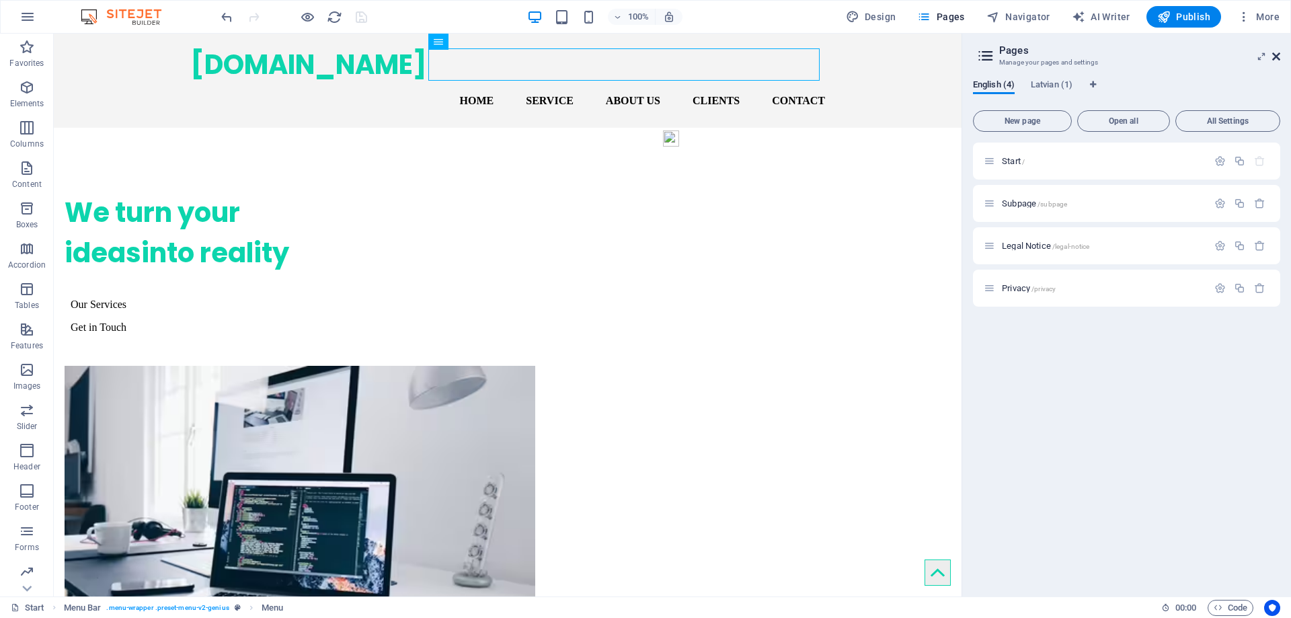
click at [1274, 54] on icon at bounding box center [1277, 56] width 8 height 11
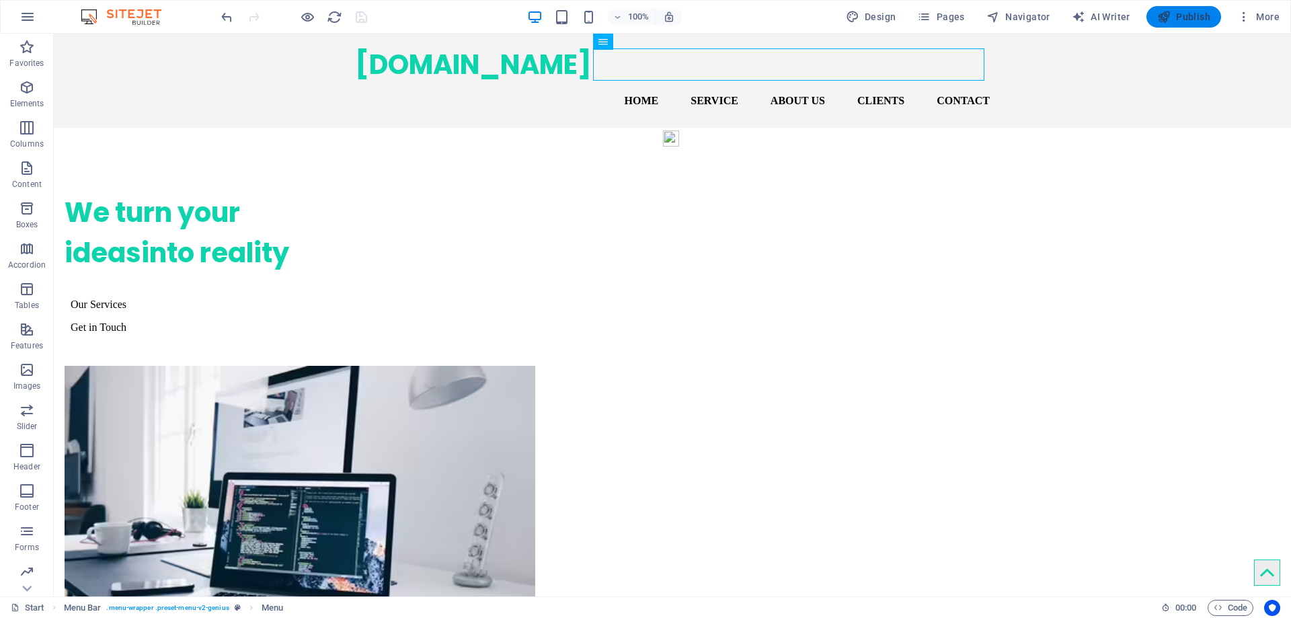
click at [1175, 16] on span "Publish" at bounding box center [1184, 16] width 53 height 13
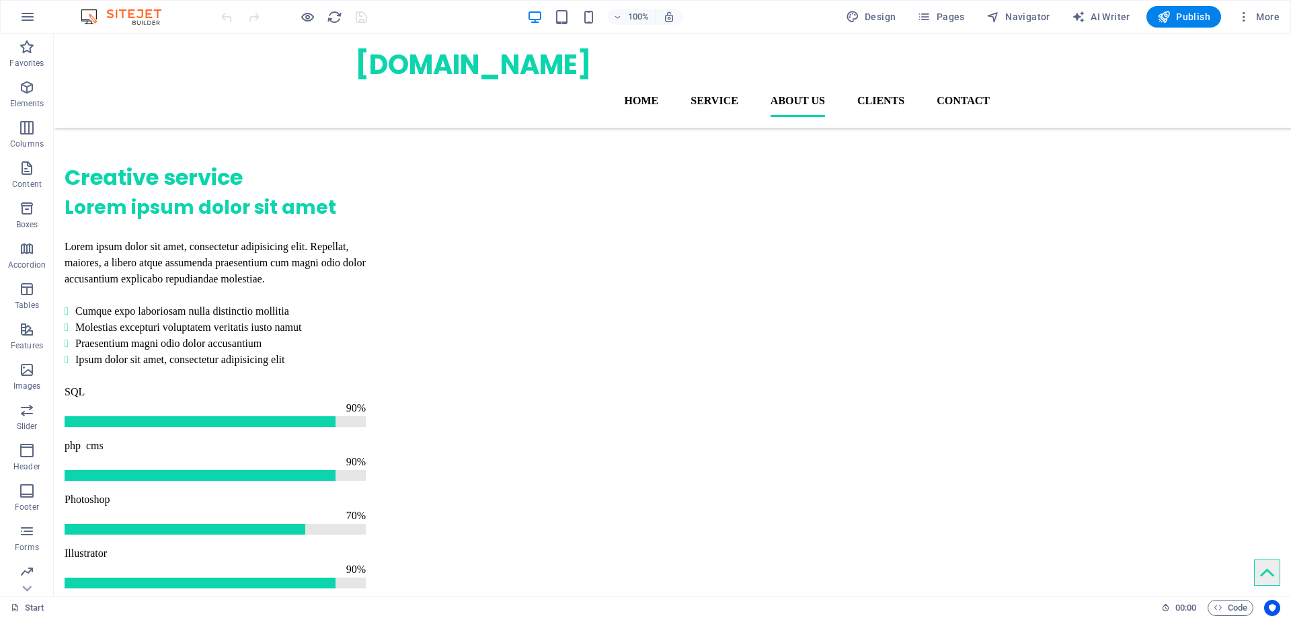
scroll to position [2448, 0]
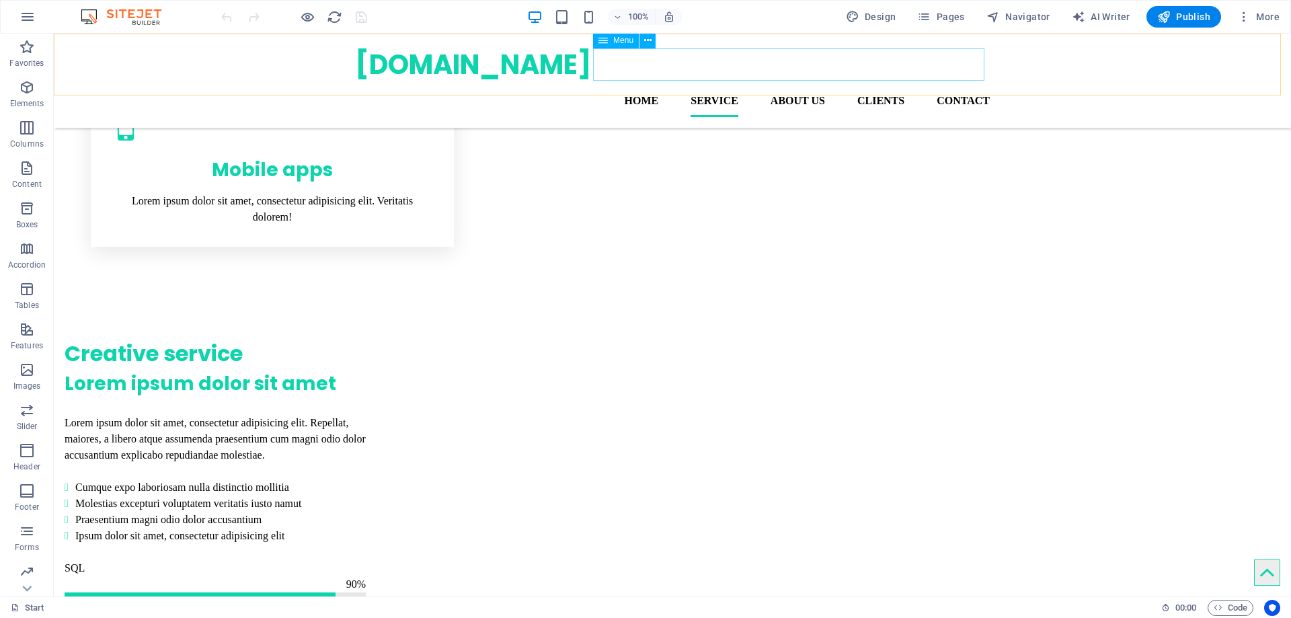
click at [951, 85] on nav "Home Service About us Clients Contact" at bounding box center [672, 101] width 635 height 32
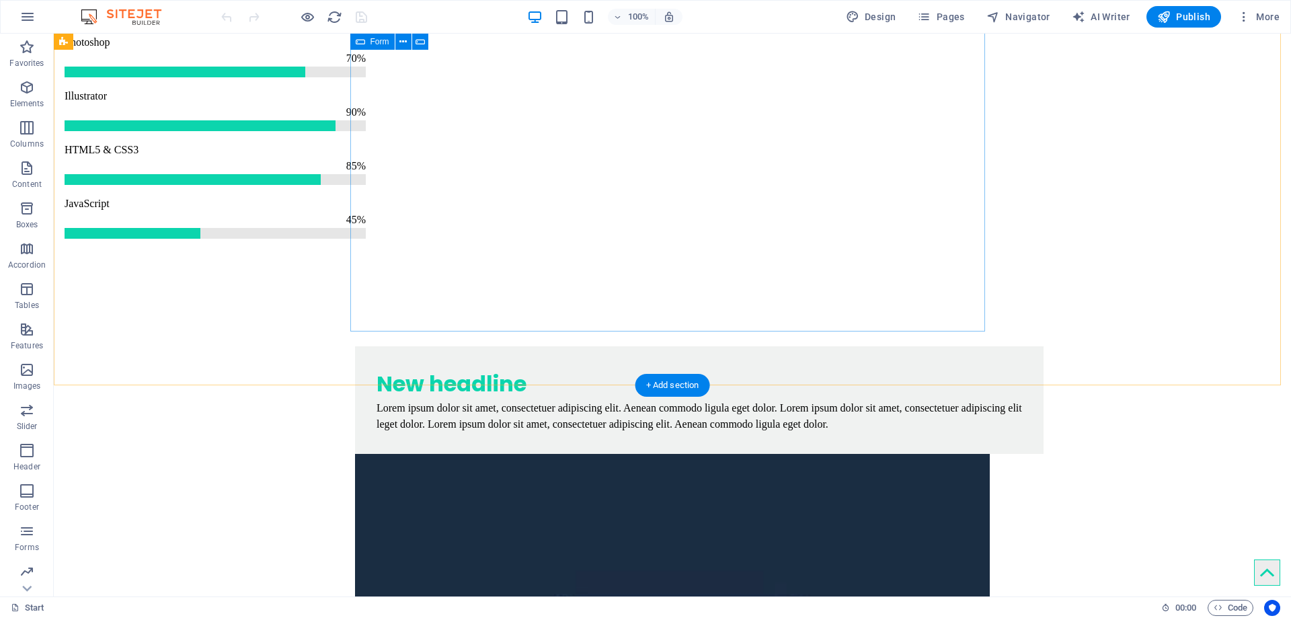
scroll to position [4735, 0]
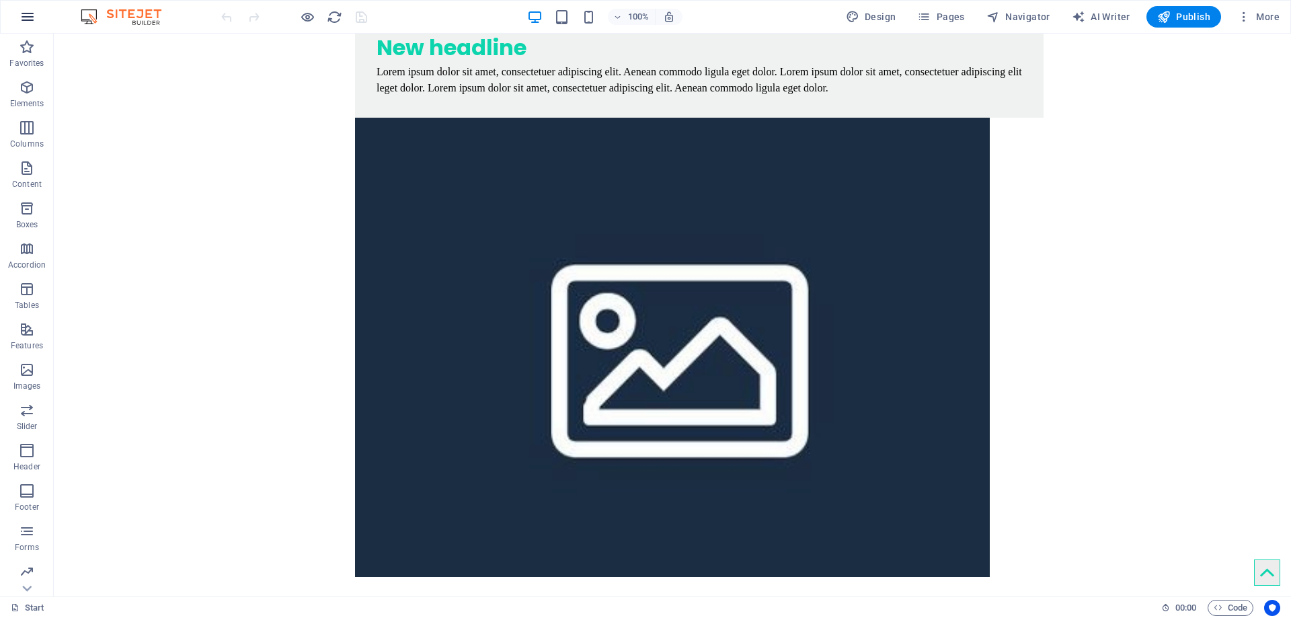
click at [35, 17] on icon "button" at bounding box center [28, 17] width 16 height 16
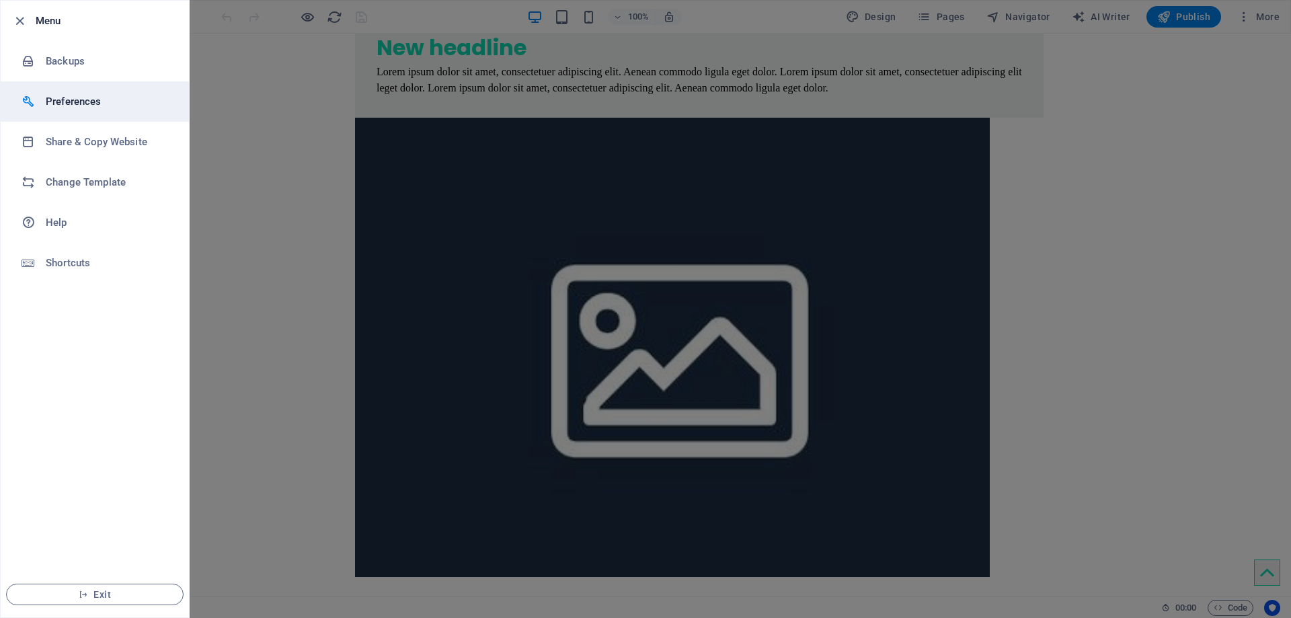
click at [47, 98] on h6 "Preferences" at bounding box center [108, 101] width 124 height 16
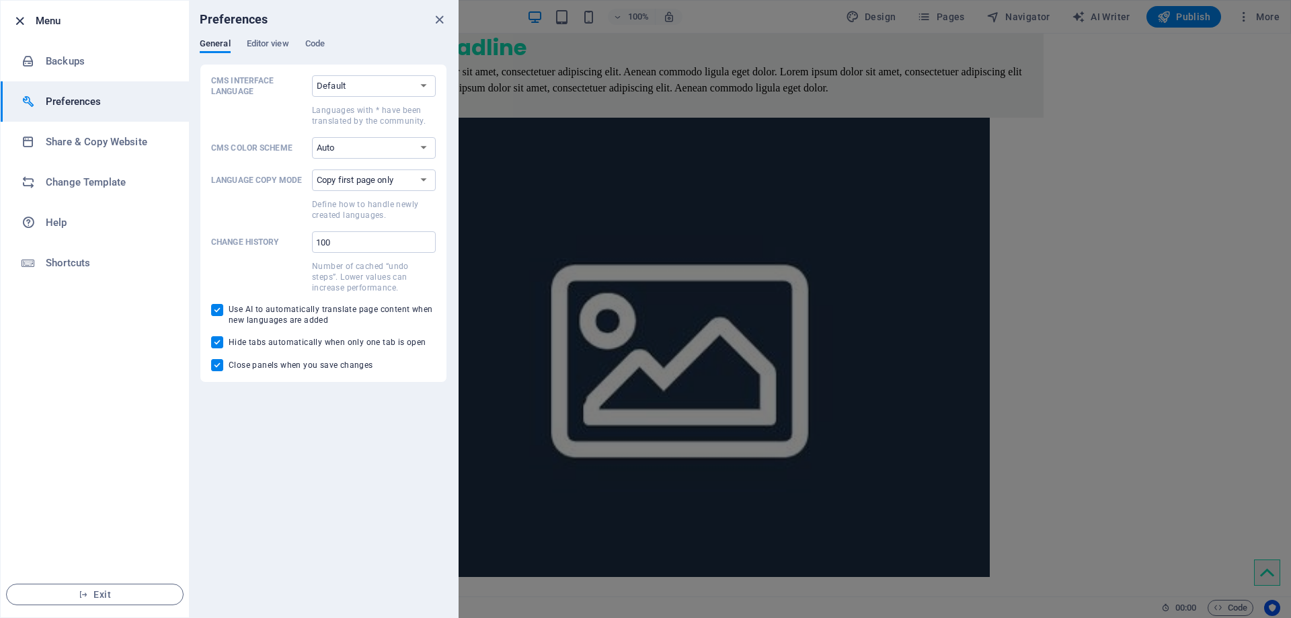
click at [22, 22] on icon "button" at bounding box center [19, 20] width 15 height 15
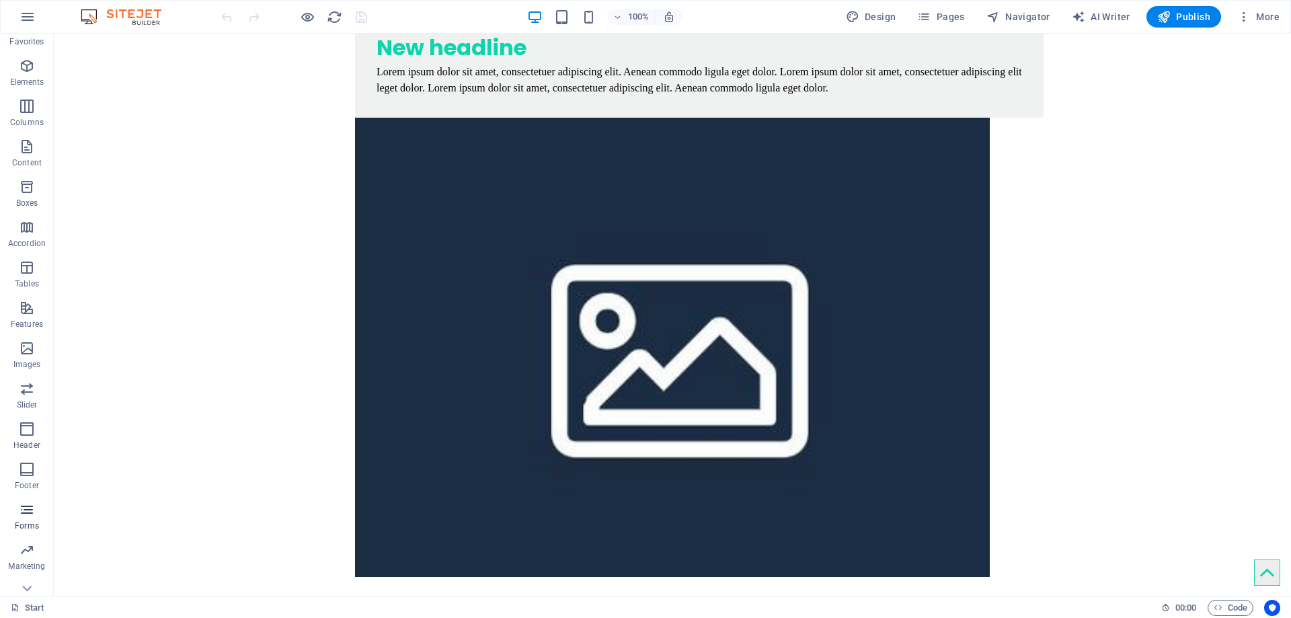
scroll to position [42, 0]
click at [28, 172] on icon "button" at bounding box center [27, 166] width 16 height 16
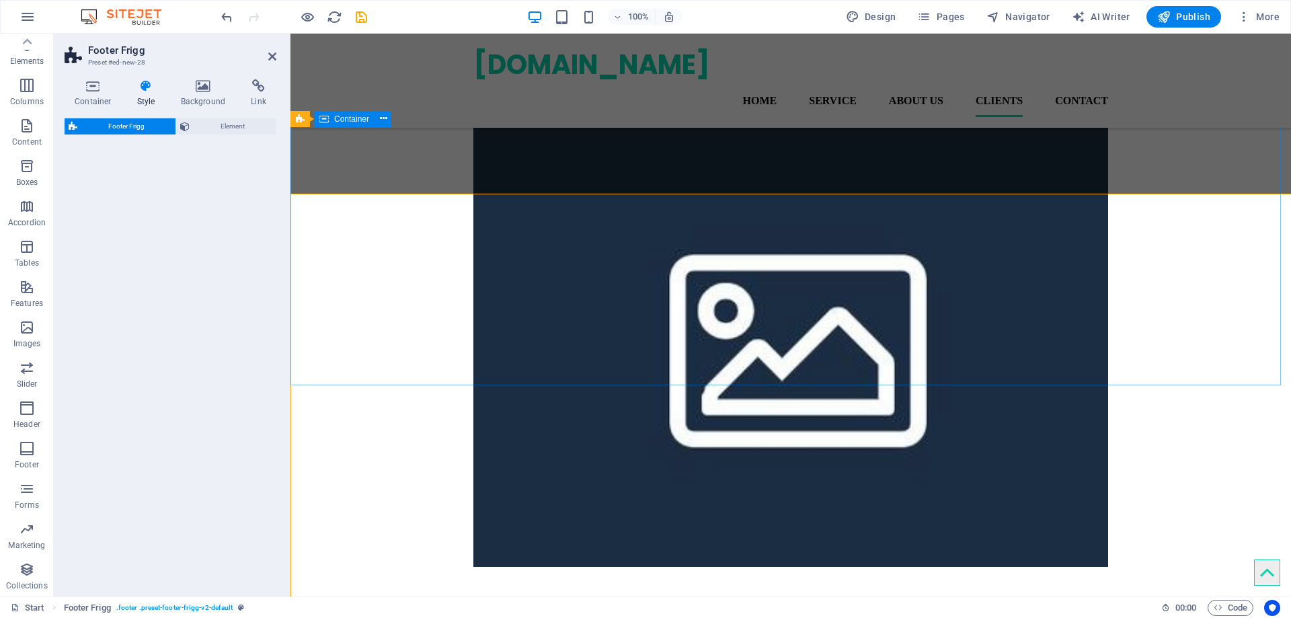
scroll to position [4926, 0]
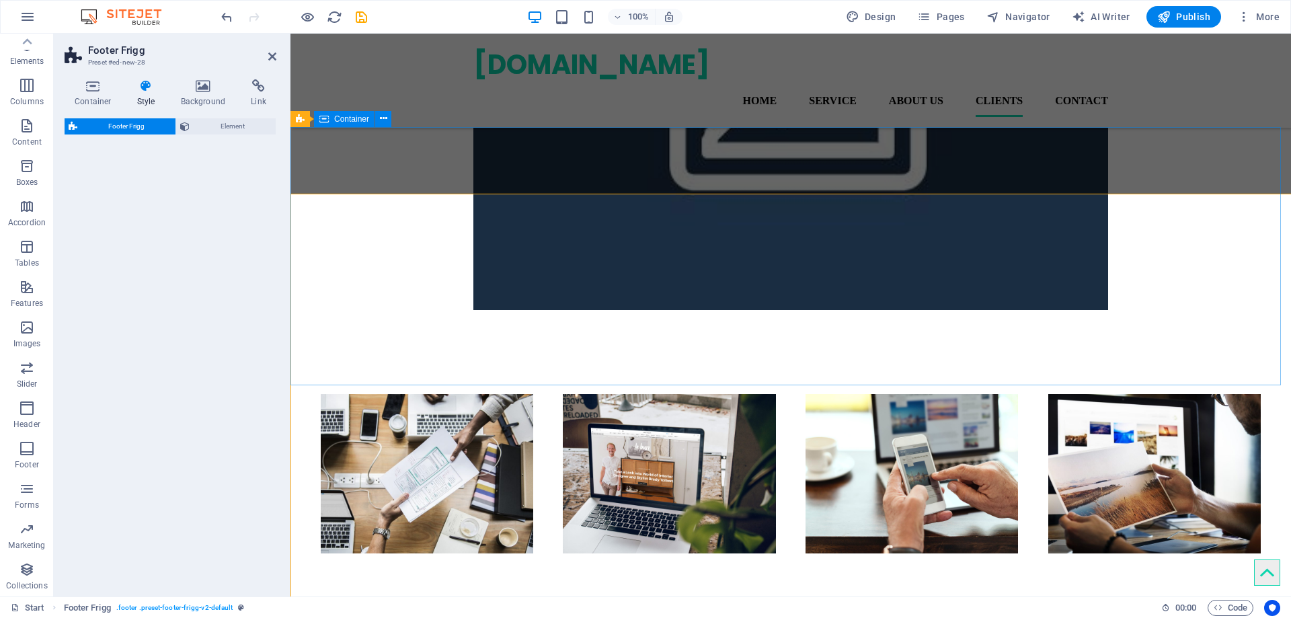
select select "rem"
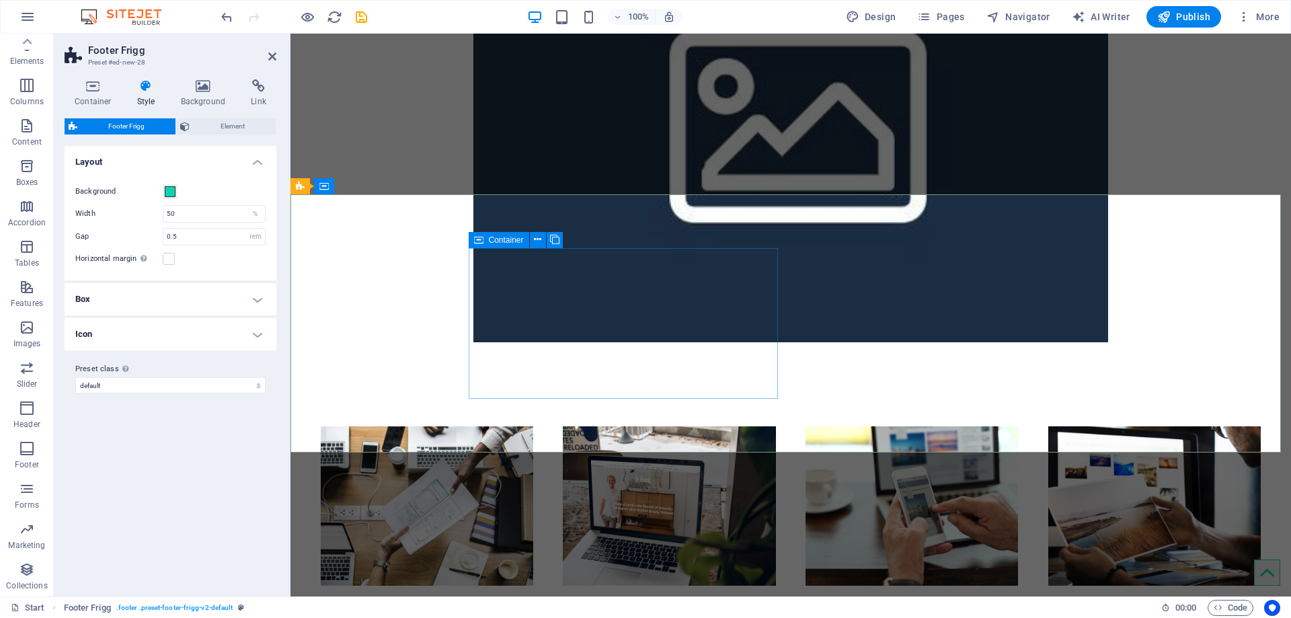
scroll to position [4859, 0]
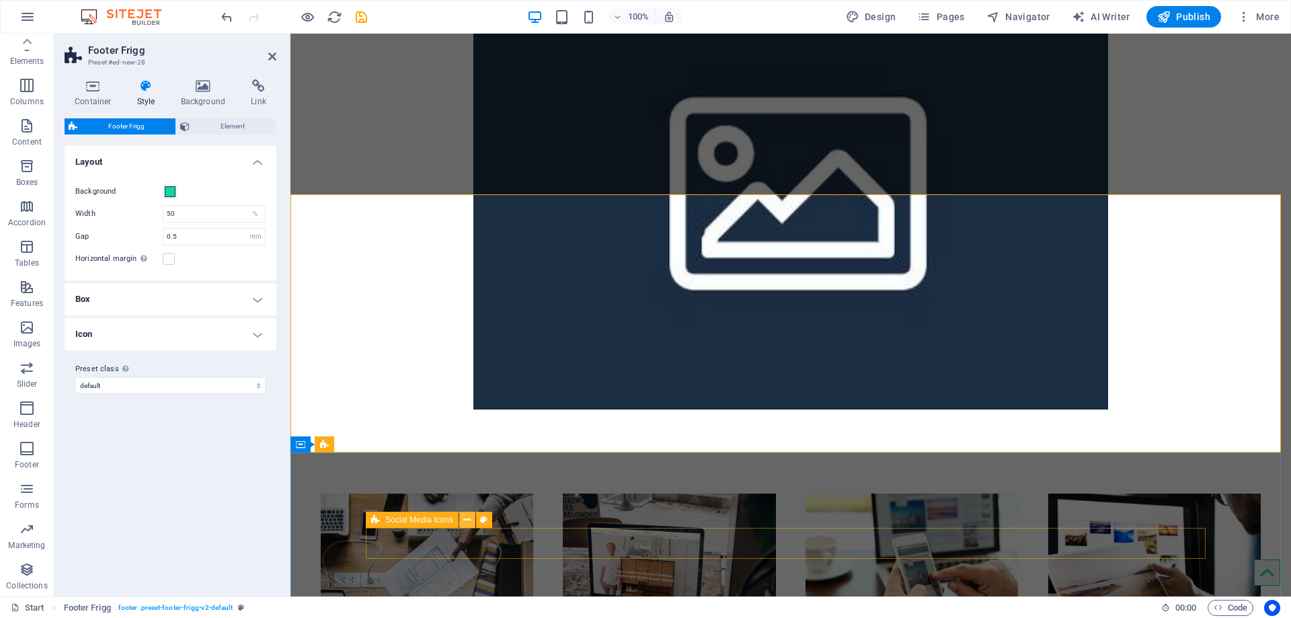
click at [468, 518] on icon at bounding box center [466, 520] width 7 height 14
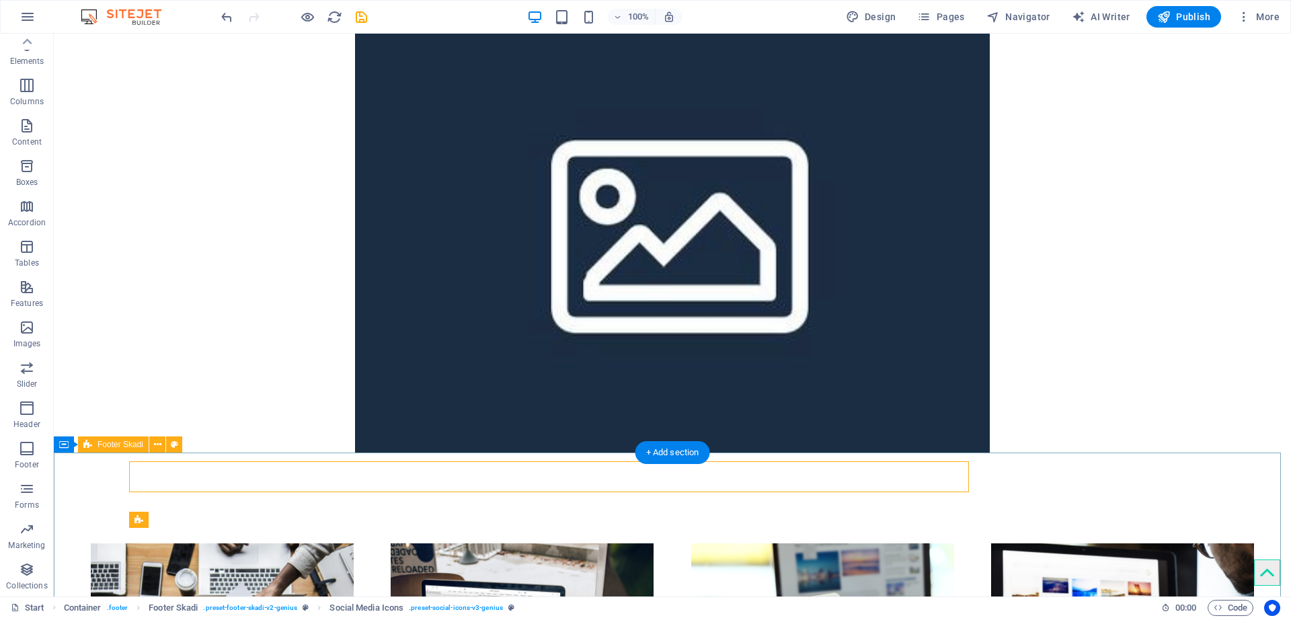
scroll to position [4926, 0]
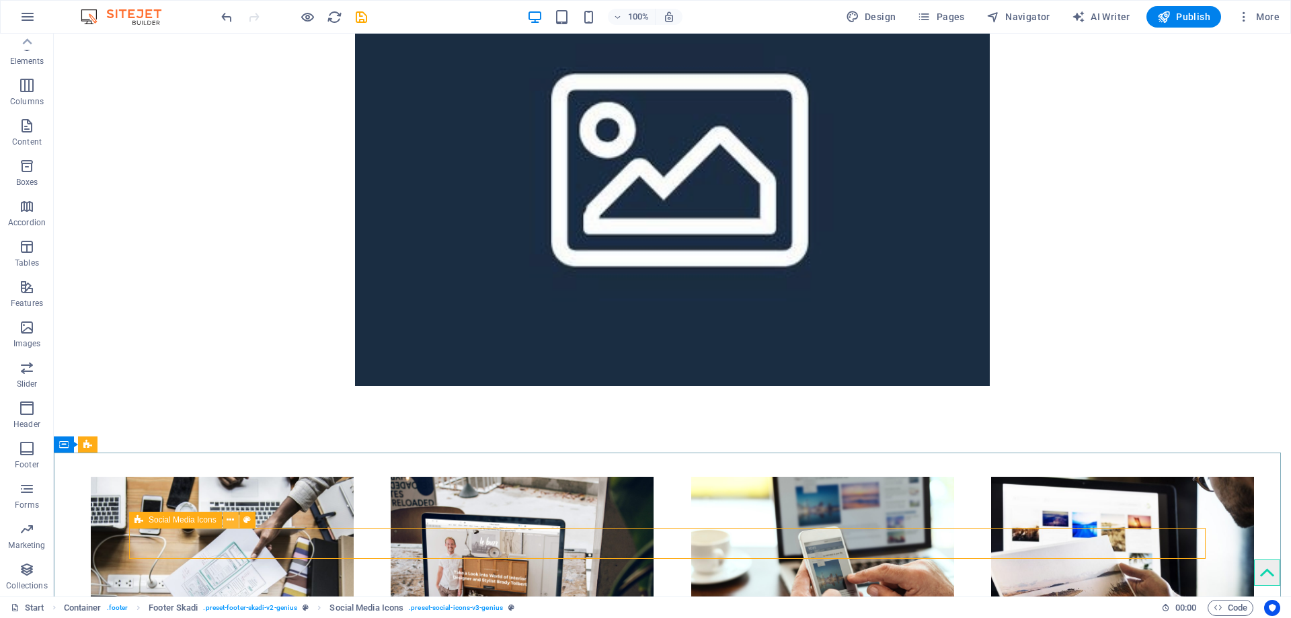
click at [232, 518] on icon at bounding box center [230, 520] width 7 height 14
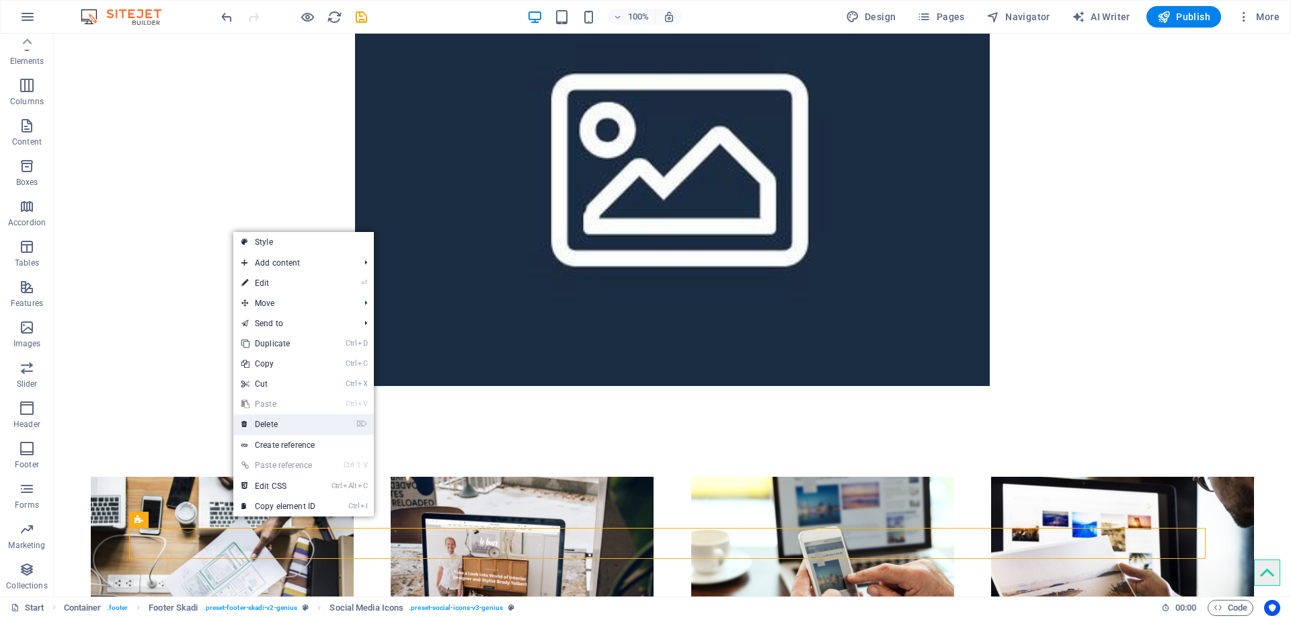
click at [268, 422] on link "⌦ Delete" at bounding box center [278, 424] width 90 height 20
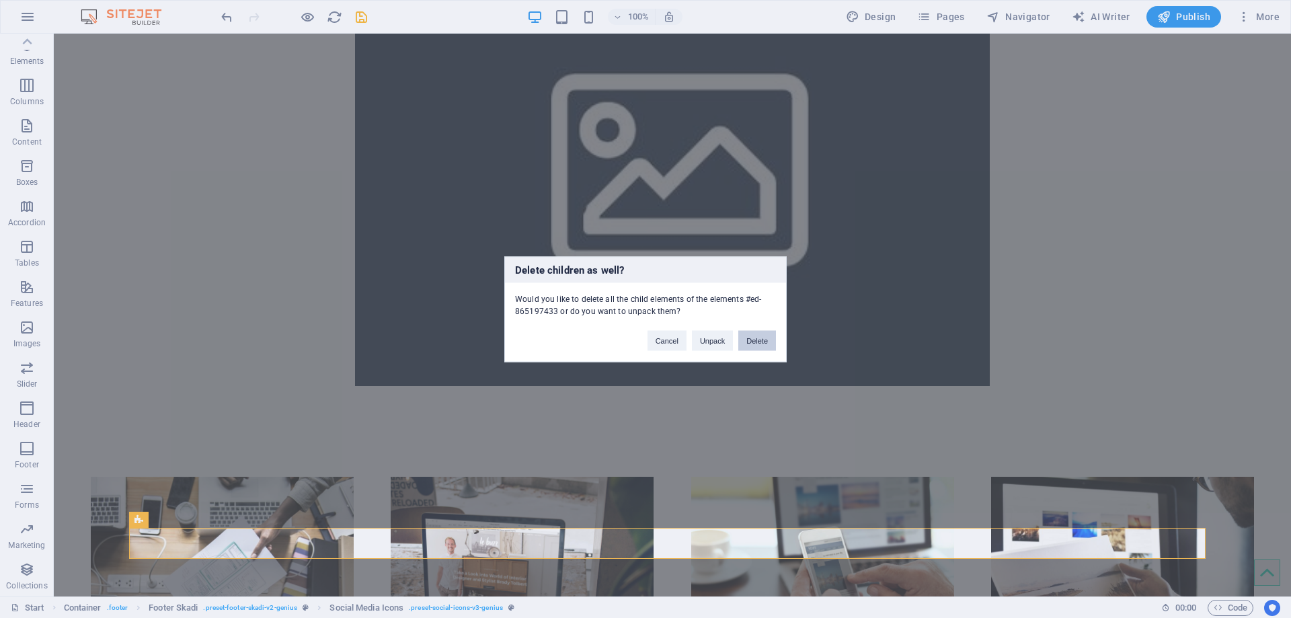
click at [752, 337] on button "Delete" at bounding box center [758, 340] width 38 height 20
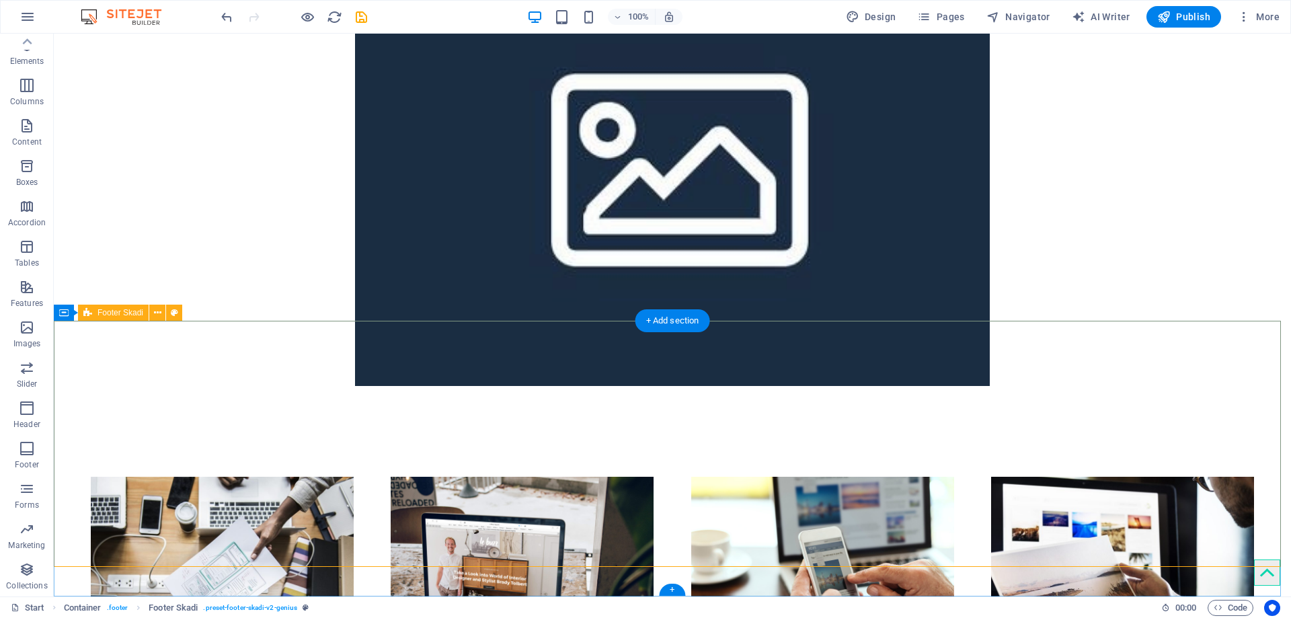
scroll to position [5058, 0]
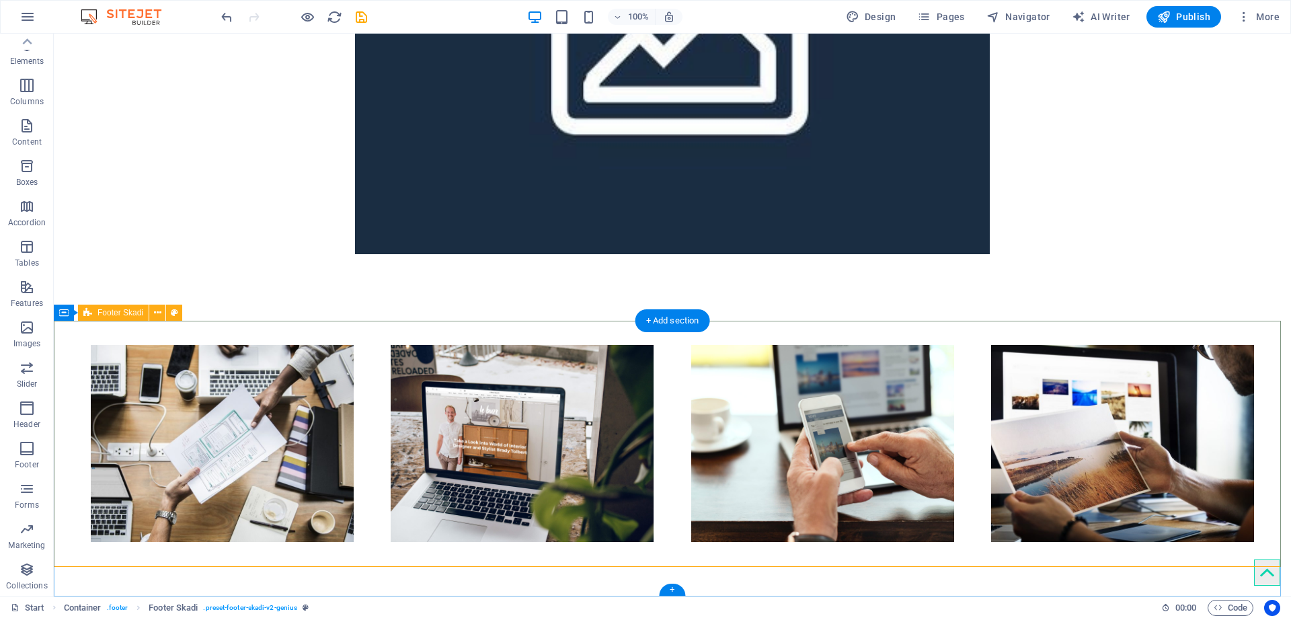
click at [158, 311] on icon at bounding box center [157, 313] width 7 height 14
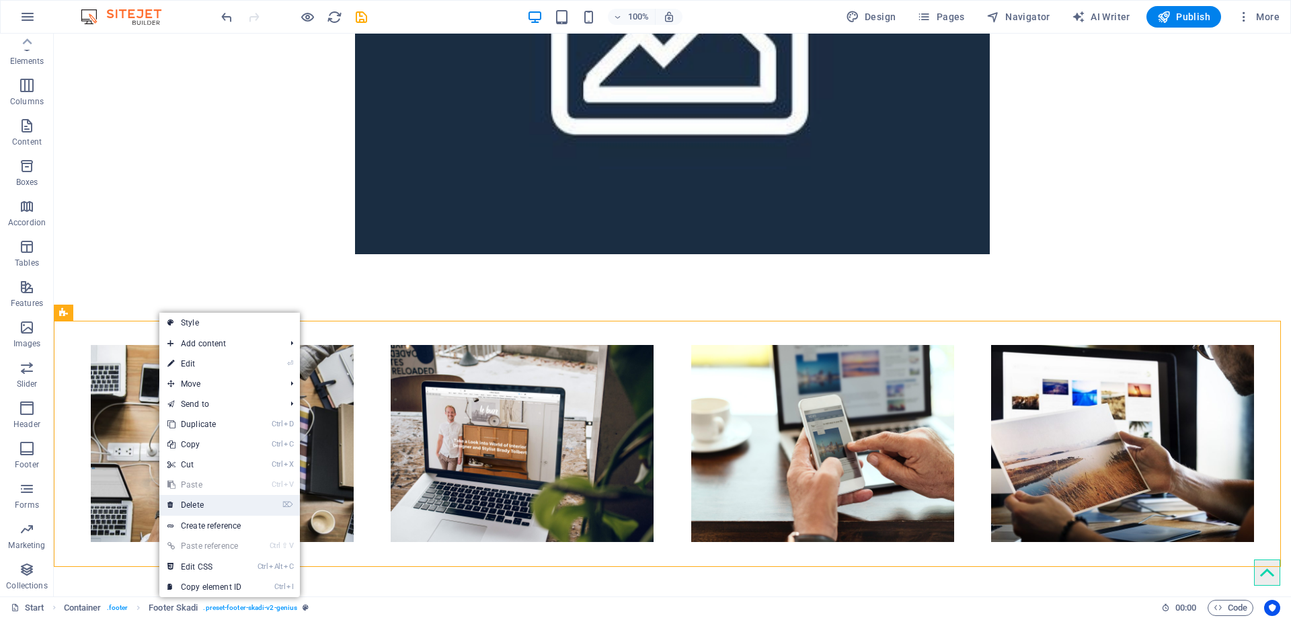
click at [199, 510] on link "⌦ Delete" at bounding box center [204, 505] width 90 height 20
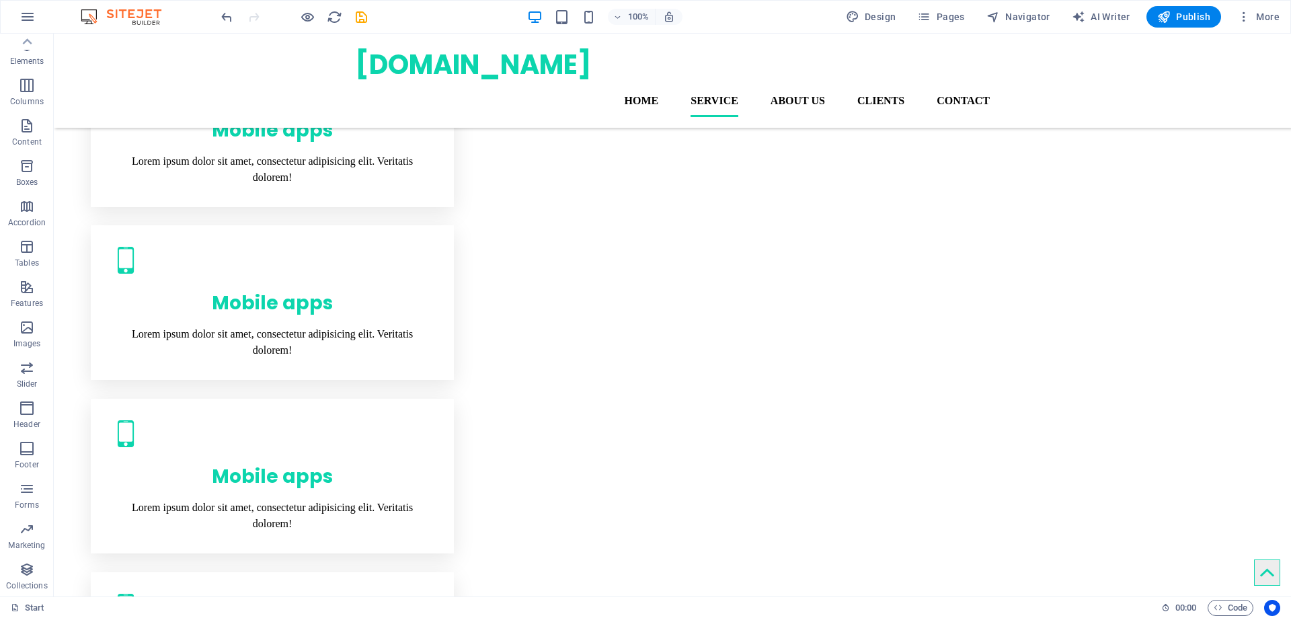
scroll to position [1314, 0]
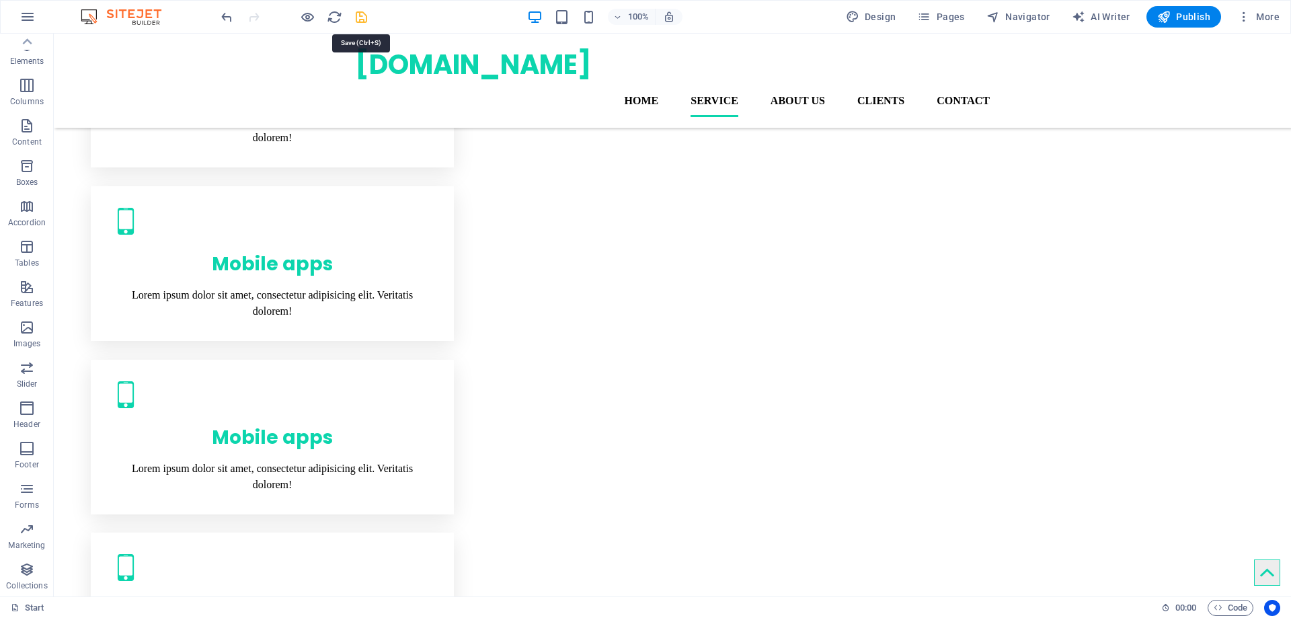
click at [355, 15] on icon "save" at bounding box center [361, 16] width 15 height 15
checkbox input "false"
click at [1178, 12] on span "Publish" at bounding box center [1184, 16] width 53 height 13
